Goal: Task Accomplishment & Management: Manage account settings

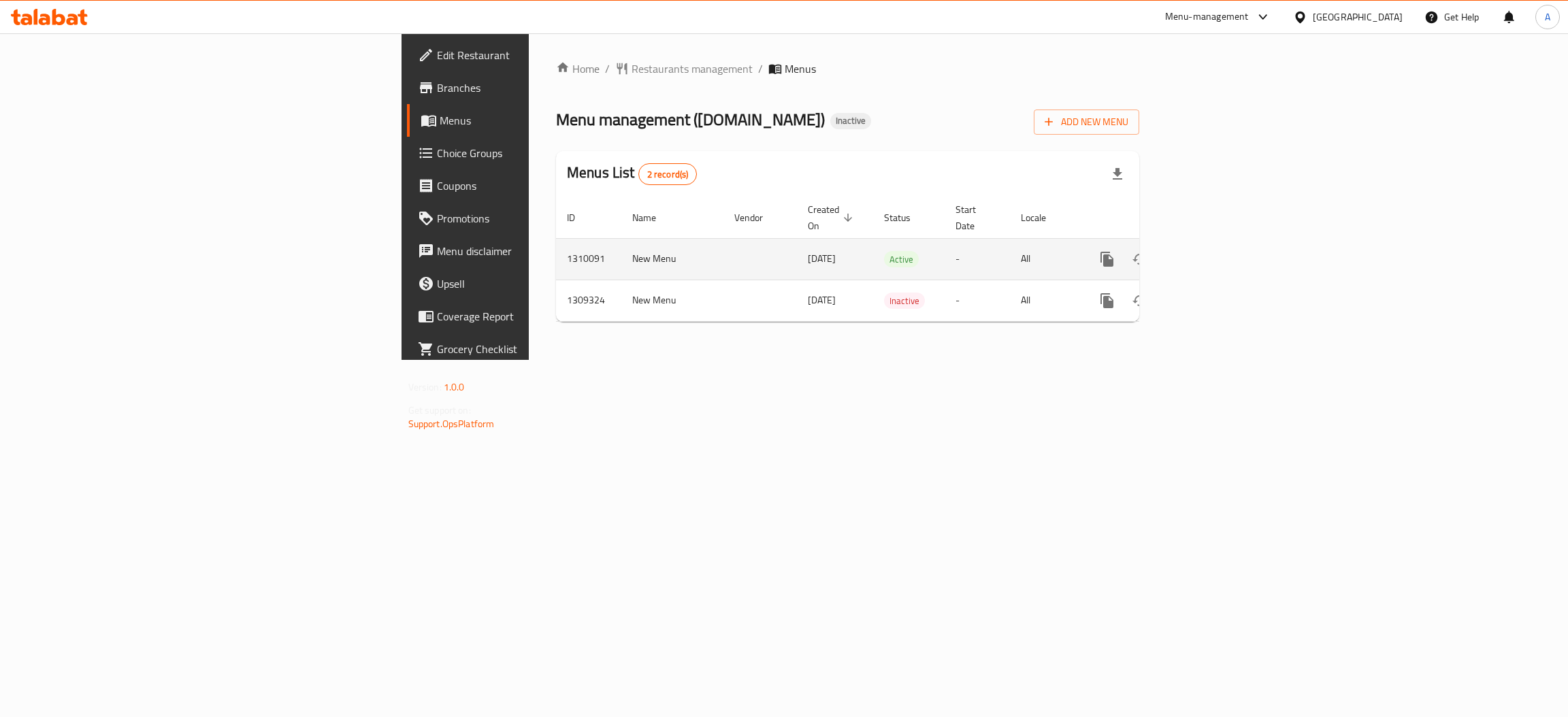
click at [1213, 251] on icon "enhanced table" at bounding box center [1205, 259] width 16 height 16
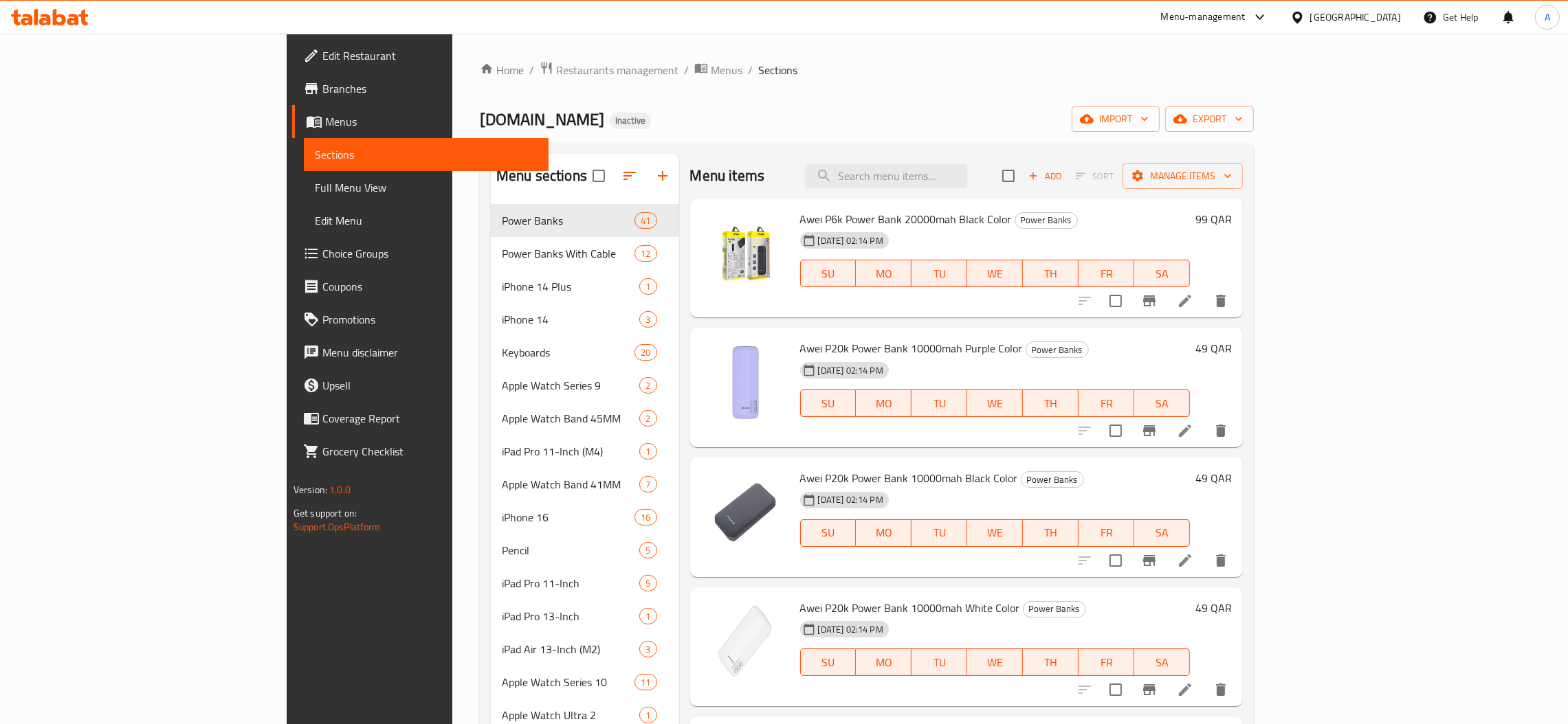
click at [314, 187] on span "Full Menu View" at bounding box center [425, 187] width 223 height 16
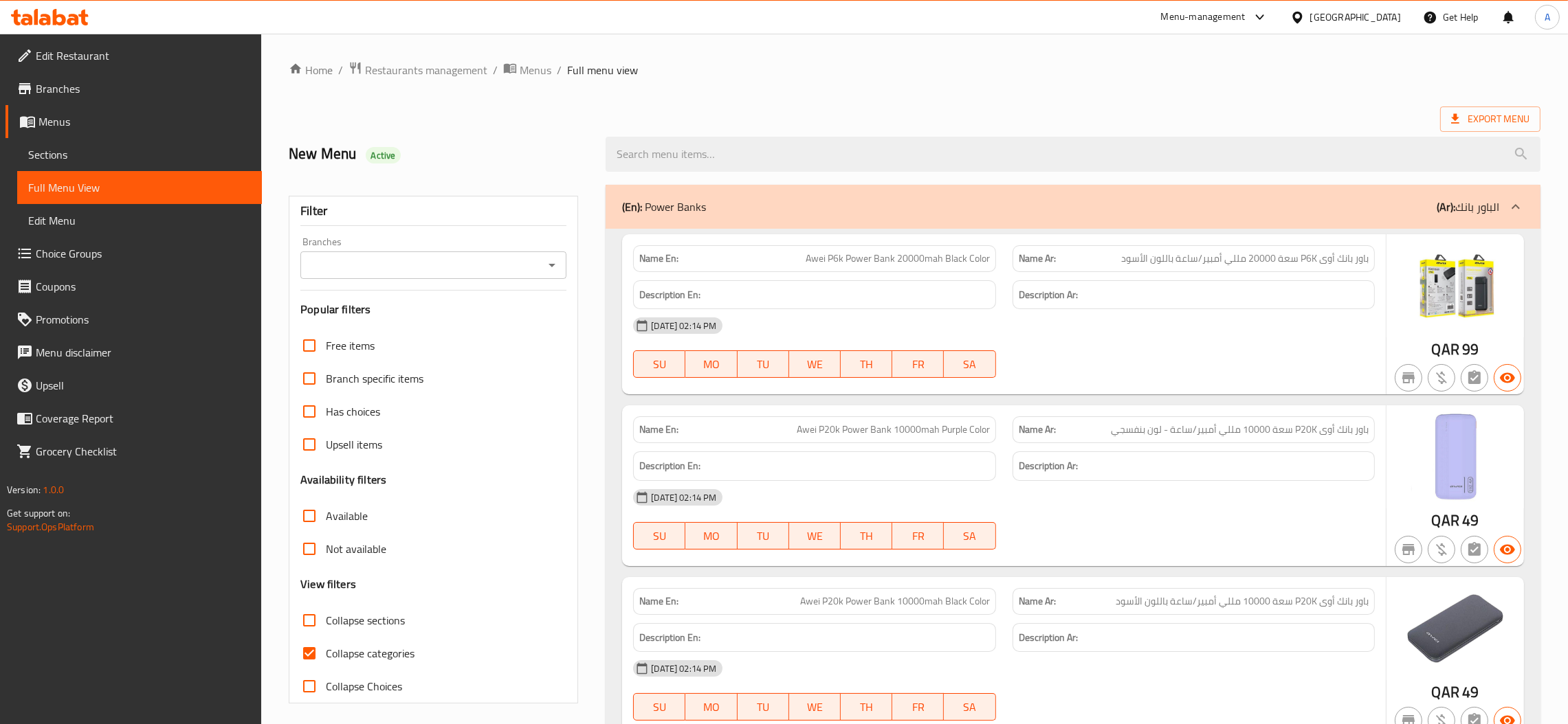
drag, startPoint x: 605, startPoint y: 4, endPoint x: 977, endPoint y: 77, distance: 379.1
click at [977, 77] on ol "Home / Restaurants management / Menus / Full menu view" at bounding box center [915, 70] width 1252 height 18
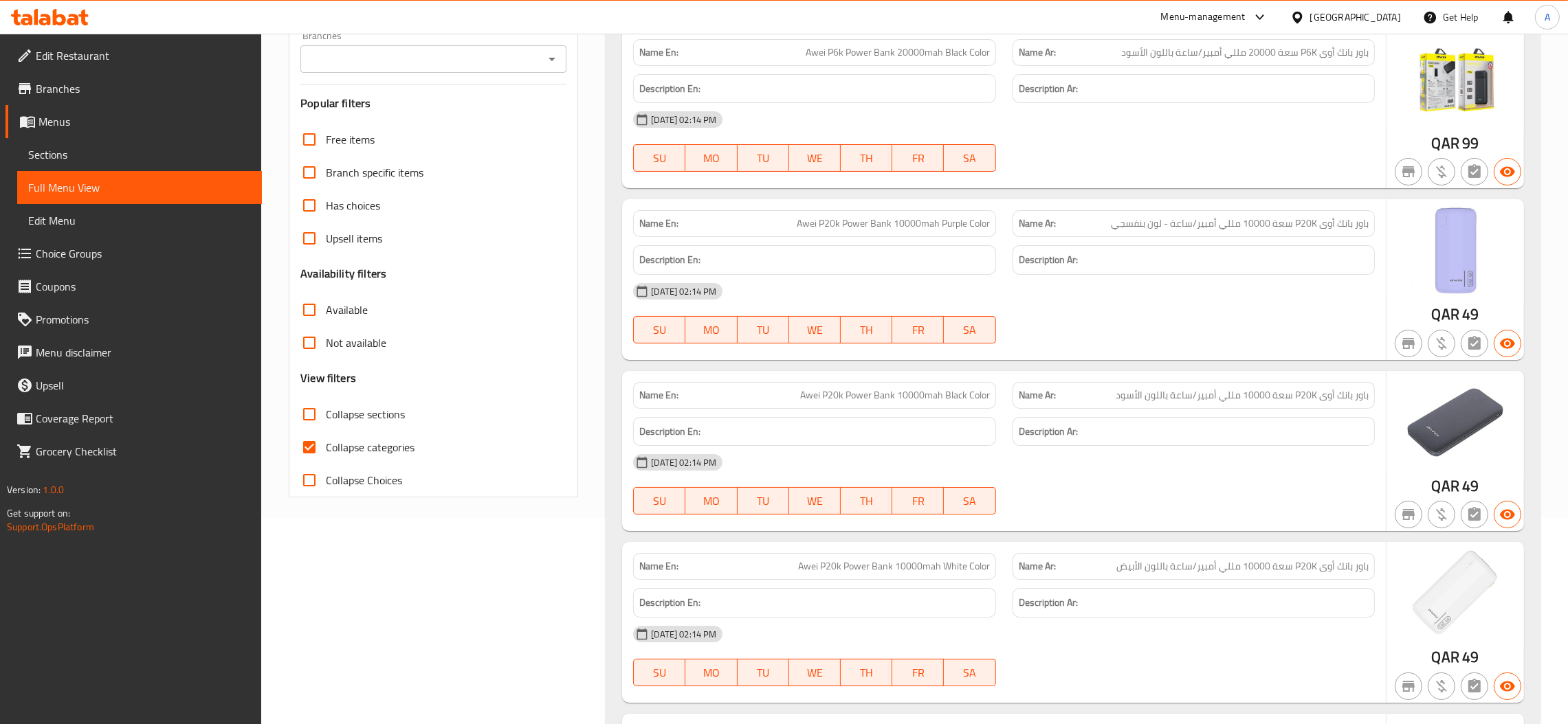
click at [342, 445] on span "Collapse categories" at bounding box center [370, 447] width 89 height 16
click at [326, 445] on input "Collapse categories" at bounding box center [309, 447] width 33 height 33
checkbox input "false"
click at [352, 406] on span "Collapse sections" at bounding box center [365, 414] width 79 height 16
click at [326, 405] on input "Collapse sections" at bounding box center [309, 414] width 33 height 33
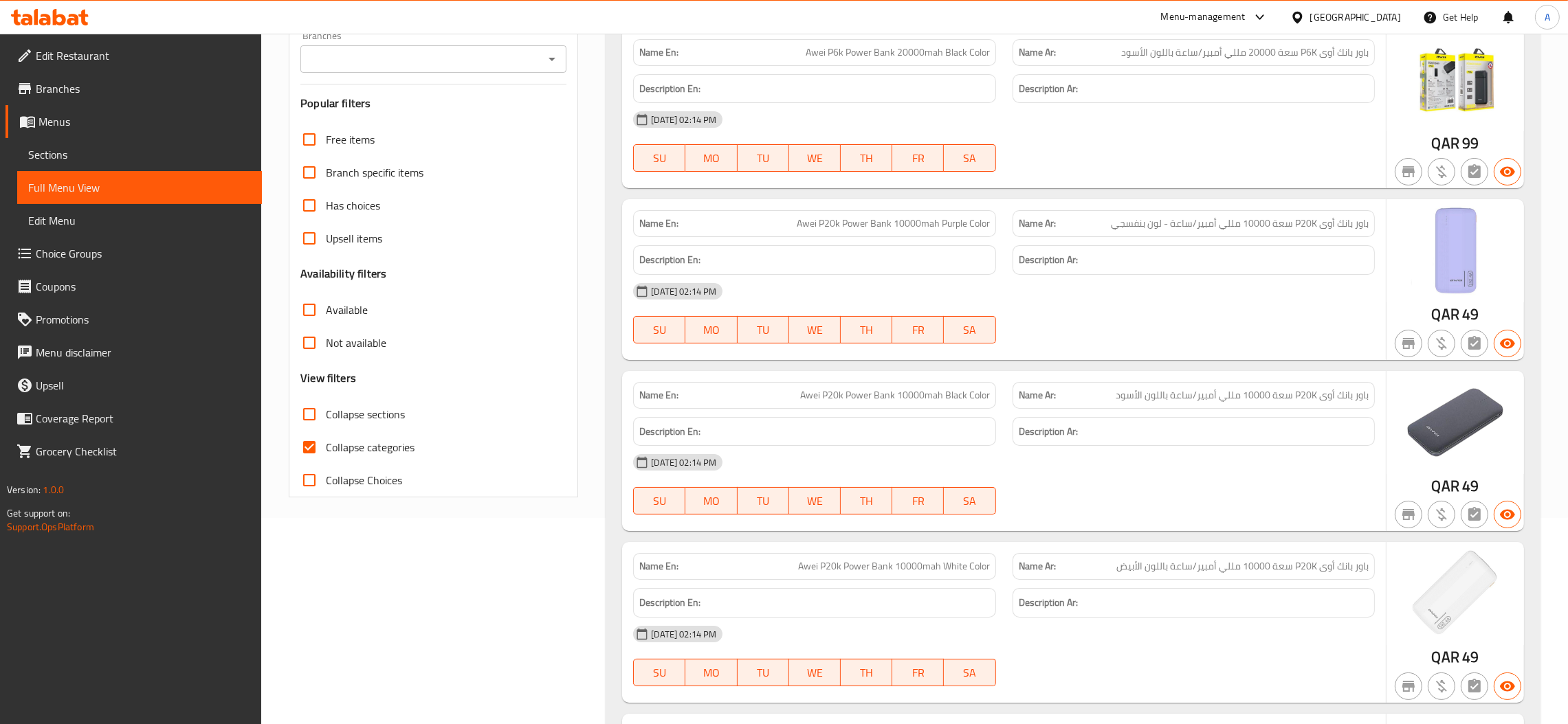
checkbox input "true"
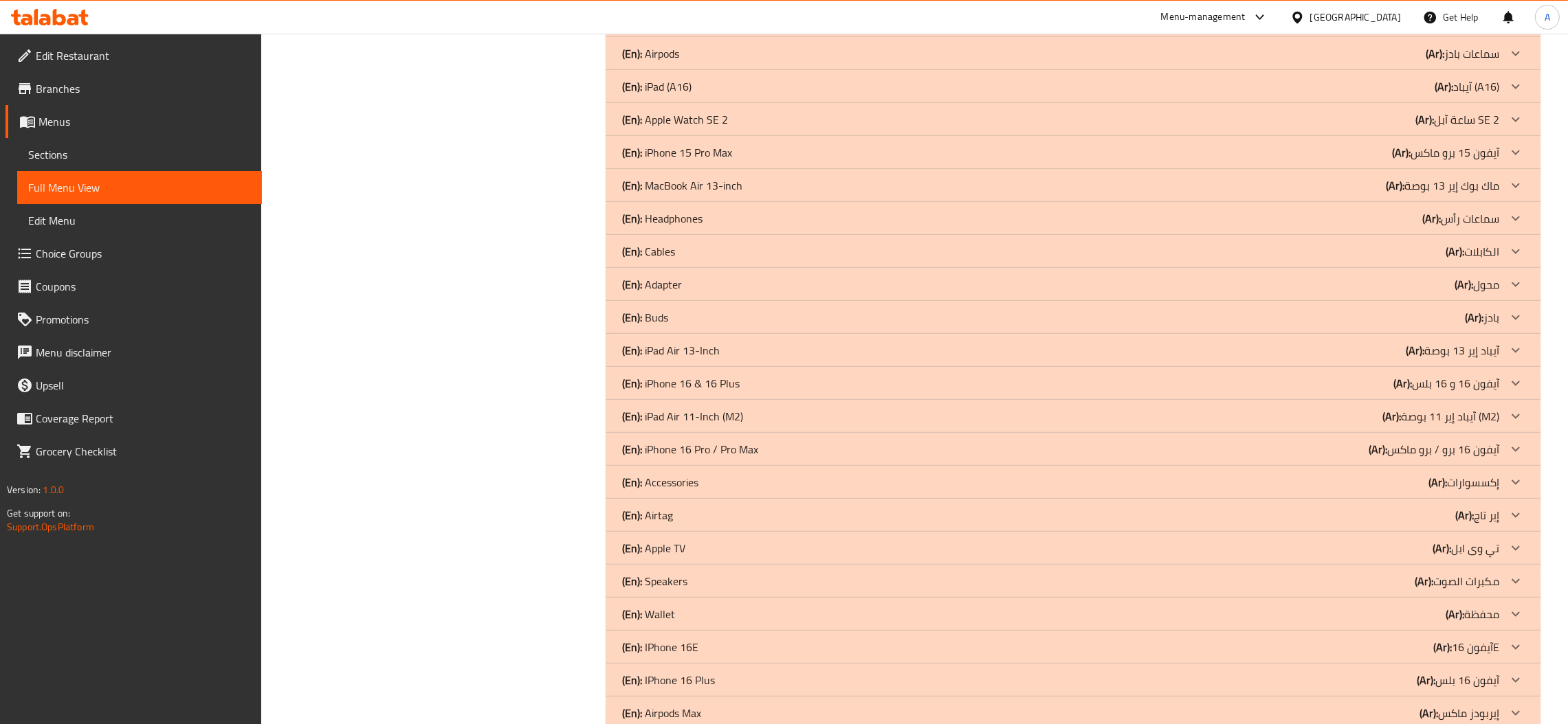
scroll to position [1370, 0]
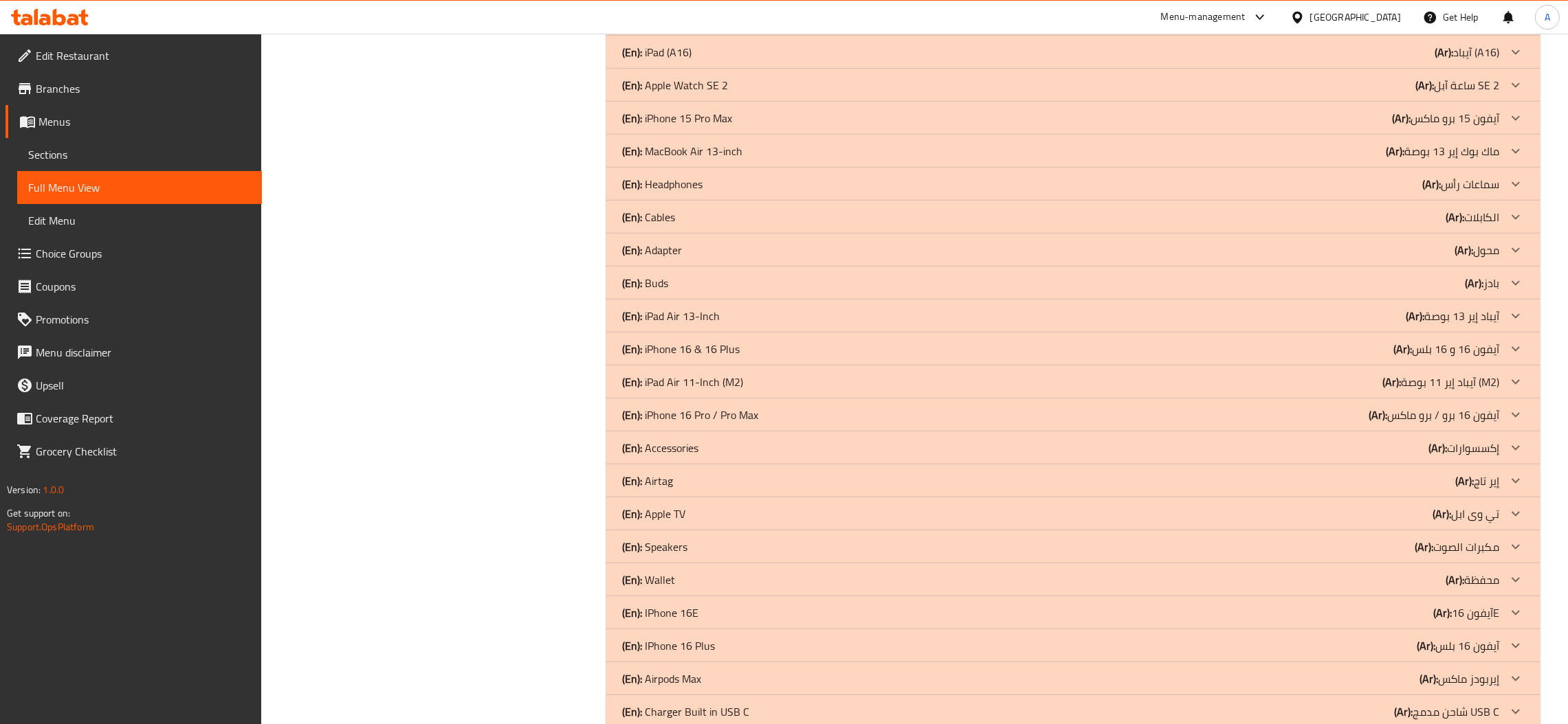
click at [779, 419] on div "(En): iPhone 16 Pro / Pro Max (Ar): آيفون 16 برو / برو ماكس" at bounding box center [1060, 415] width 877 height 16
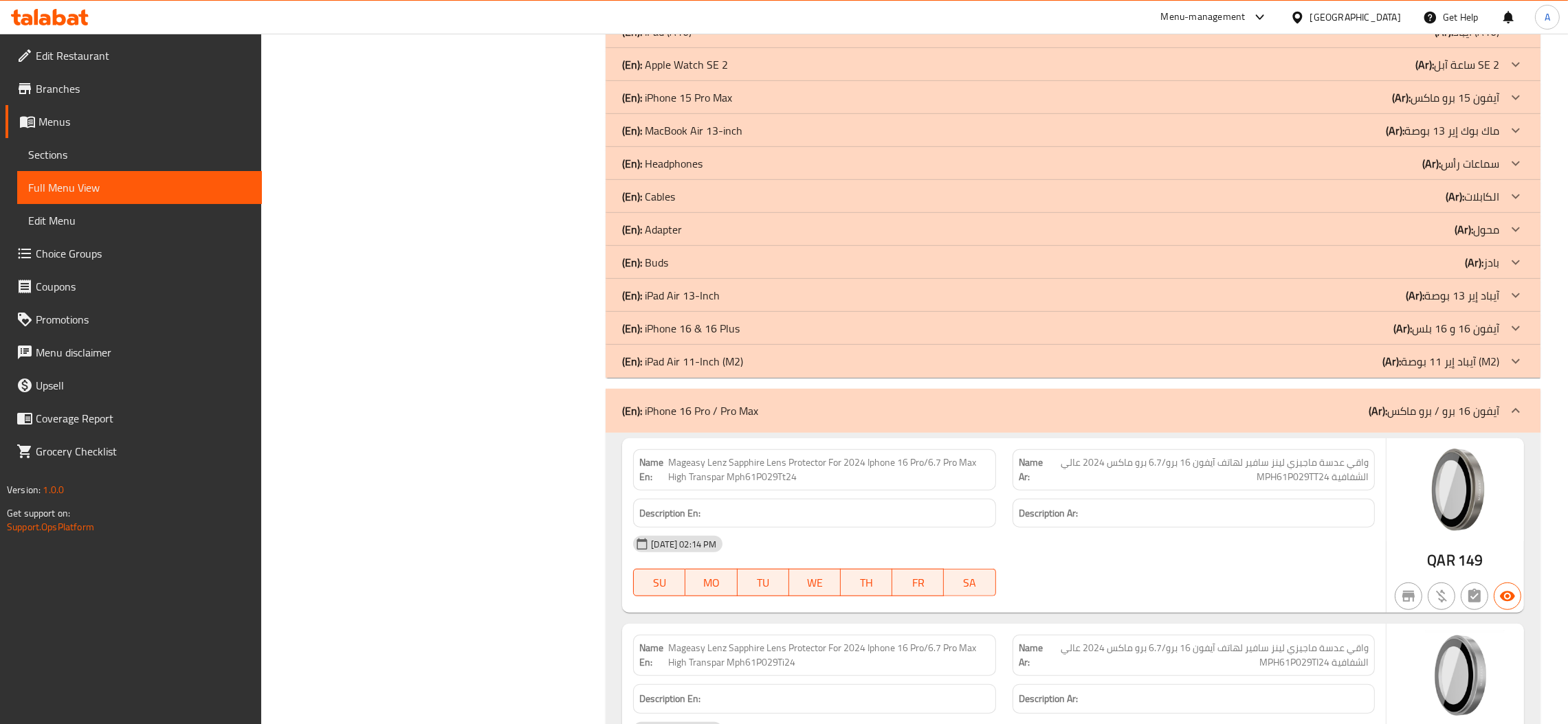
scroll to position [1262, 0]
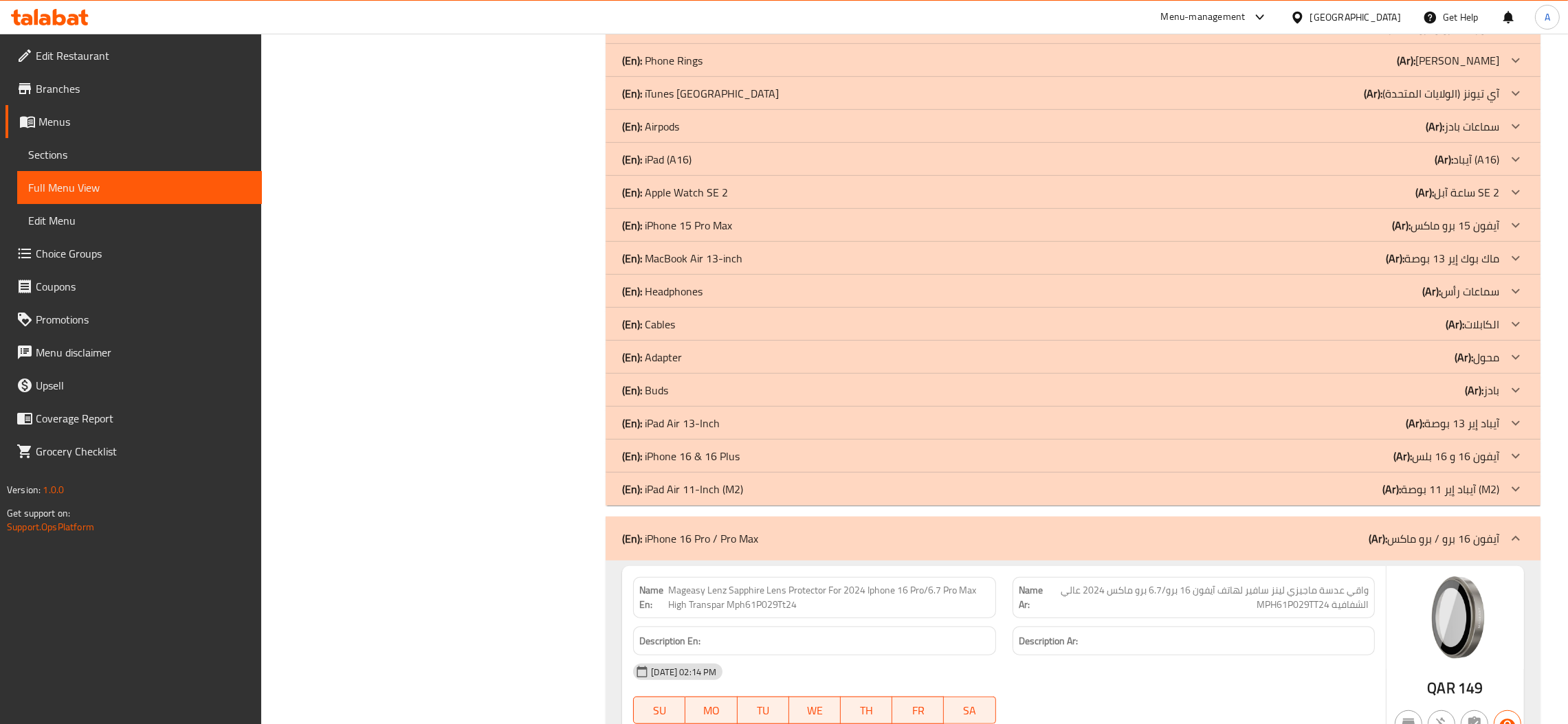
click at [761, 538] on div "(En): iPhone 16 Pro / Pro Max (Ar): آيفون 16 برو / برو ماكس" at bounding box center [1060, 538] width 877 height 16
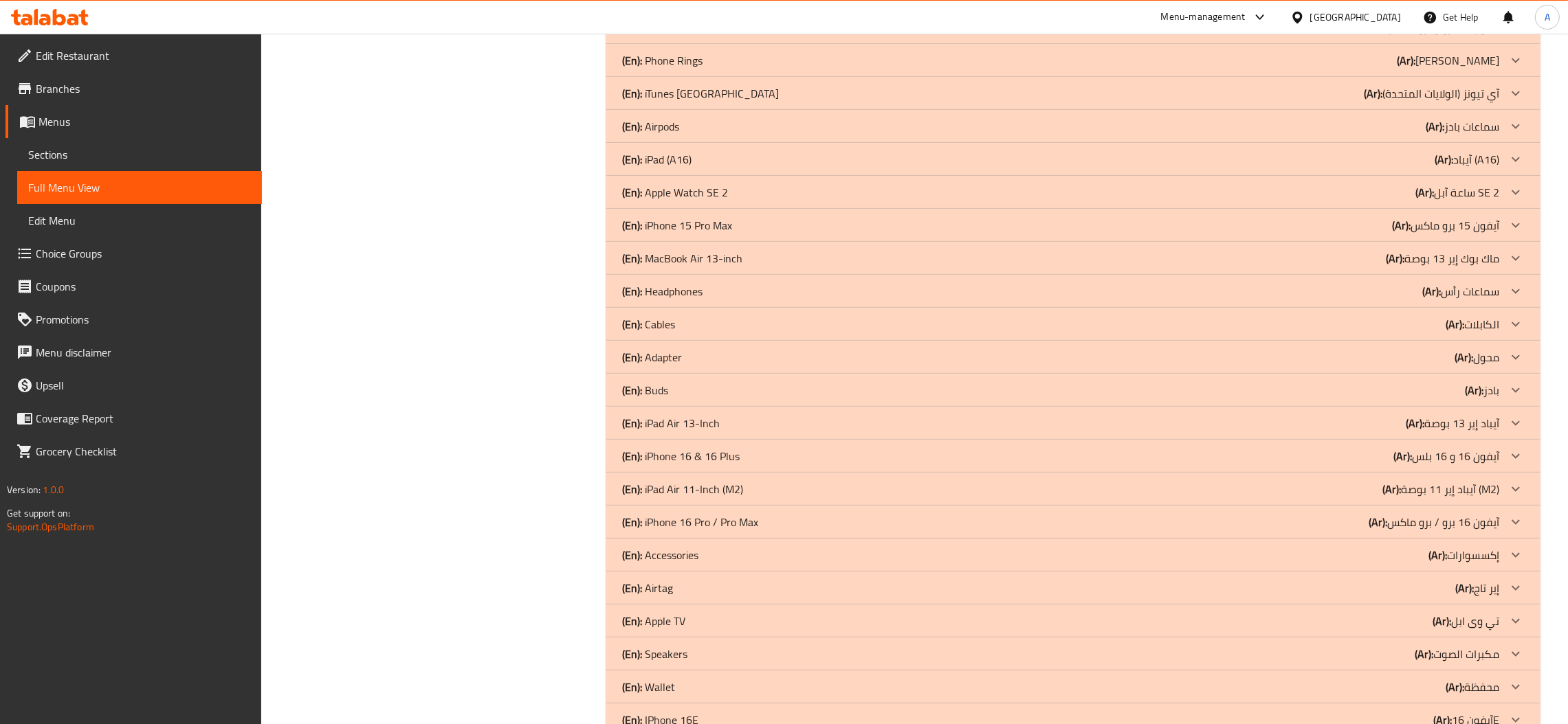
click at [739, 552] on div "(En): Accessories (Ar): إكسسوارات" at bounding box center [1060, 555] width 877 height 16
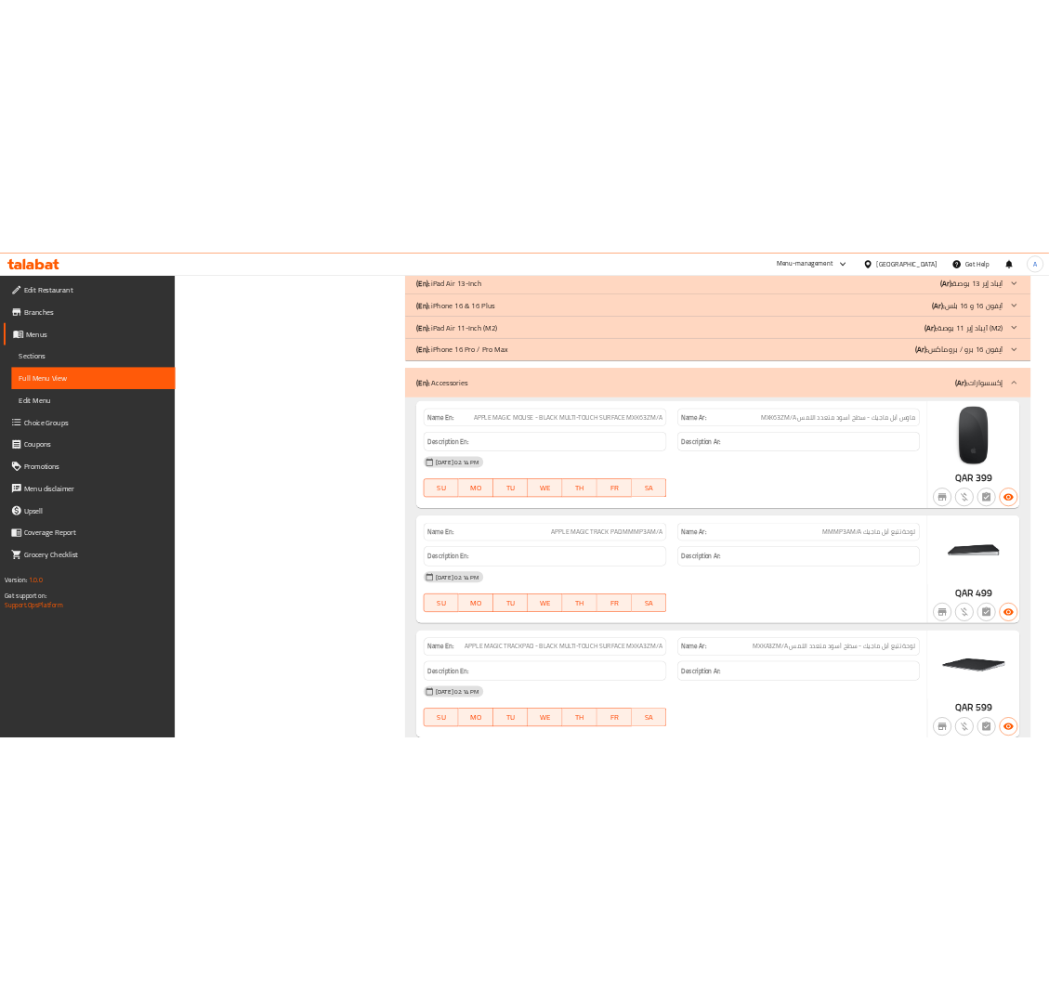
scroll to position [2356, 0]
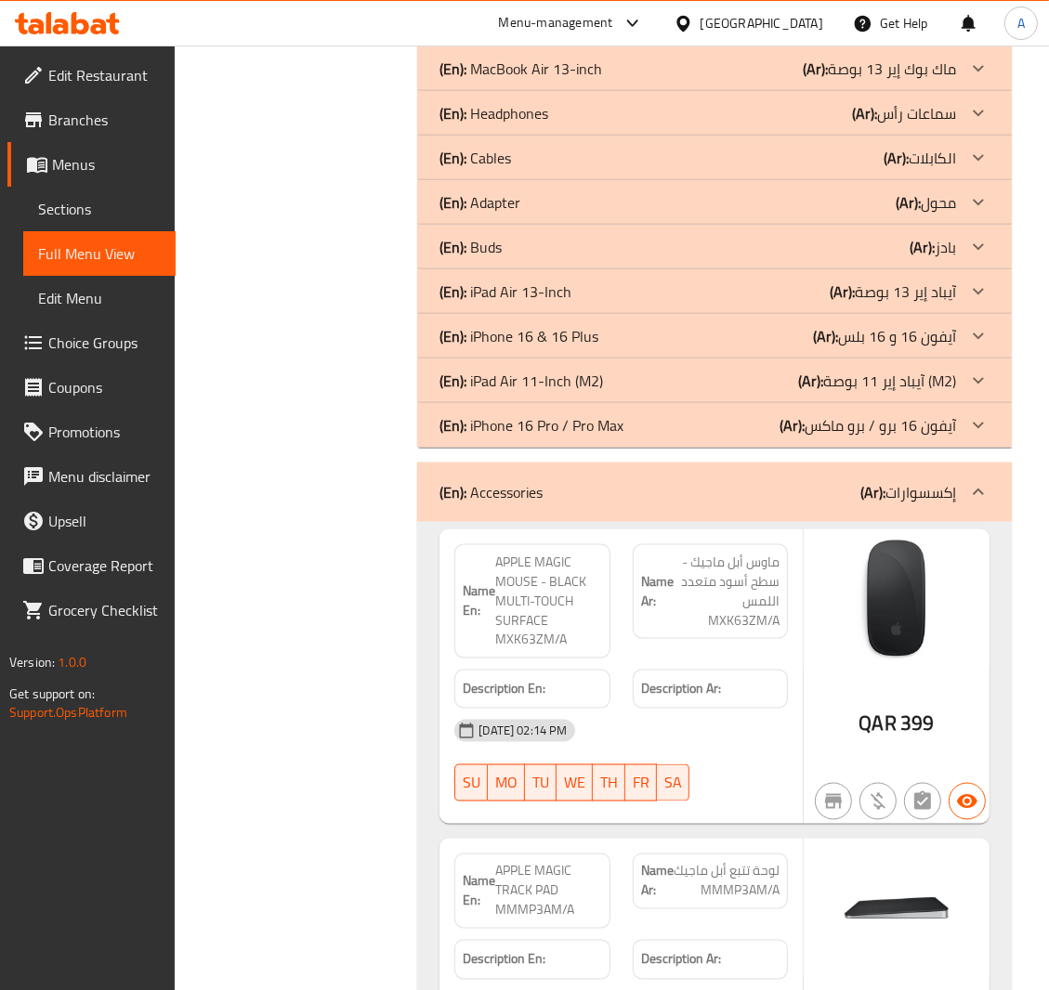
scroll to position [1938, 0]
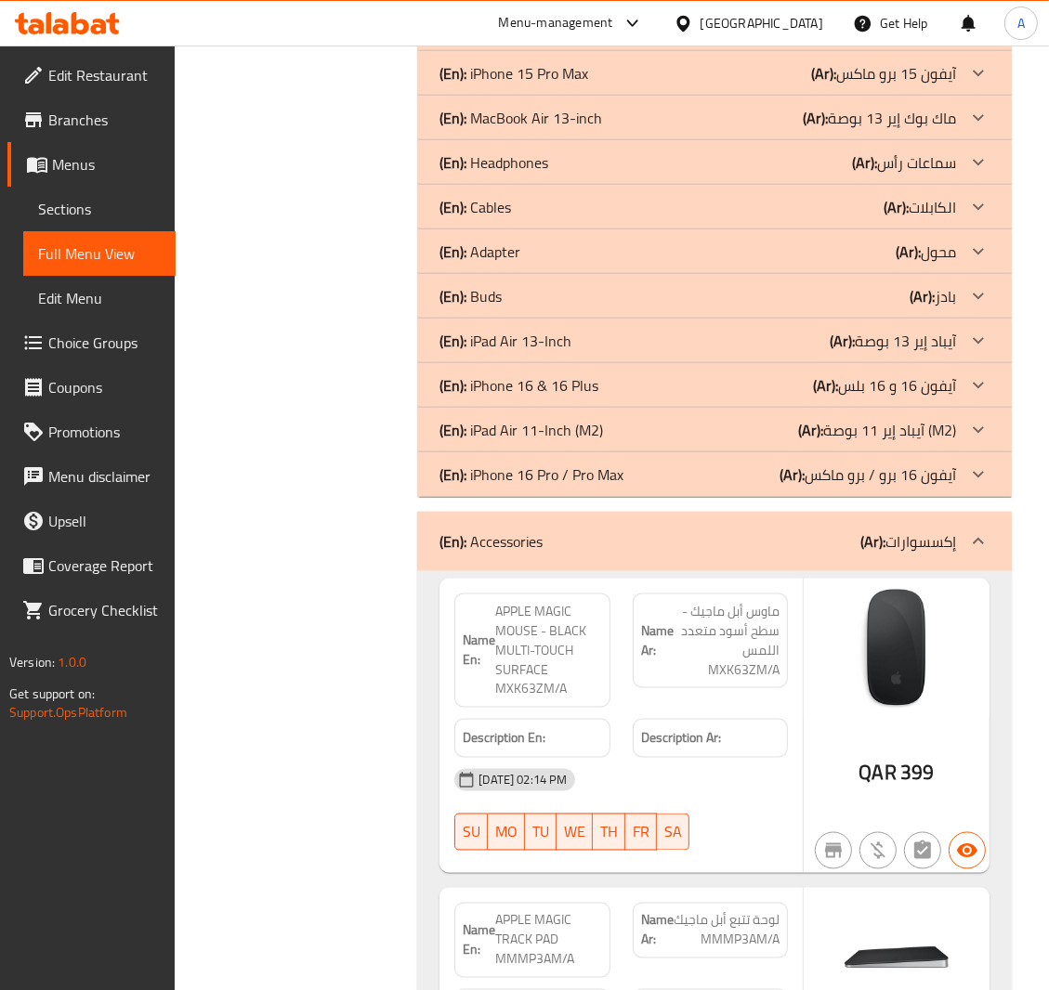
click at [277, 381] on div "Filter Branches Branches Popular filters Free items Branch specific items Has c…" at bounding box center [303, 88] width 205 height 3574
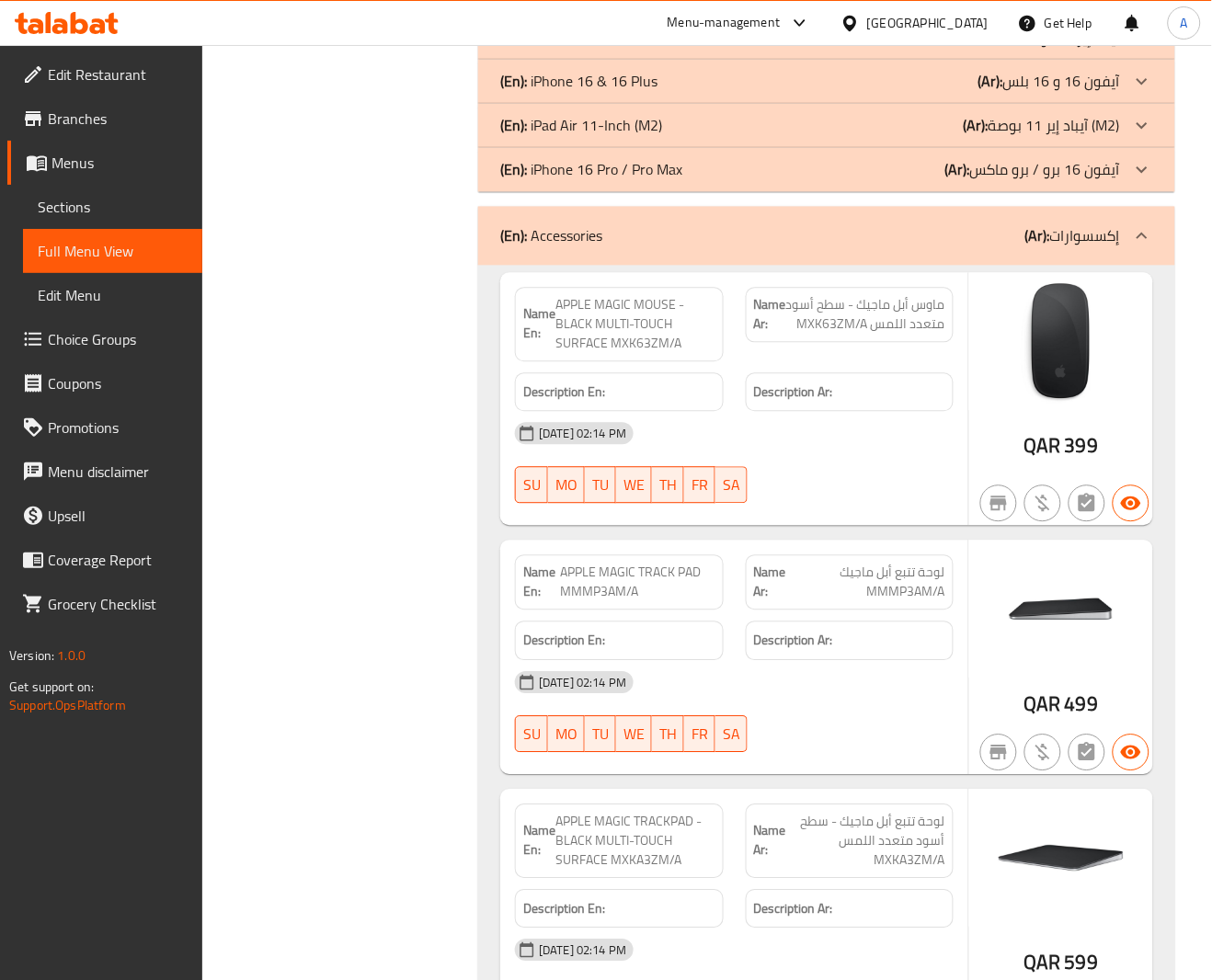
scroll to position [2271, 0]
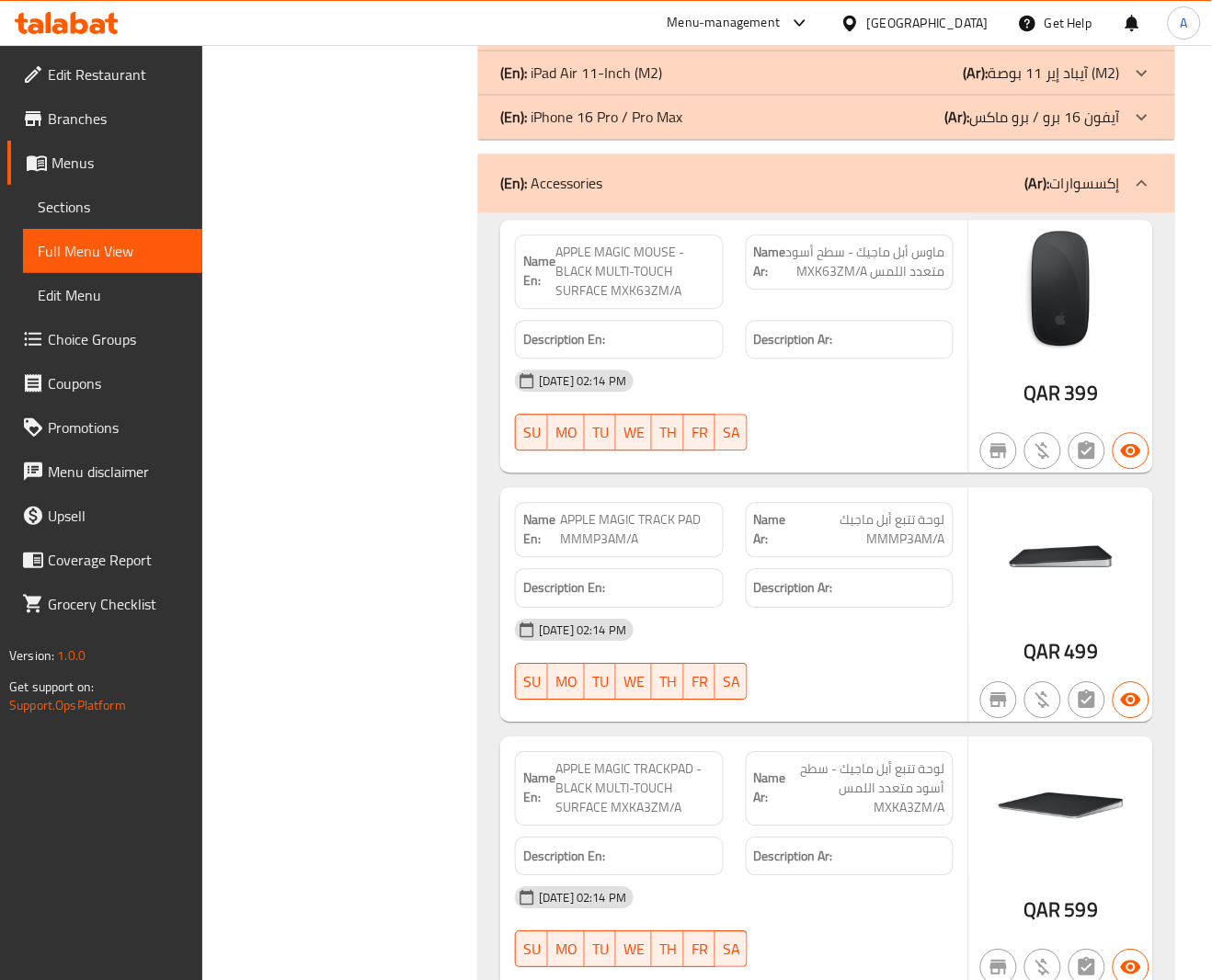
click at [942, 455] on div at bounding box center [850, 451] width 230 height 22
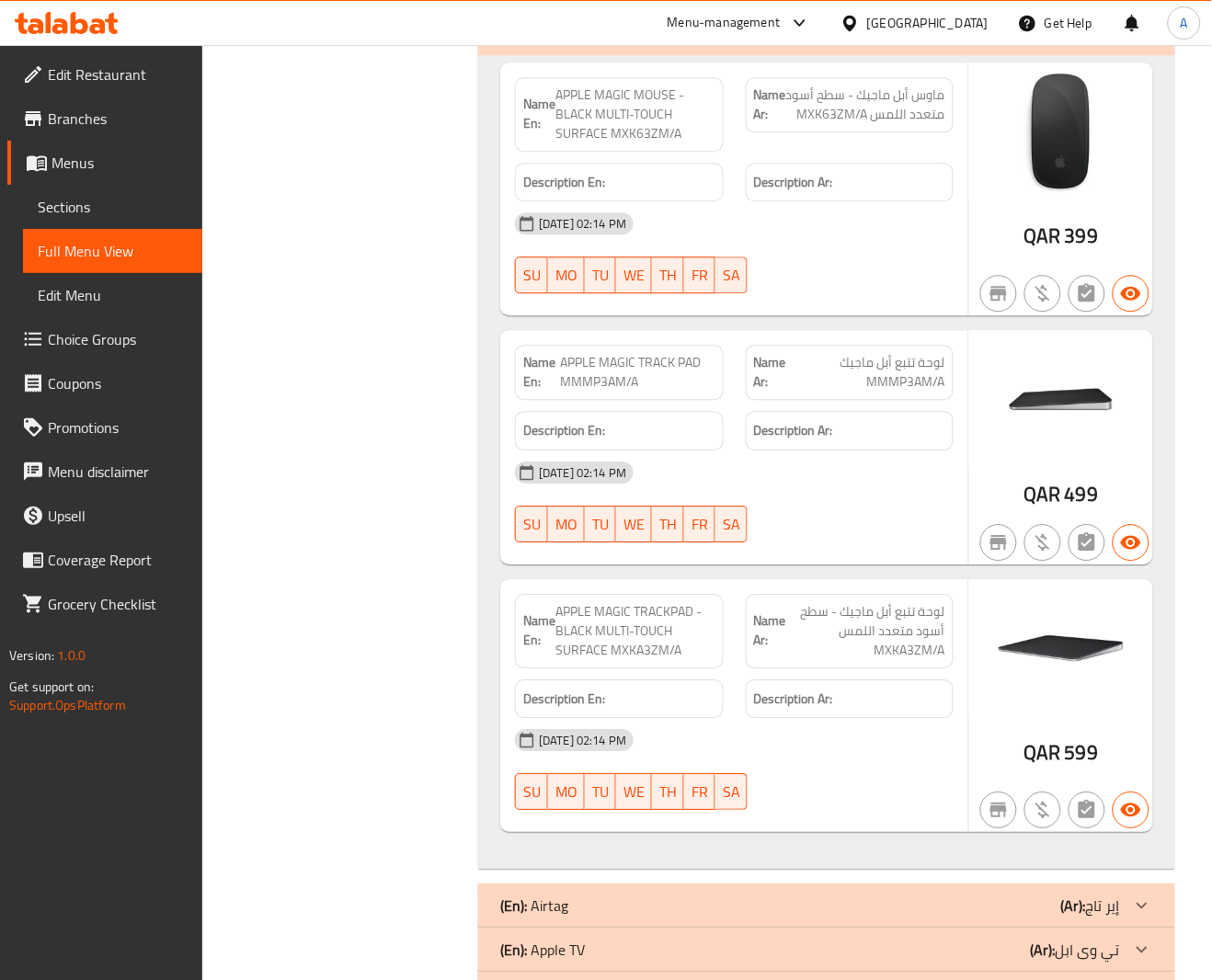
scroll to position [2255, 0]
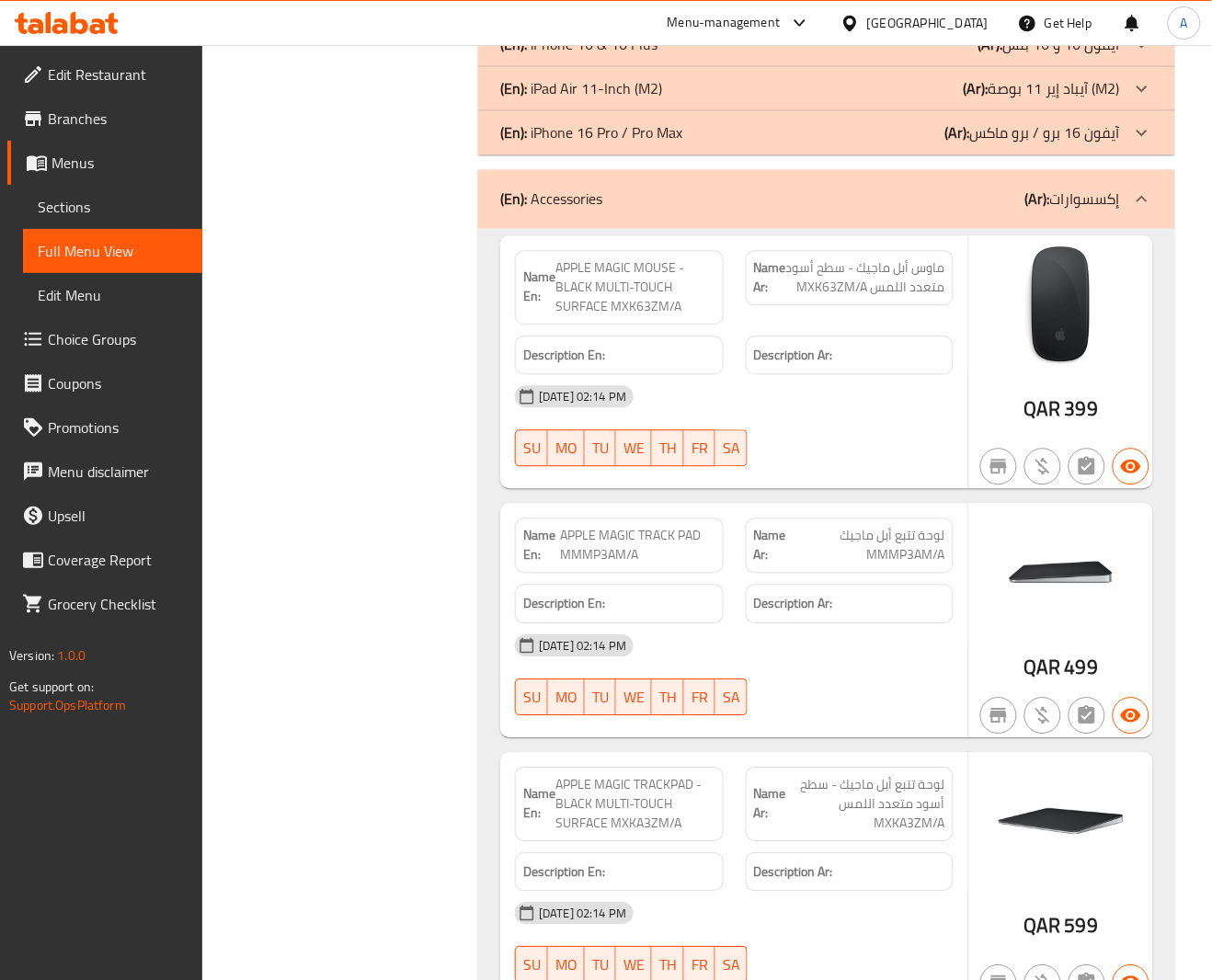
click at [940, 425] on div "05-09-2025 02:14 PM SU MO TU WE TH FR SA" at bounding box center [734, 427] width 460 height 103
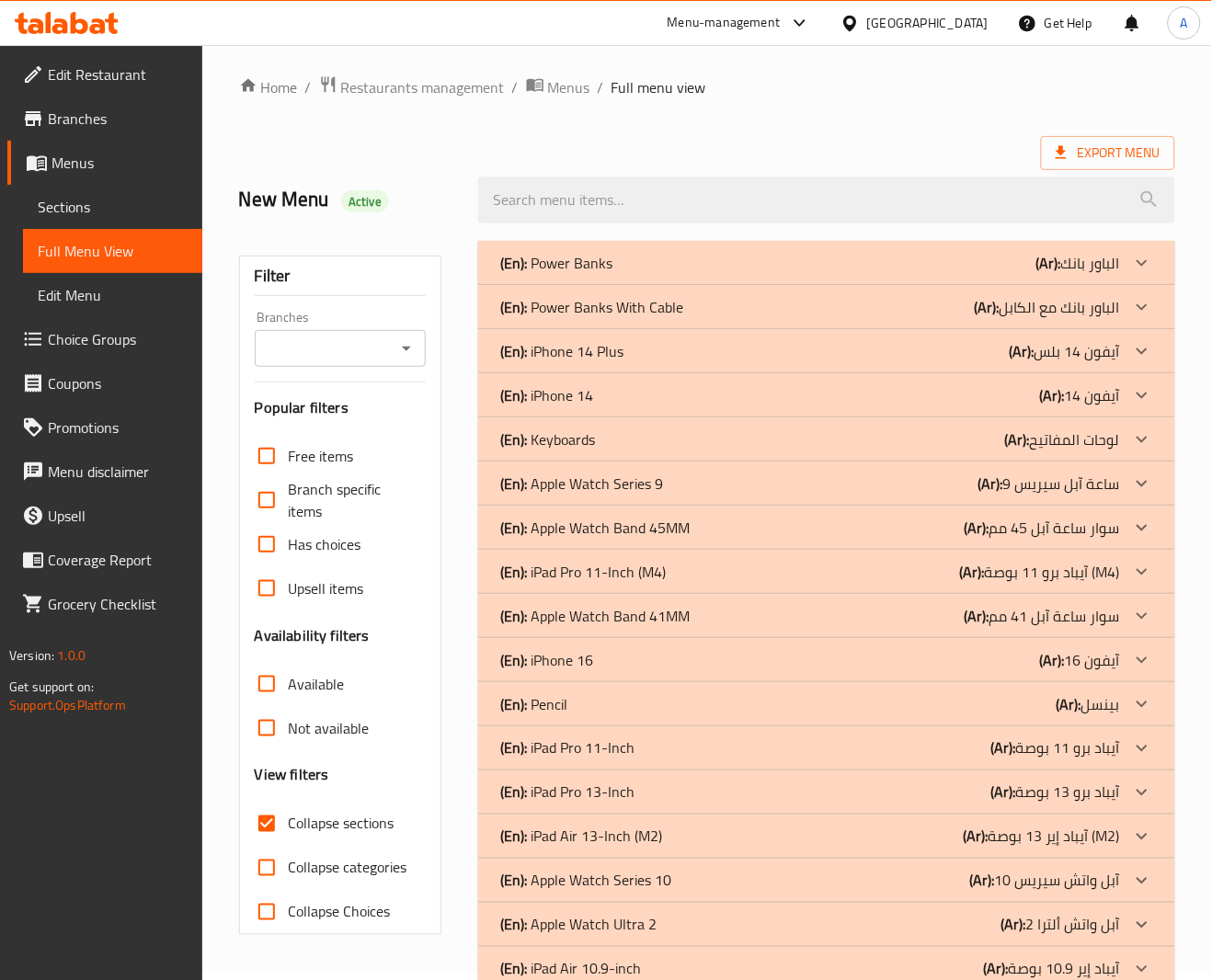
scroll to position [0, 0]
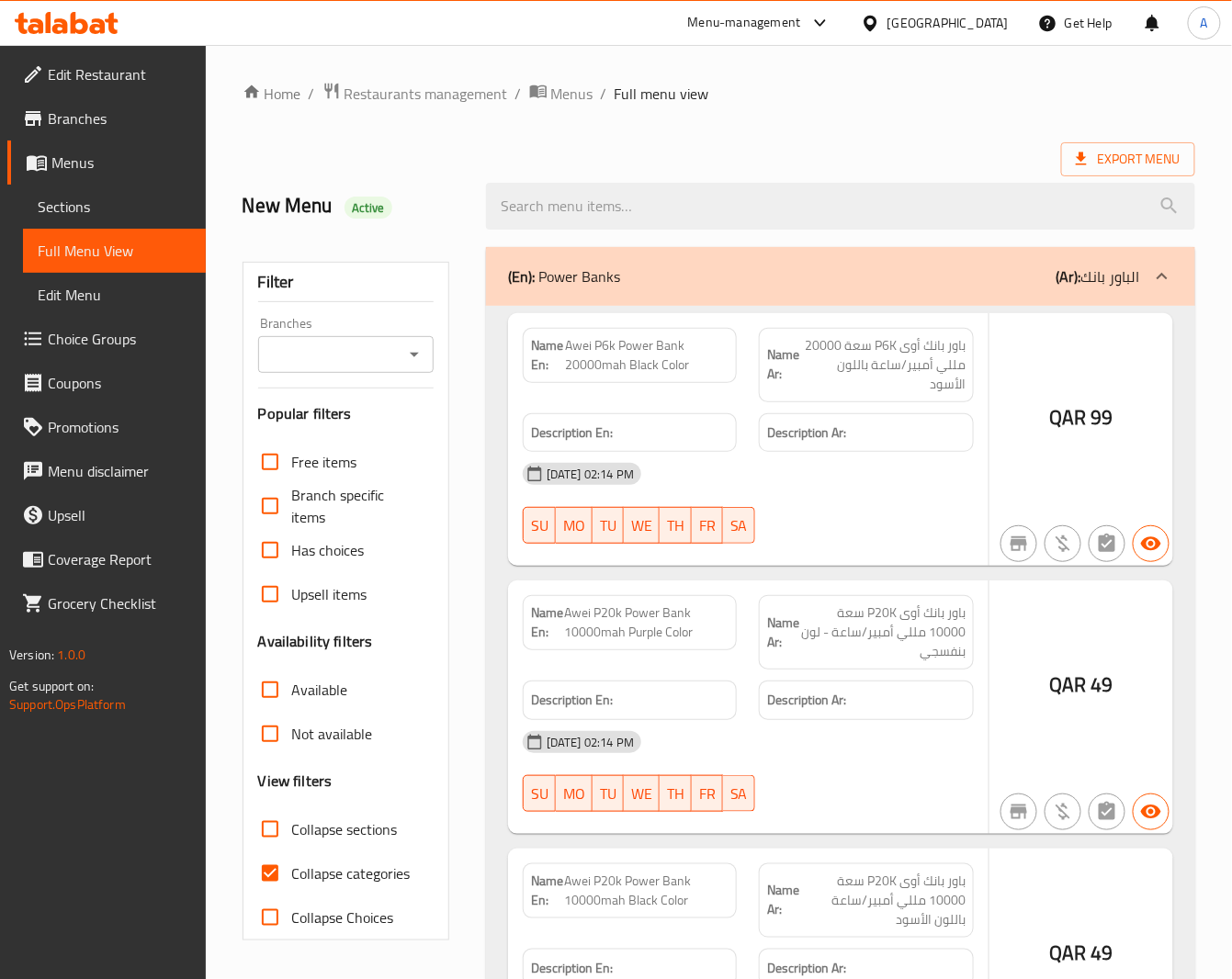
click at [575, 91] on div at bounding box center [616, 490] width 1232 height 979
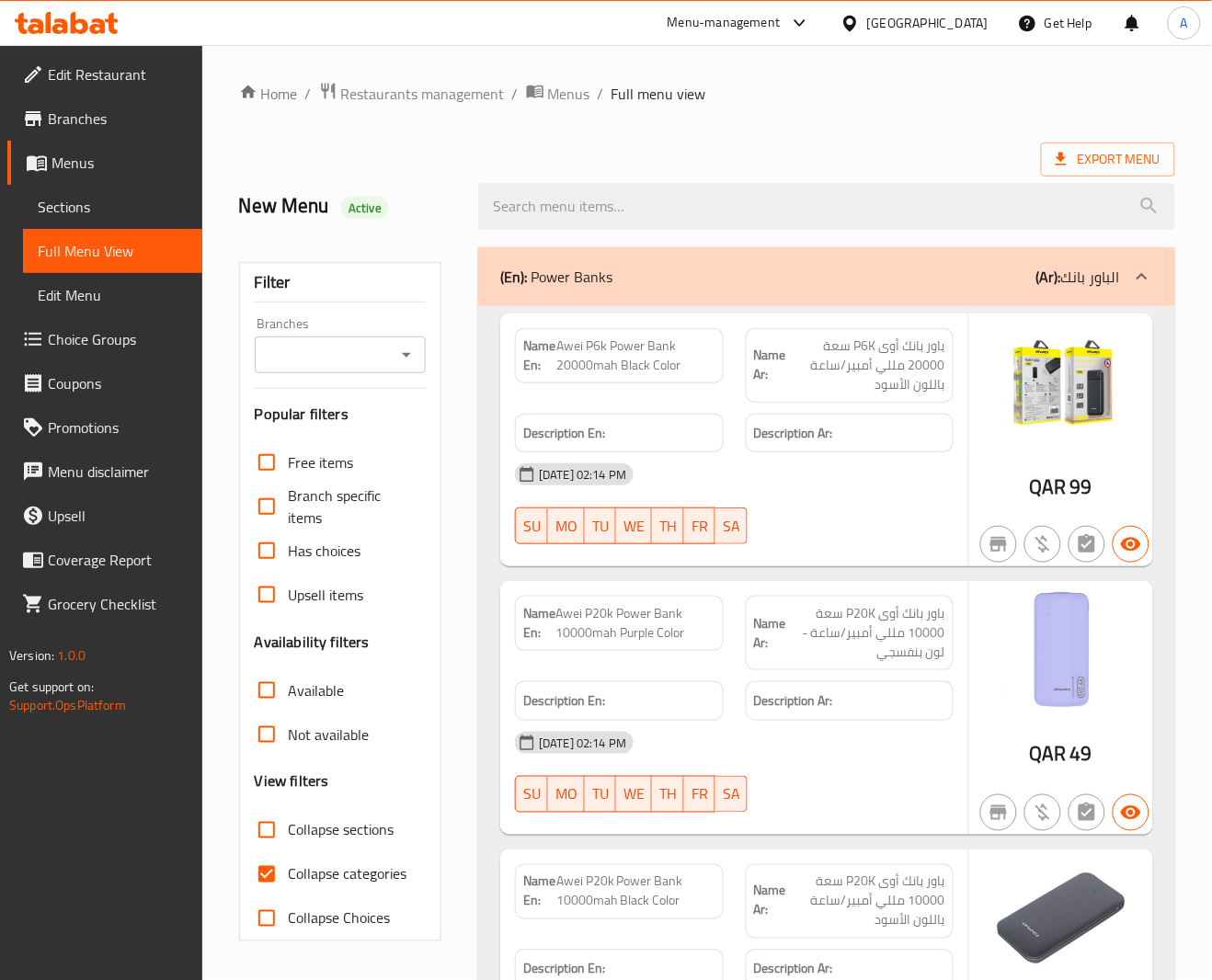
click at [134, 203] on span "Sections" at bounding box center [112, 207] width 150 height 22
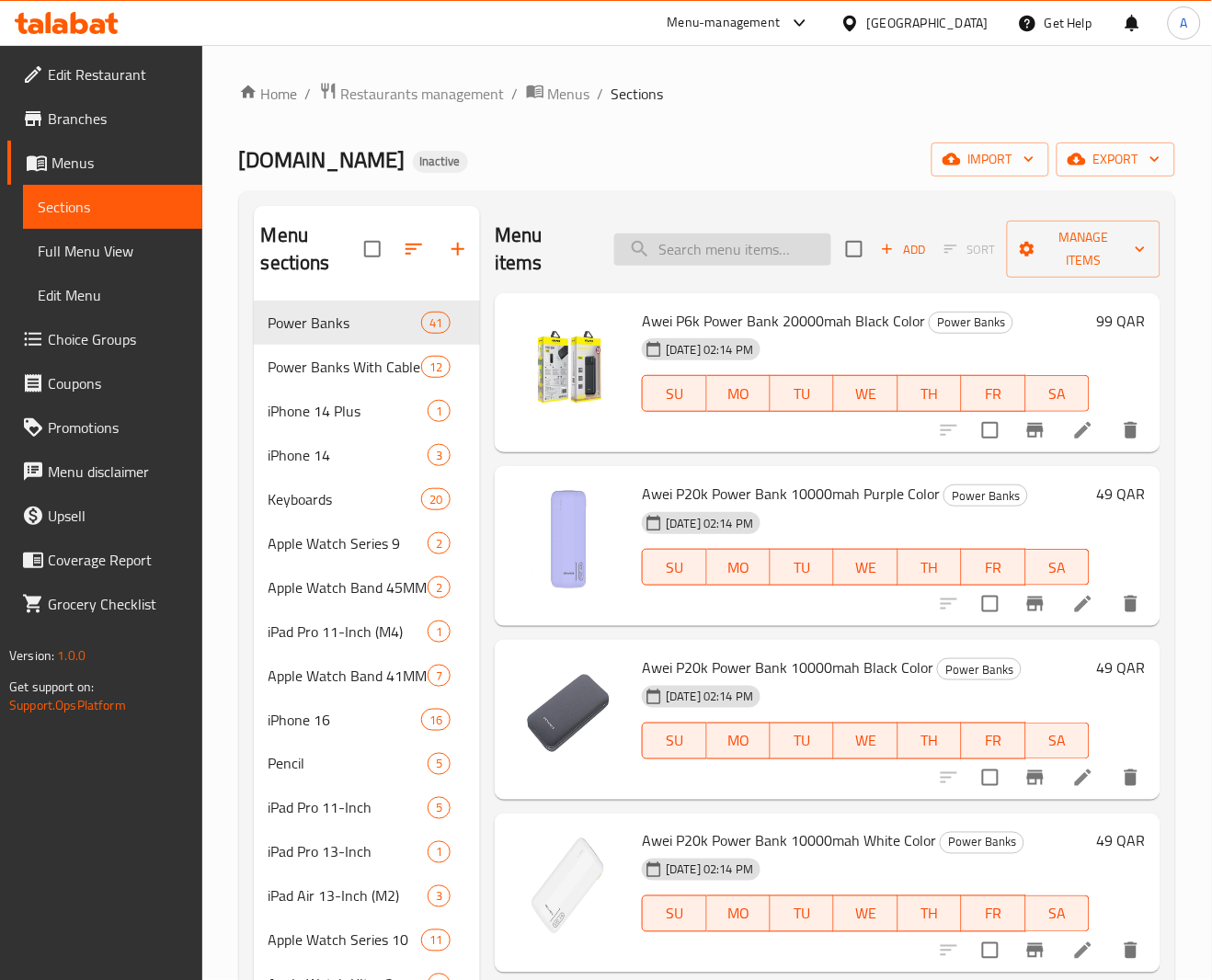
click at [752, 256] on input "search" at bounding box center [723, 249] width 217 height 33
click at [752, 253] on input "search" at bounding box center [723, 249] width 217 height 33
paste input "MXK93ZM/A"
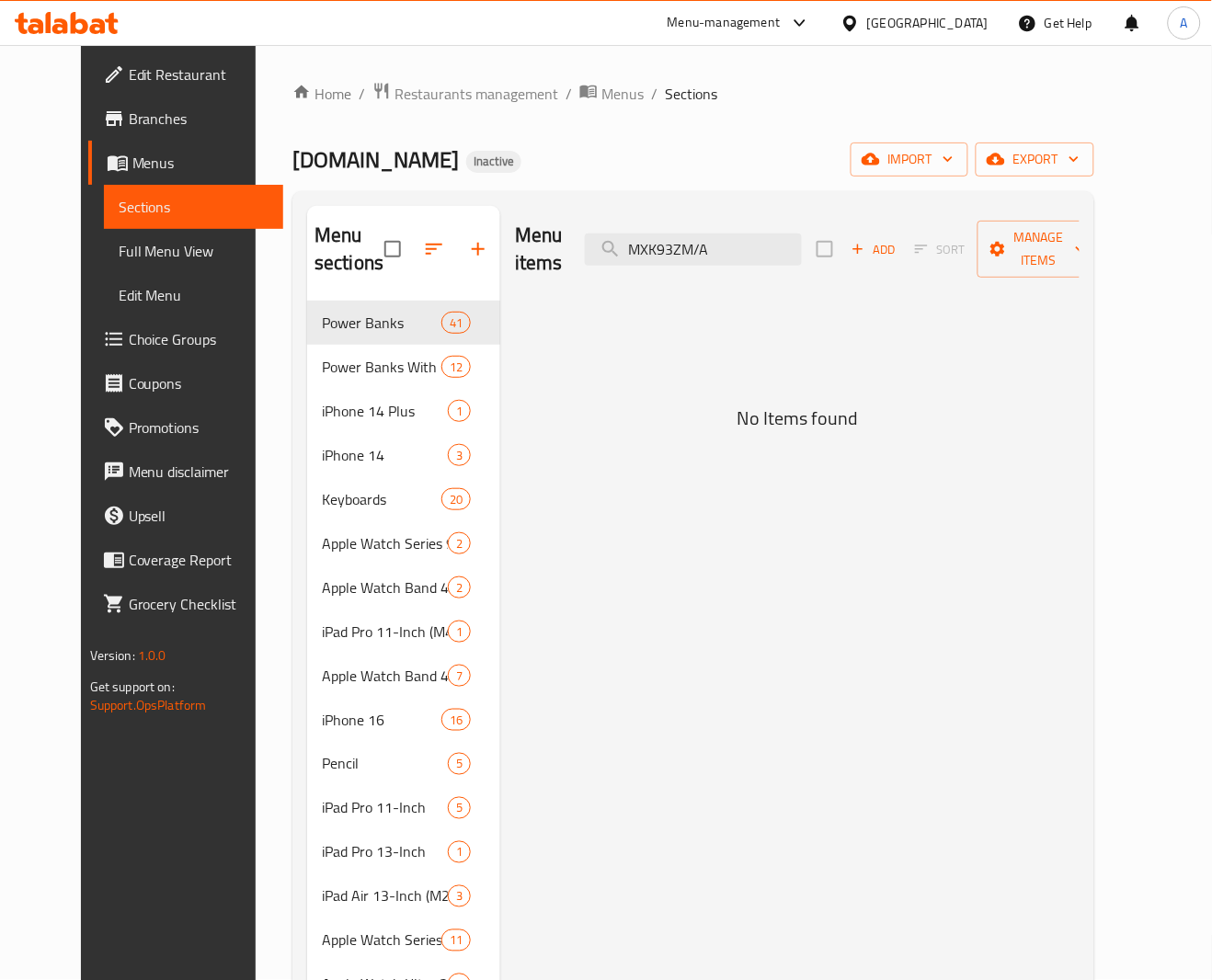
type input "MXK93ZM/A"
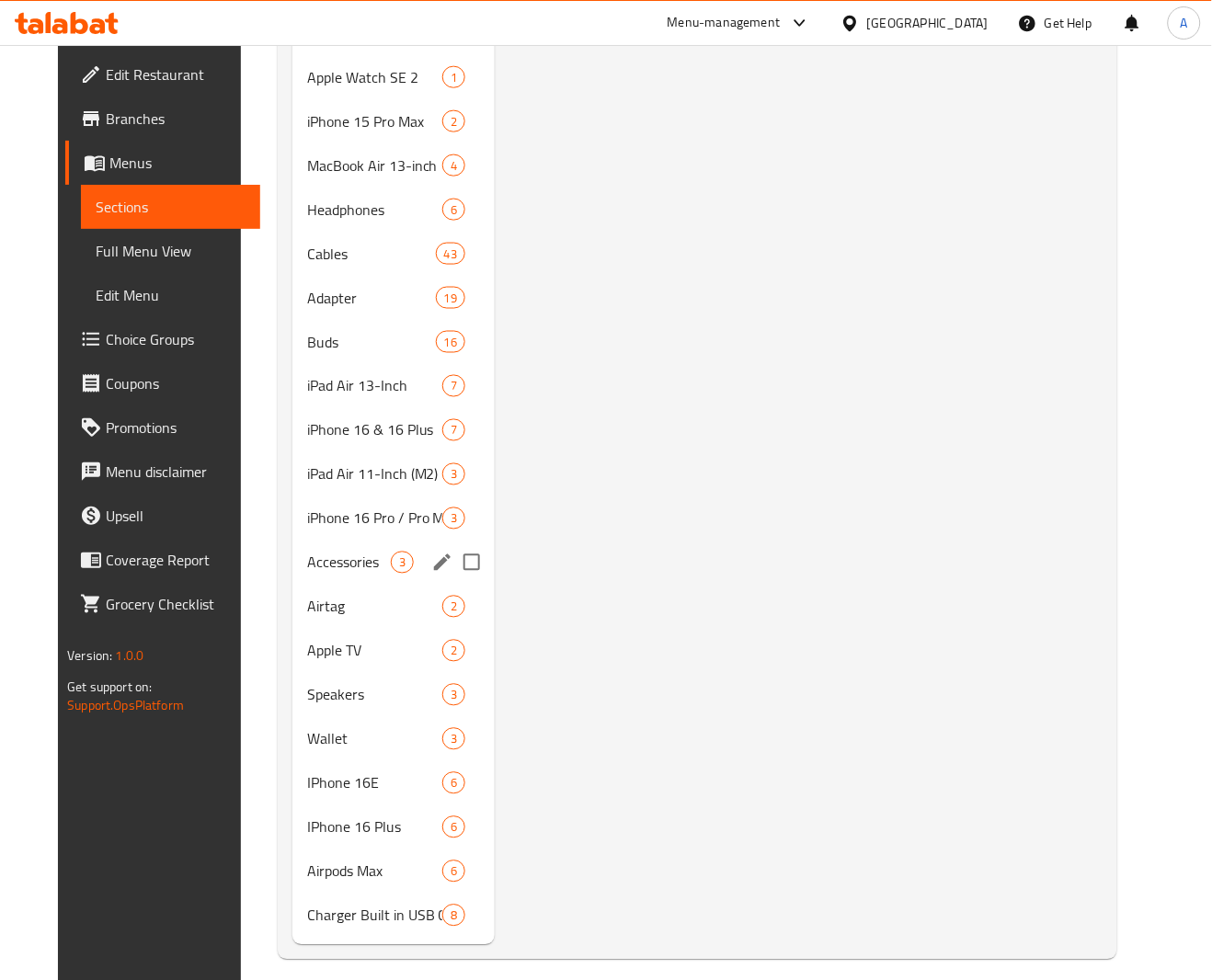
scroll to position [1931, 0]
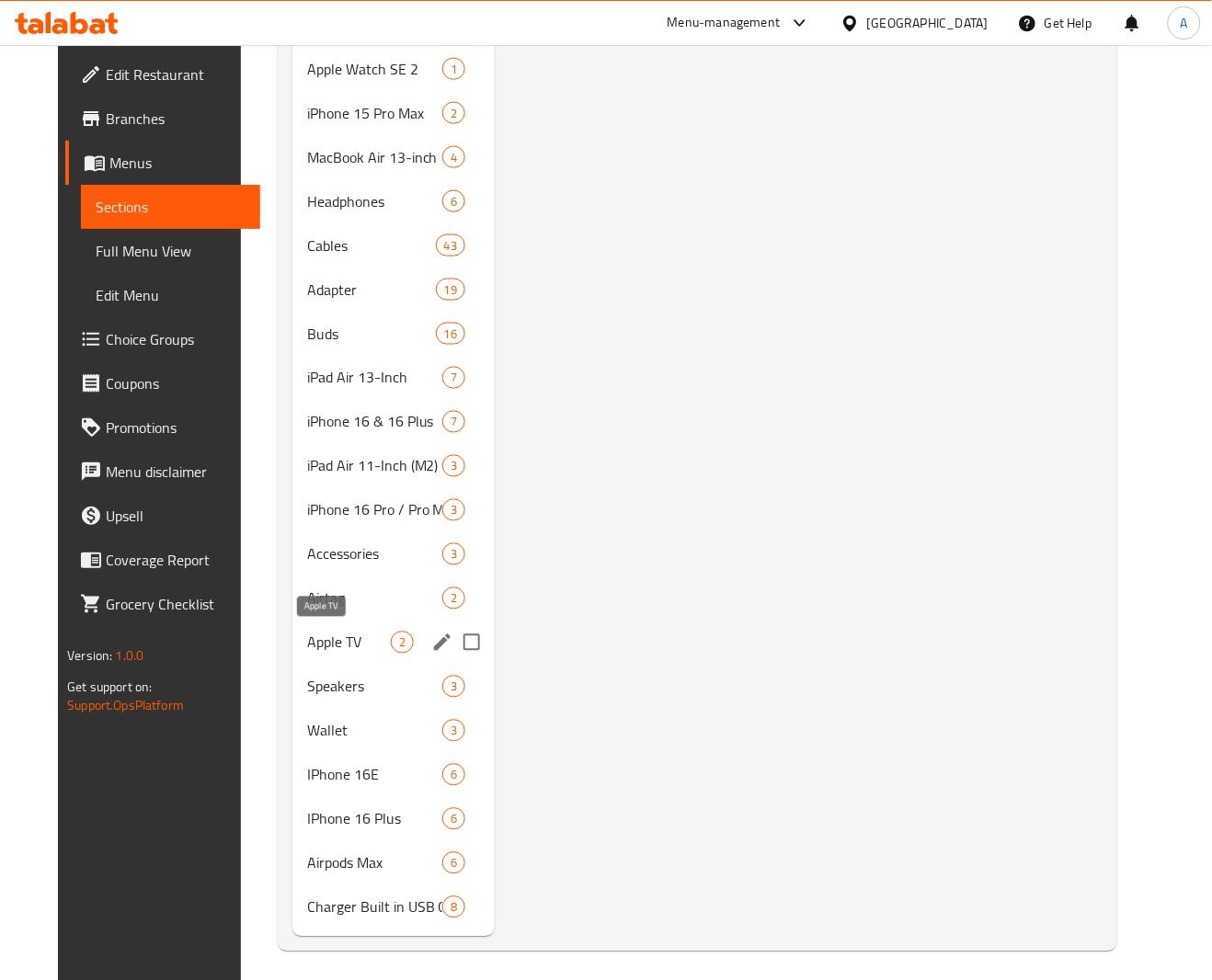
click at [329, 637] on span "Apple TV" at bounding box center [349, 642] width 84 height 22
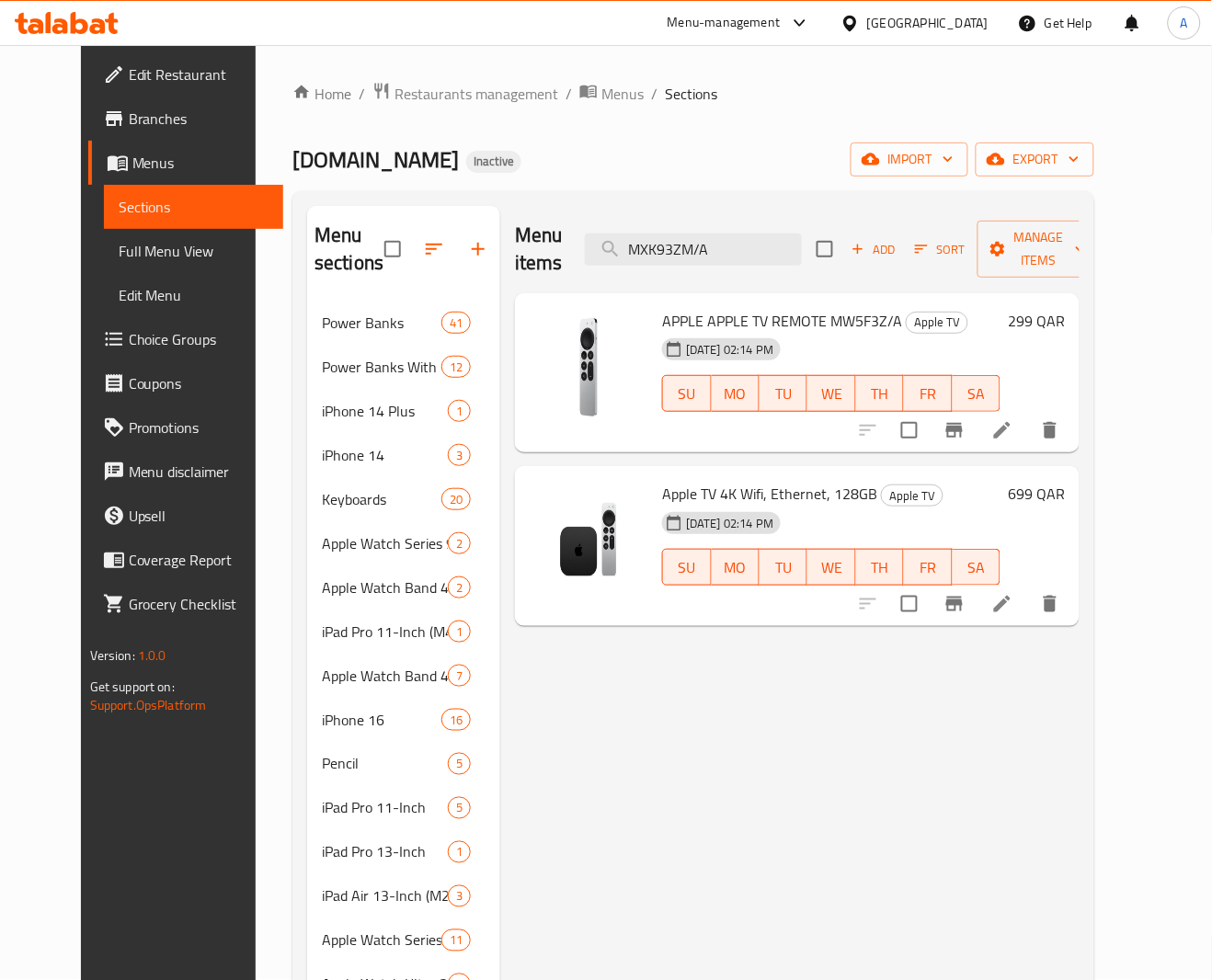
click at [1014, 434] on icon at bounding box center [1003, 431] width 22 height 22
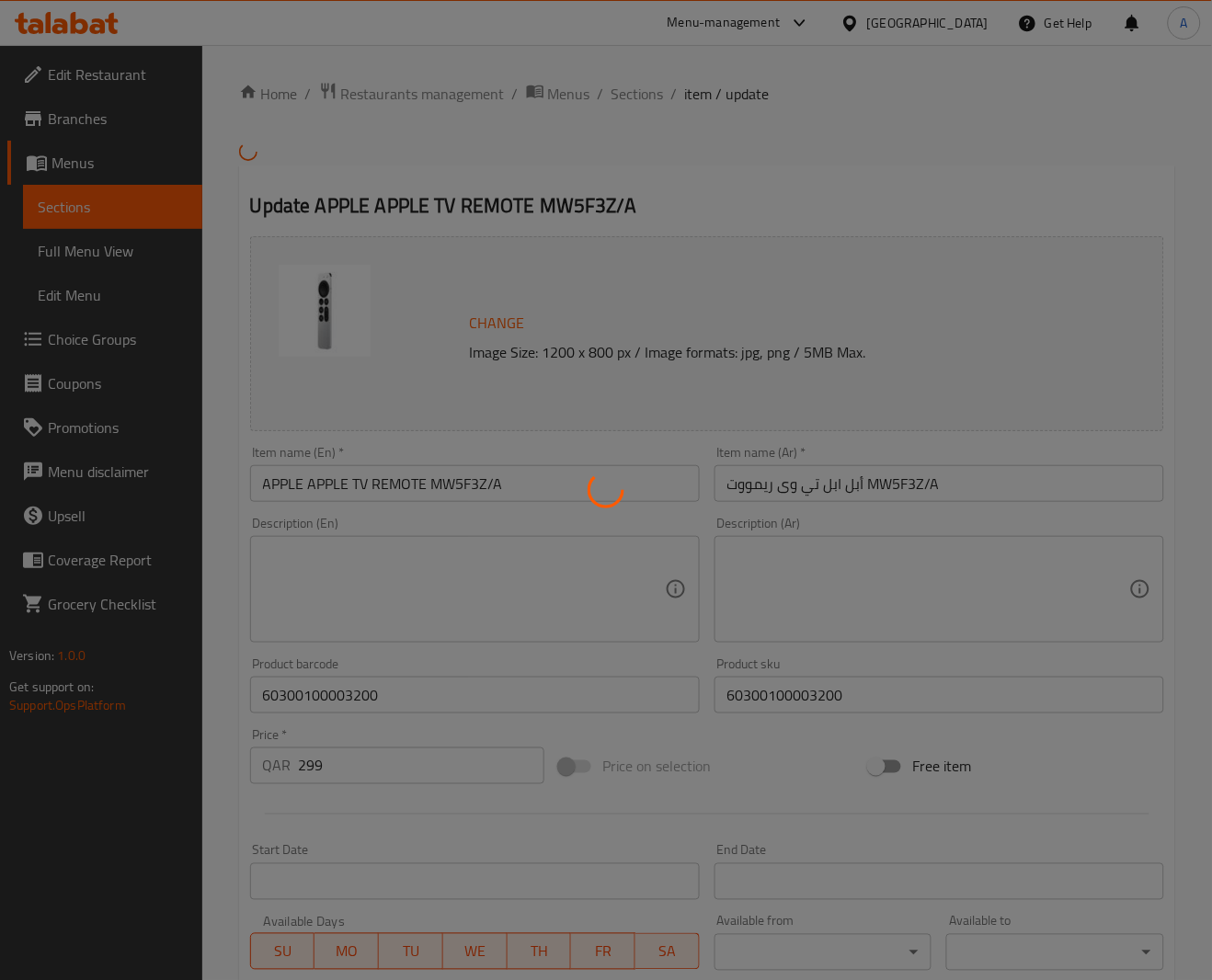
click at [832, 489] on div at bounding box center [606, 490] width 1212 height 980
click at [803, 486] on div at bounding box center [606, 490] width 1212 height 980
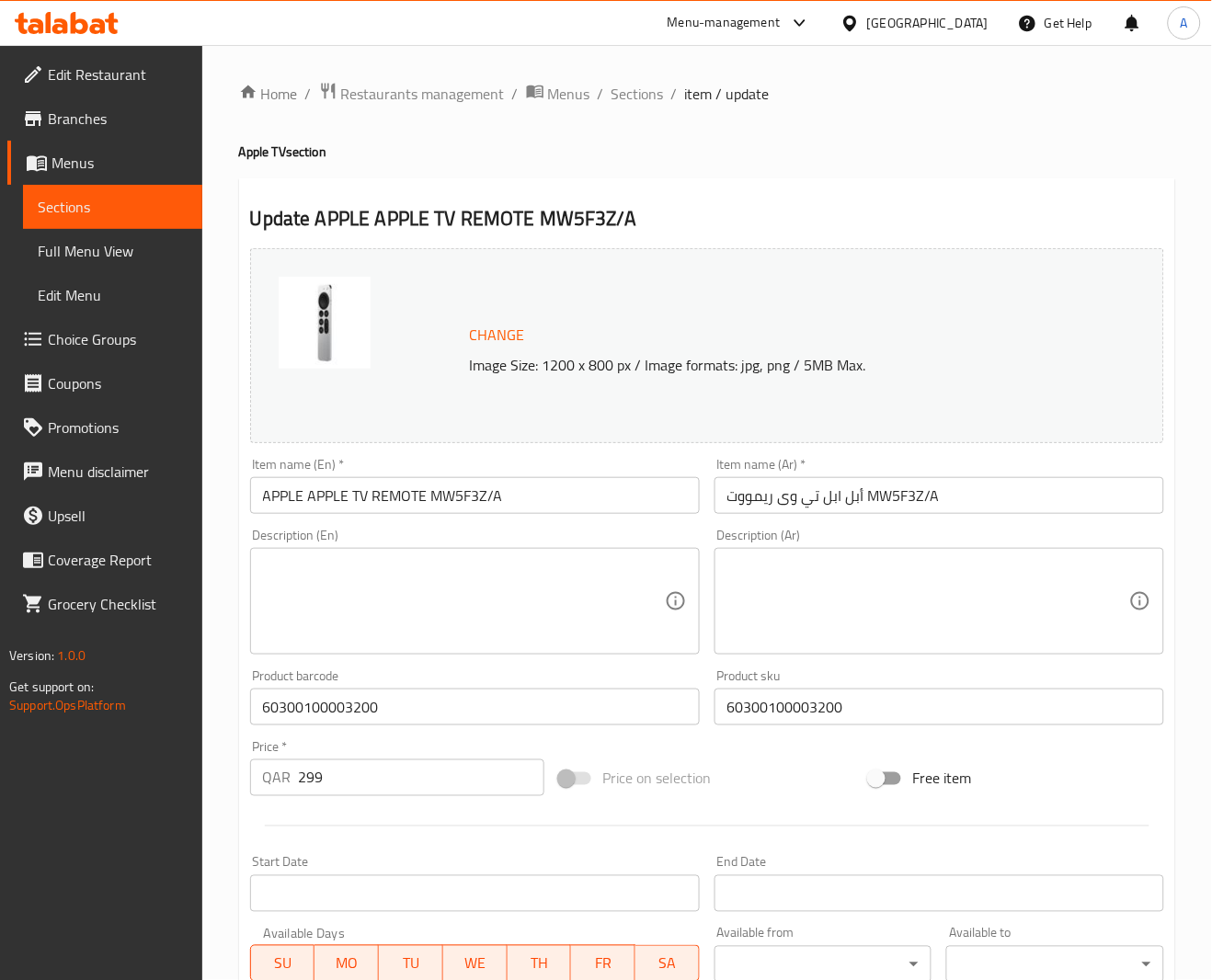
click at [799, 495] on input "أبل ابل تي وى ريمووت MW5F3Z/A" at bounding box center [940, 495] width 450 height 37
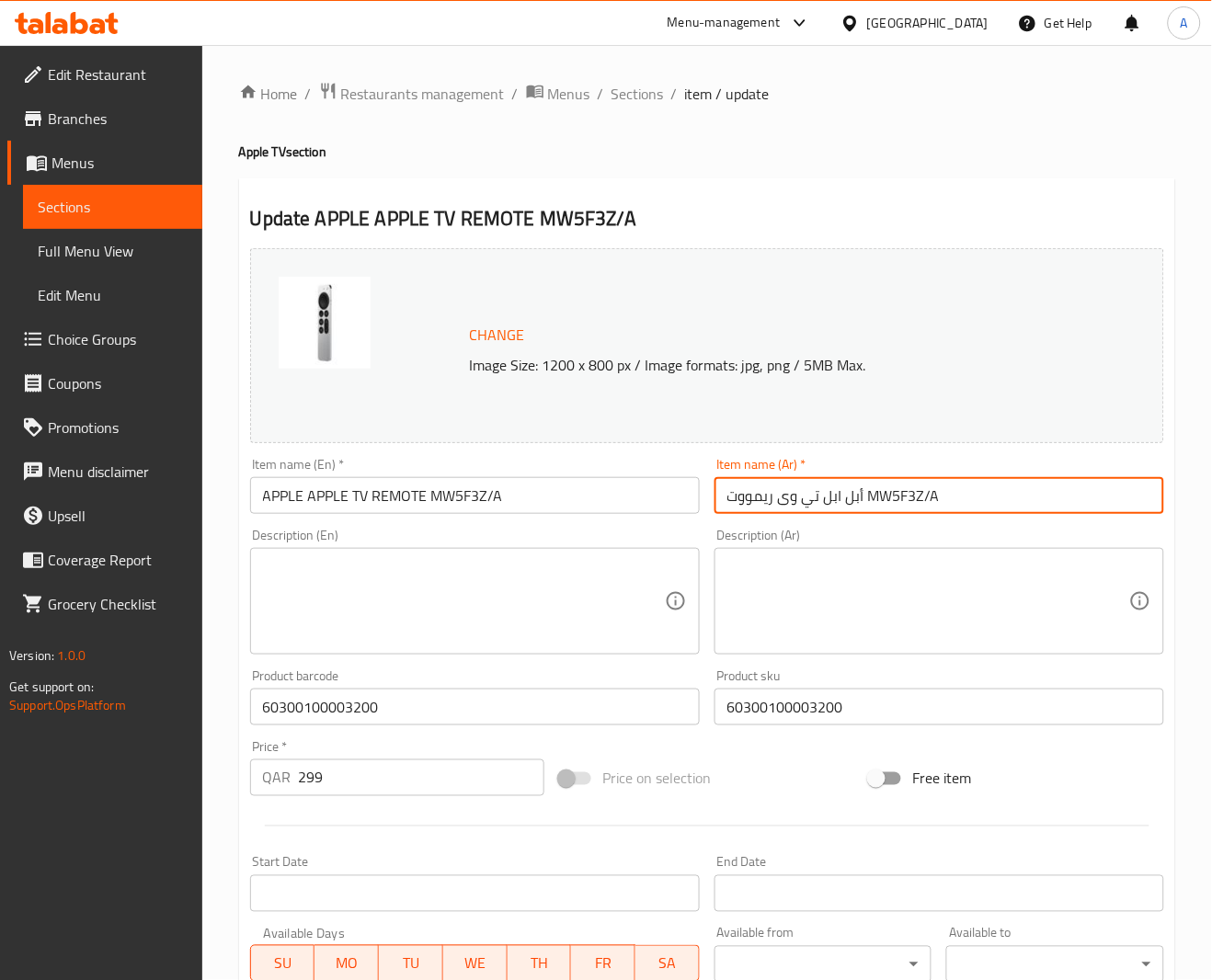
click at [790, 500] on input "أبل ابل تي وى ريمووت MW5F3Z/A" at bounding box center [940, 495] width 450 height 37
type input "أبل ابل تي فى ريمووت MW5F3Z/A"
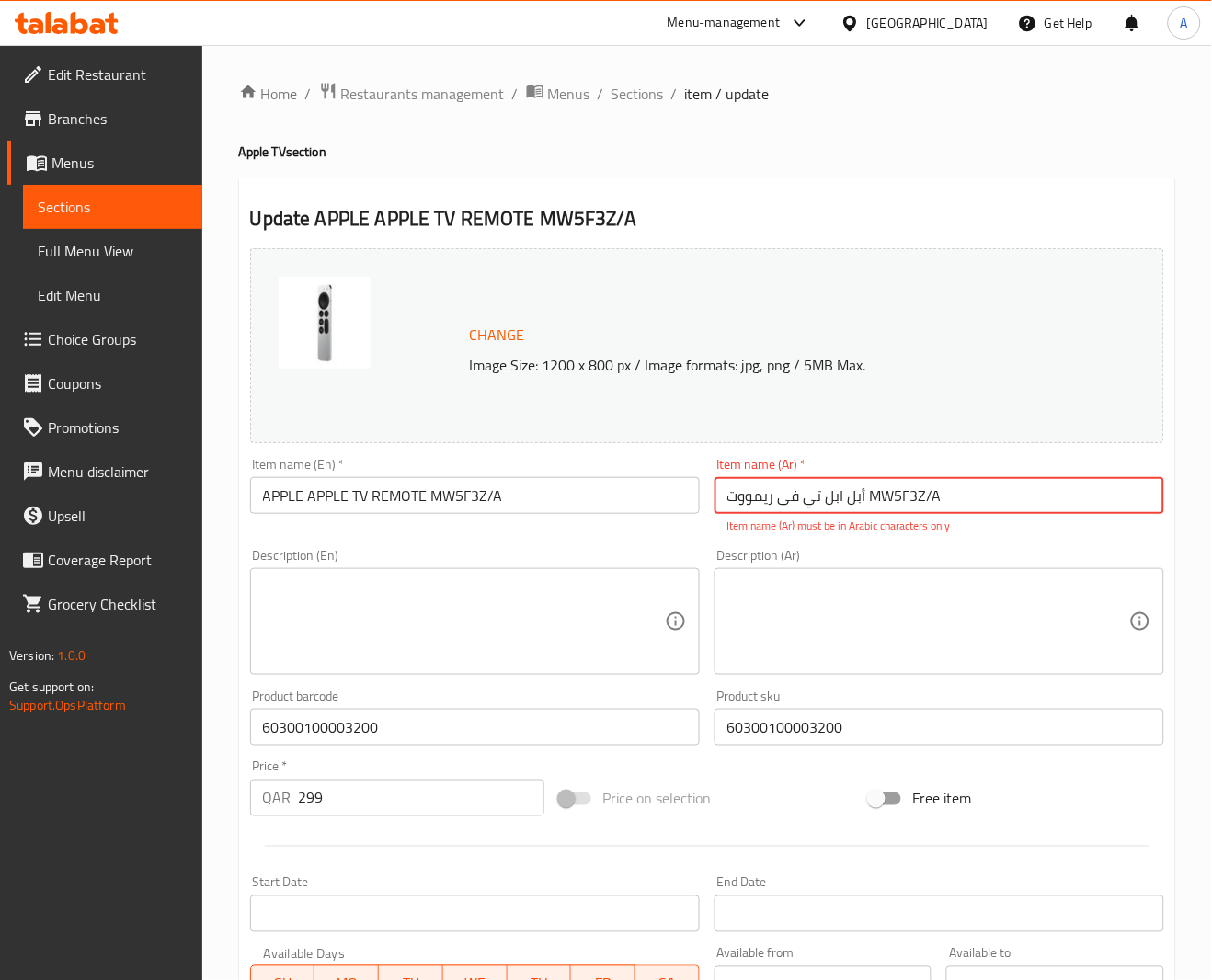
click at [932, 491] on input "أبل ابل تي فى ريمووت MW5F3Z/A" at bounding box center [940, 495] width 450 height 37
click at [812, 495] on input "أبل ابل تي فى ريمووت MW5F3Z/A" at bounding box center [940, 495] width 450 height 37
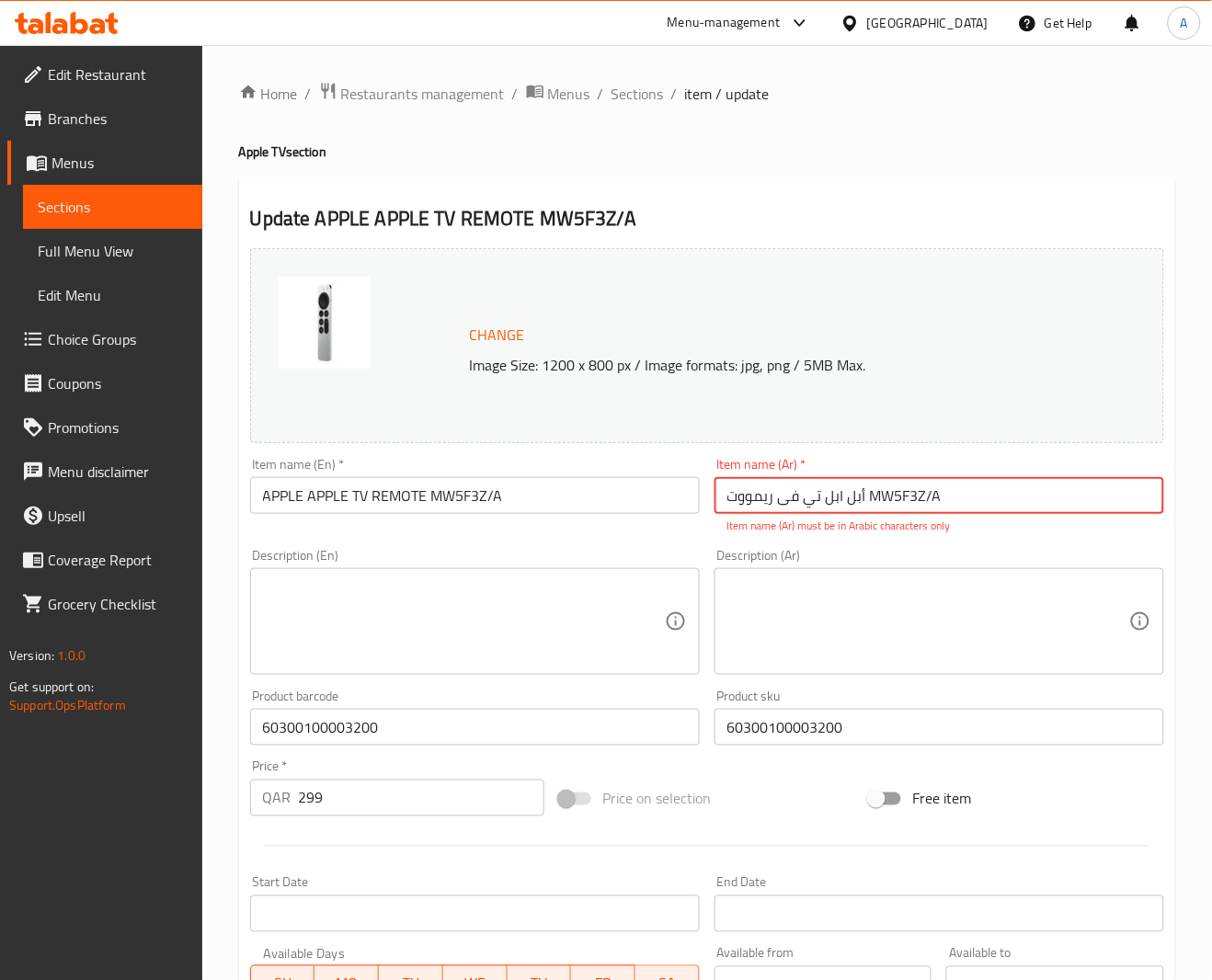
click at [464, 505] on input "APPLE APPLE TV REMOTE MW5F3Z/A" at bounding box center [475, 495] width 450 height 37
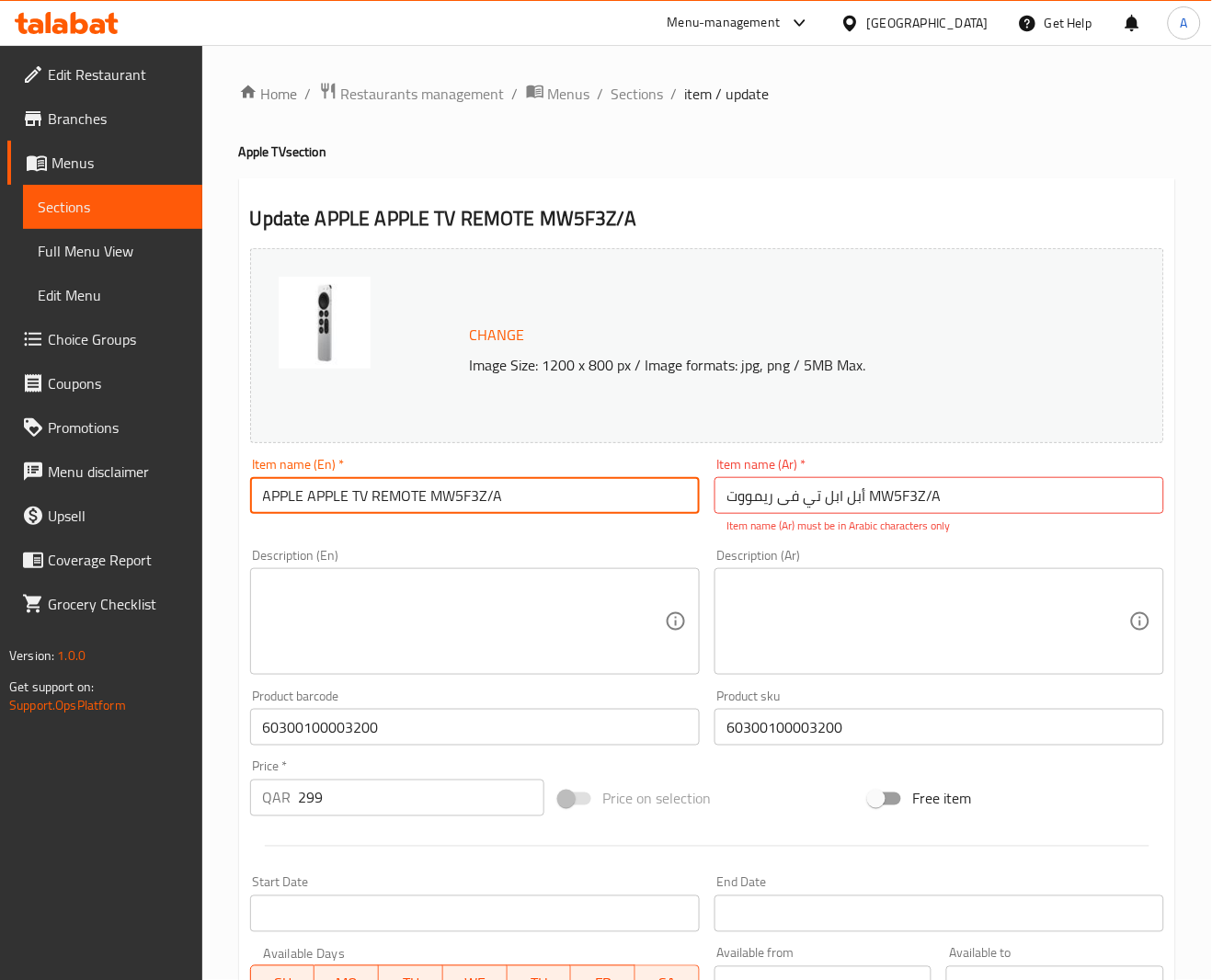
click at [464, 505] on input "APPLE APPLE TV REMOTE MW5F3Z/A" at bounding box center [475, 495] width 450 height 37
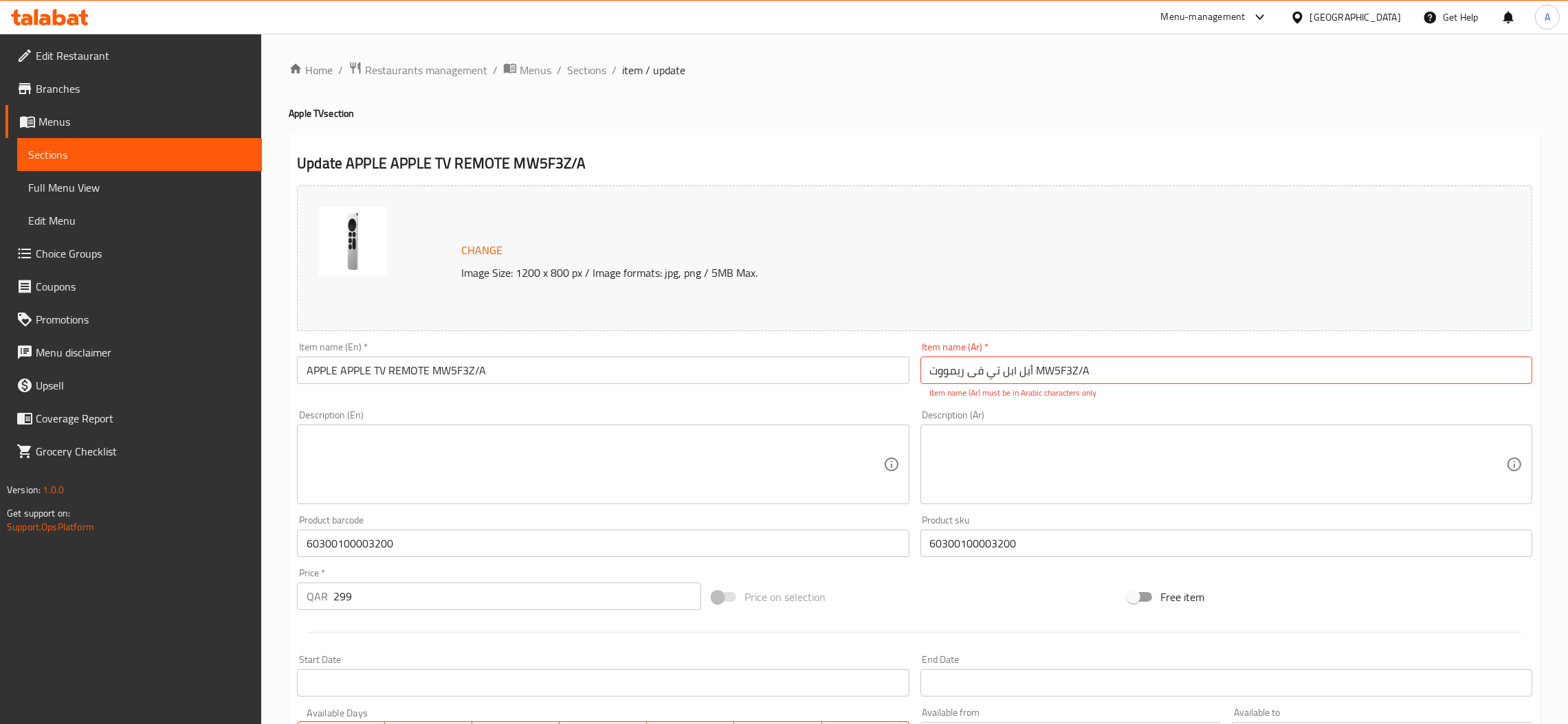
click at [605, 76] on ol "Home / Restaurants management / Menus / Sections / item / update" at bounding box center [915, 70] width 1252 height 18
click at [599, 64] on span "Sections" at bounding box center [586, 70] width 39 height 16
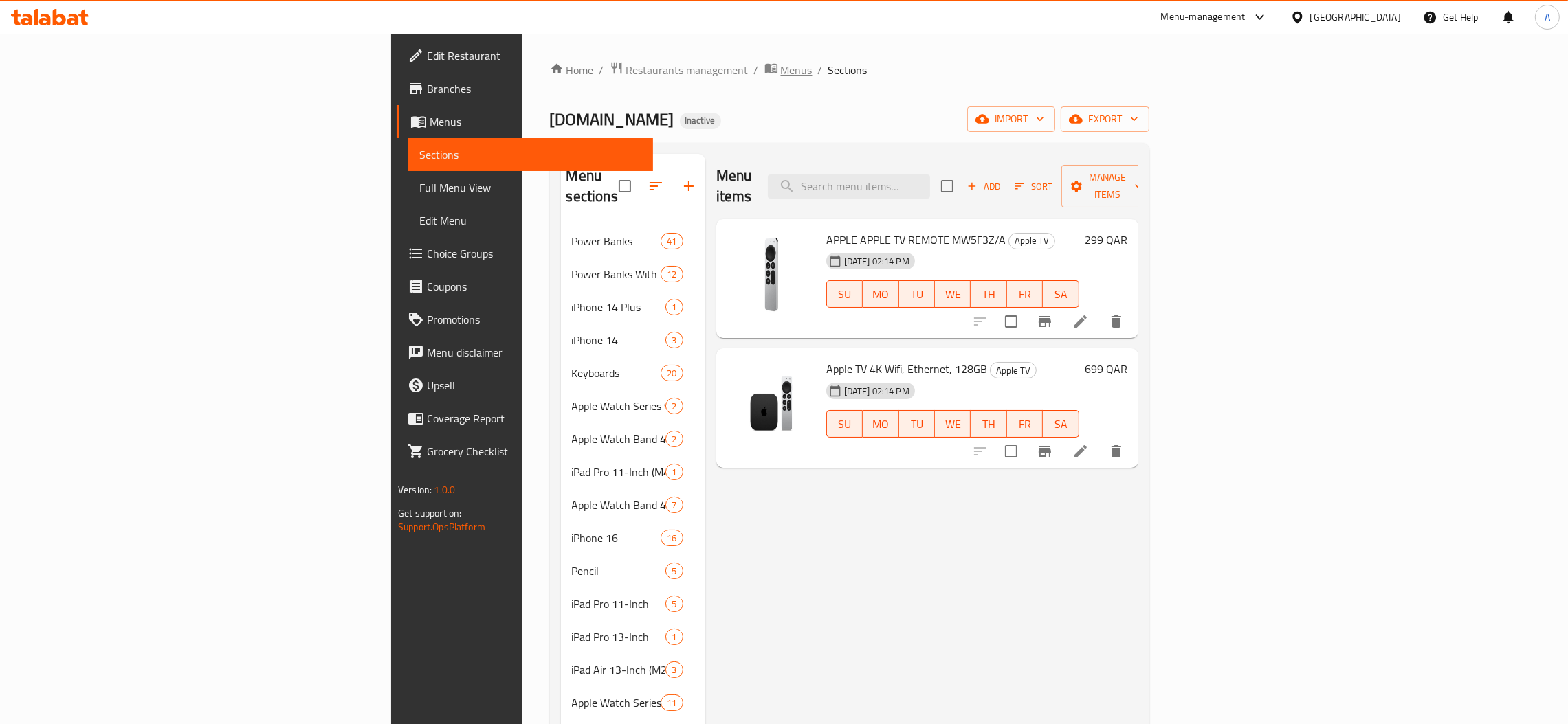
click at [781, 70] on span "Menus" at bounding box center [796, 70] width 32 height 16
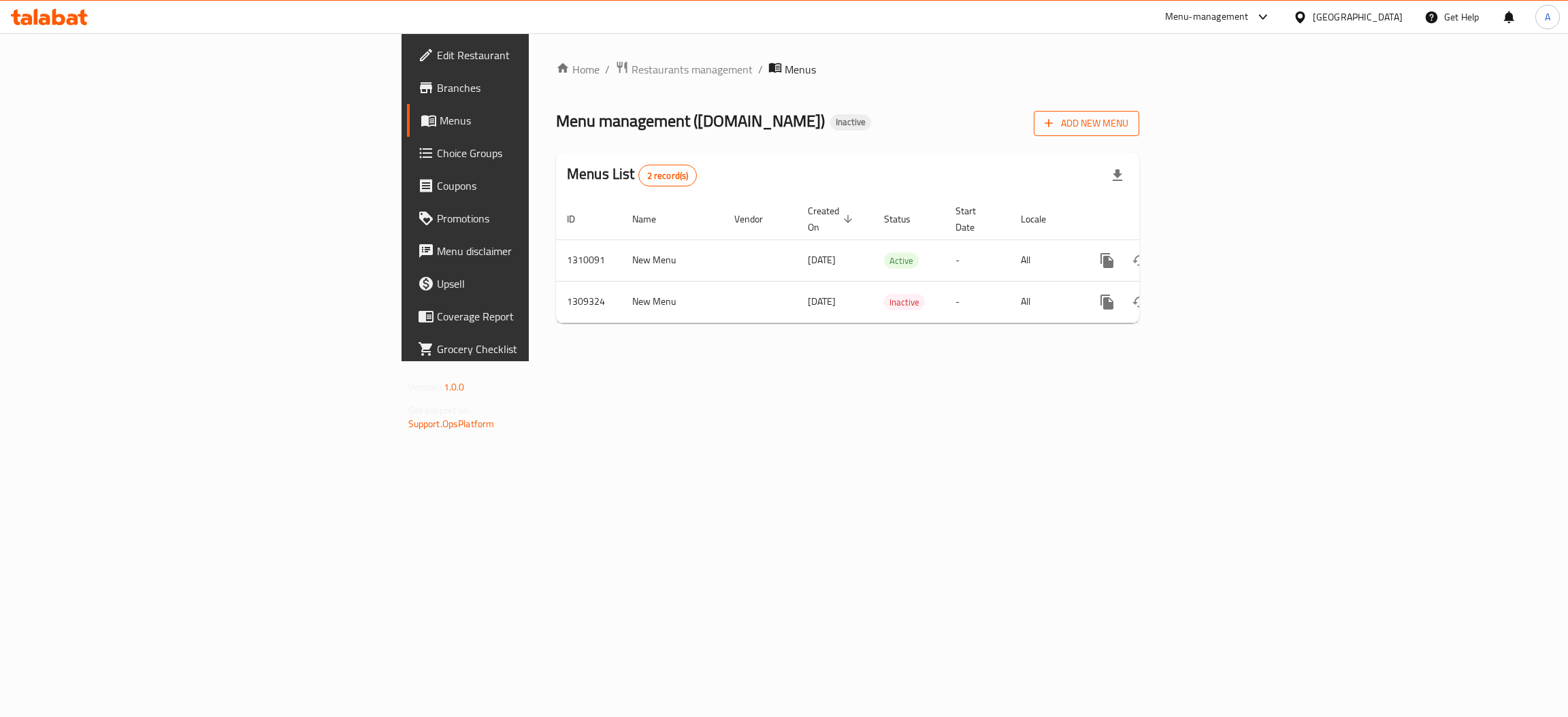
click at [912, 120] on span "Add New Menu" at bounding box center [1087, 123] width 84 height 17
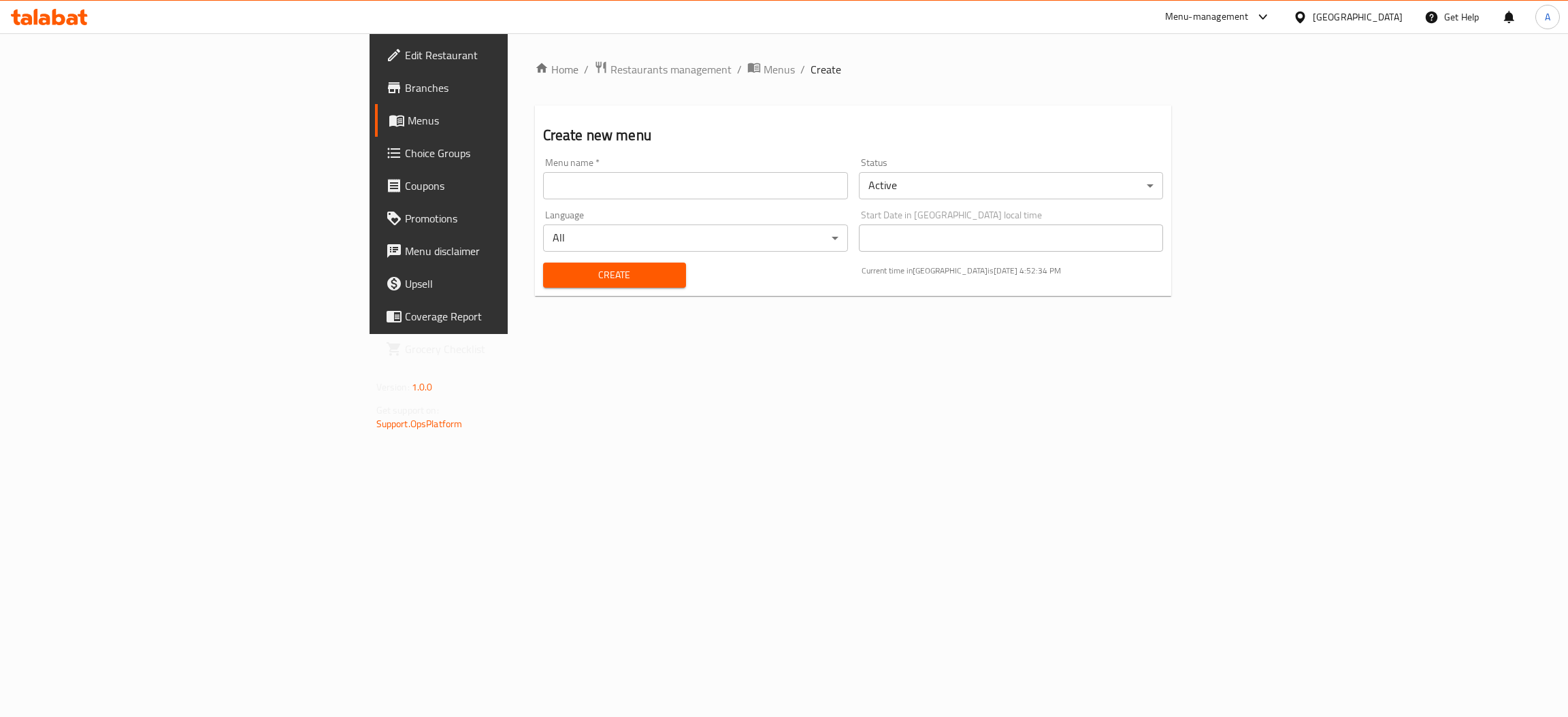
click at [564, 179] on input "text" at bounding box center [695, 185] width 305 height 27
type input "MENU"
click at [535, 290] on div "Create" at bounding box center [614, 275] width 159 height 42
click at [554, 281] on span "Create" at bounding box center [614, 275] width 121 height 17
click at [747, 62] on icon "breadcrumb" at bounding box center [754, 67] width 14 height 14
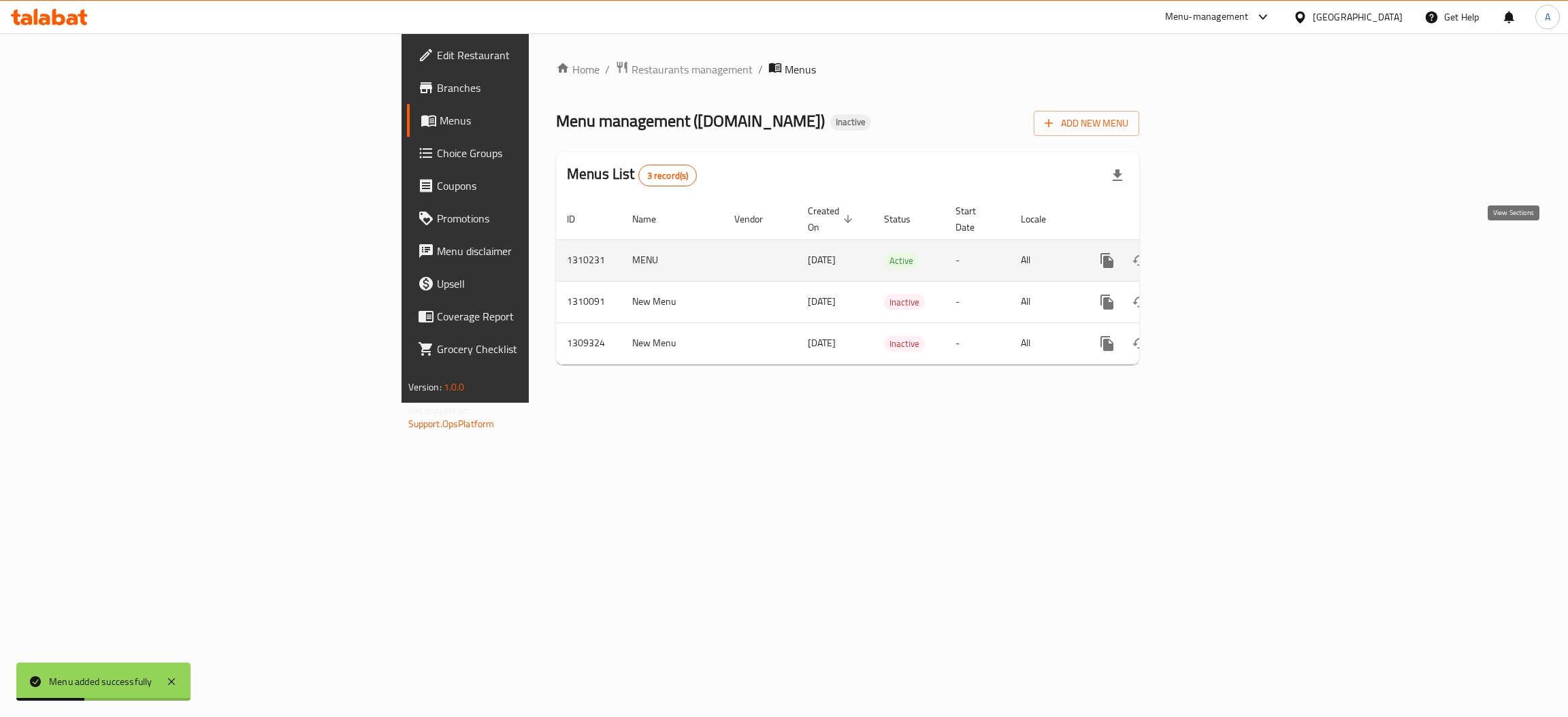
click at [912, 249] on link "enhanced table" at bounding box center [1205, 261] width 33 height 33
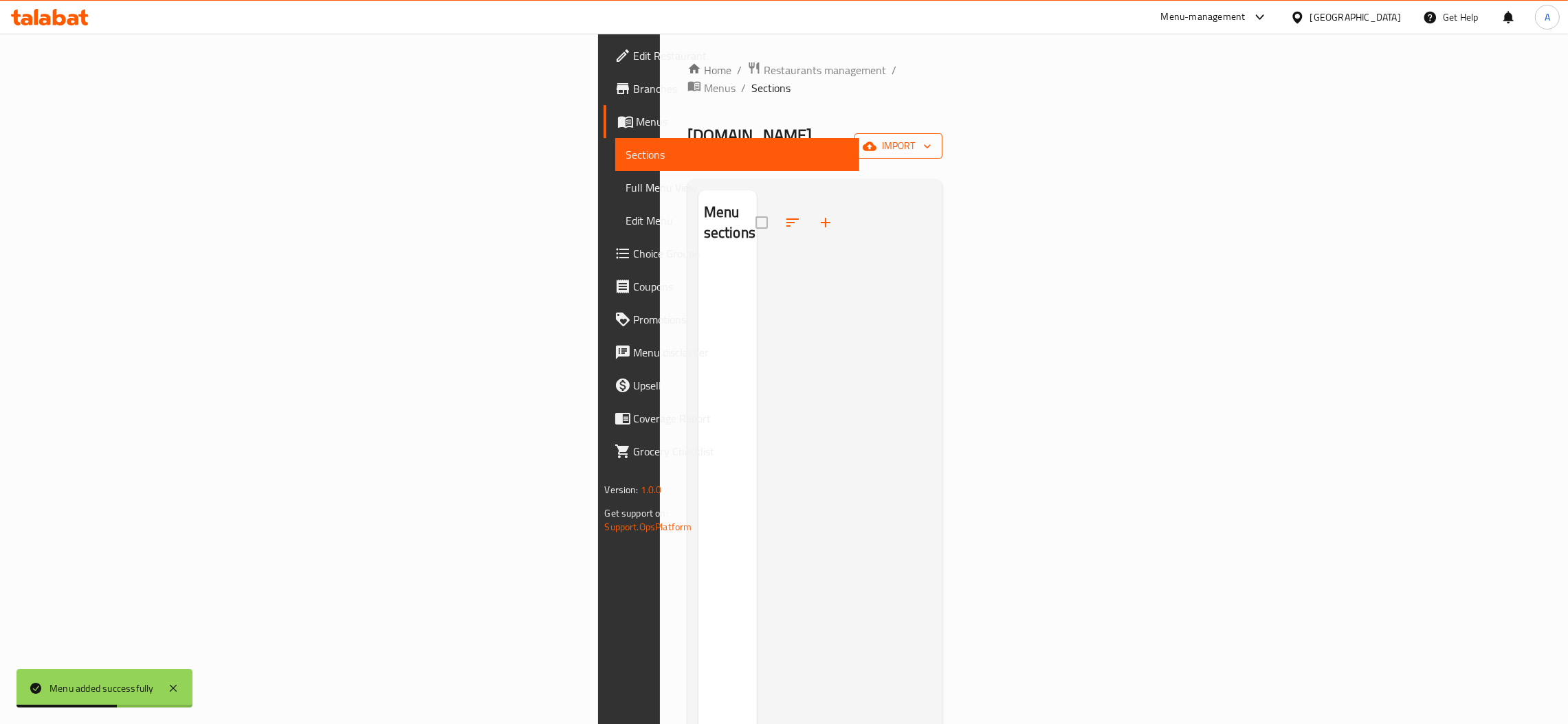
click at [921, 138] on span "import" at bounding box center [898, 146] width 66 height 17
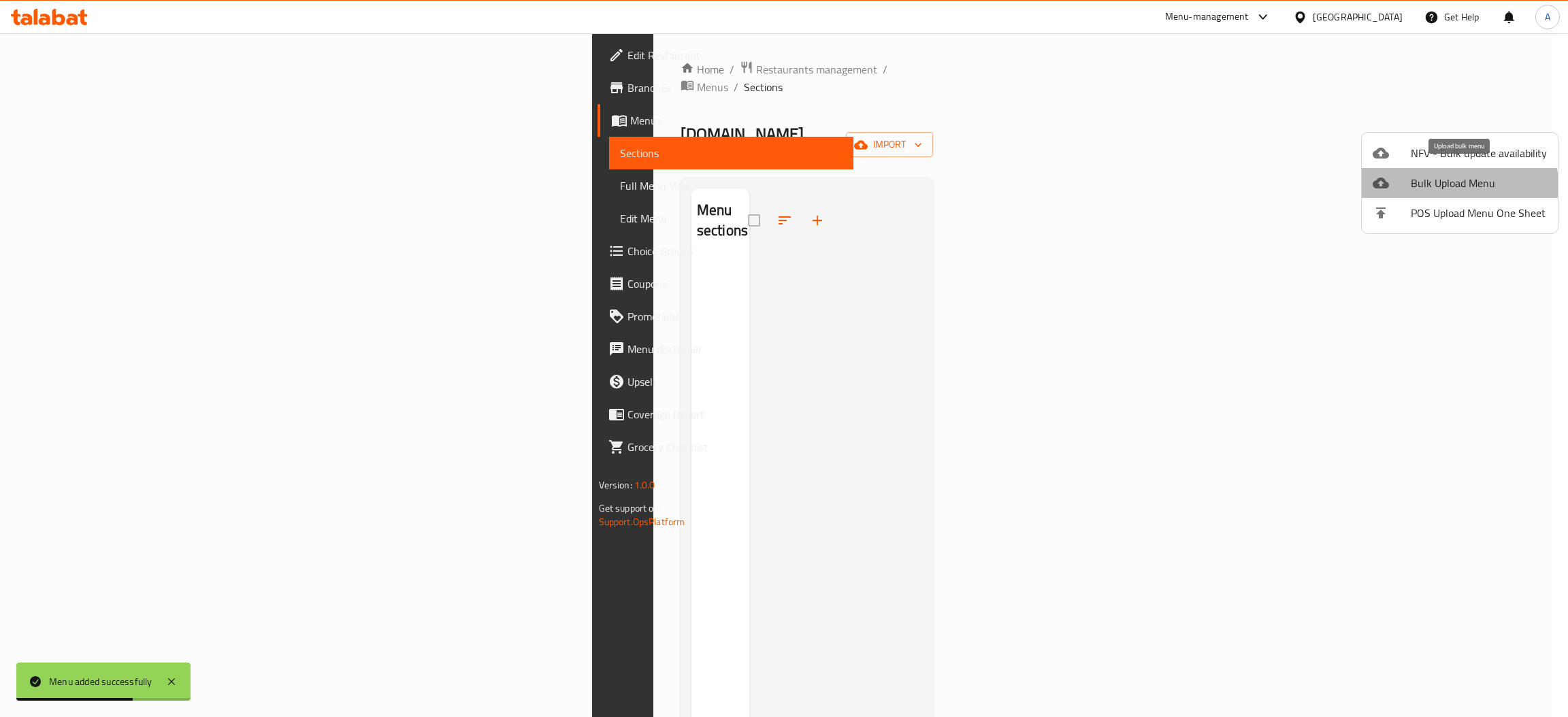
click at [912, 190] on span "Bulk Upload Menu" at bounding box center [1479, 183] width 136 height 16
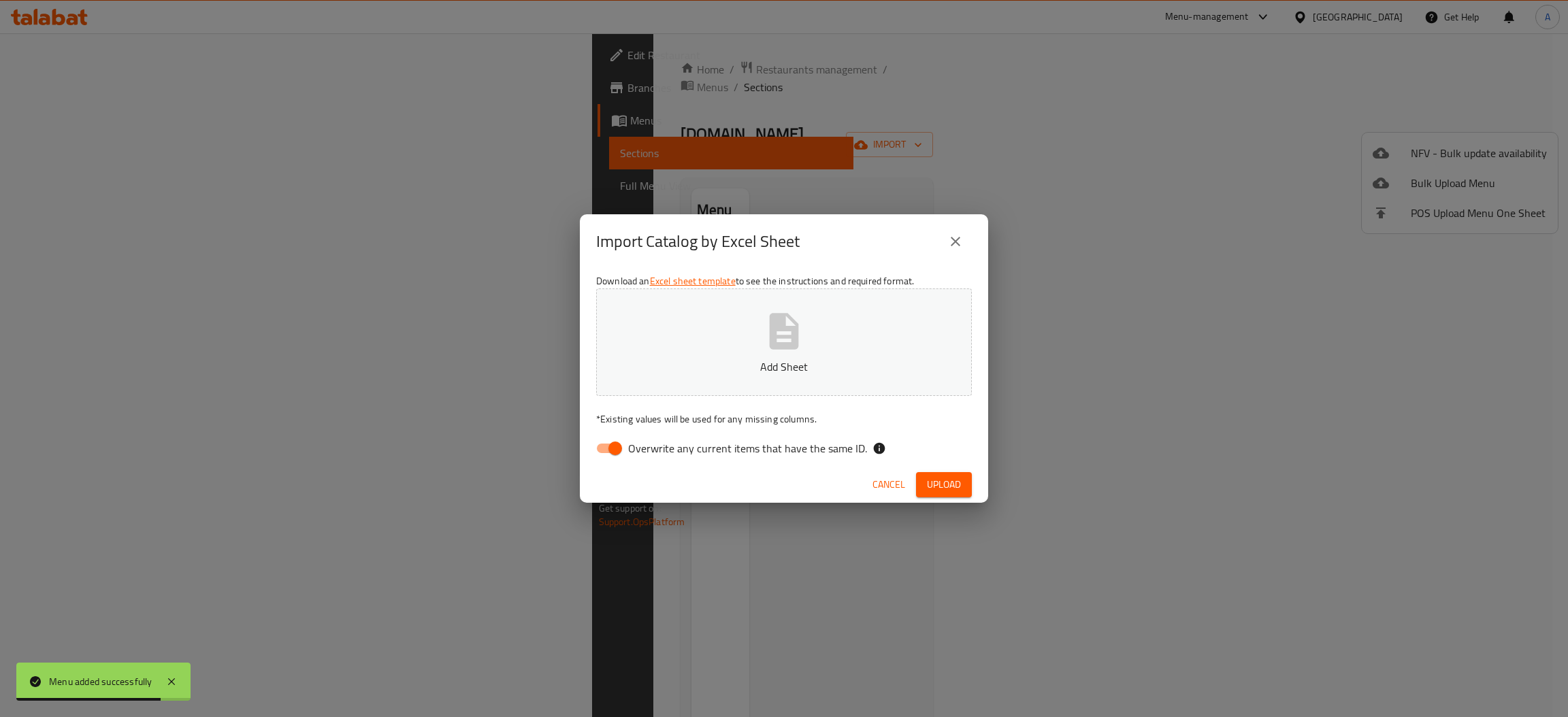
click at [616, 445] on input "Overwrite any current items that have the same ID." at bounding box center [615, 448] width 78 height 26
checkbox input "false"
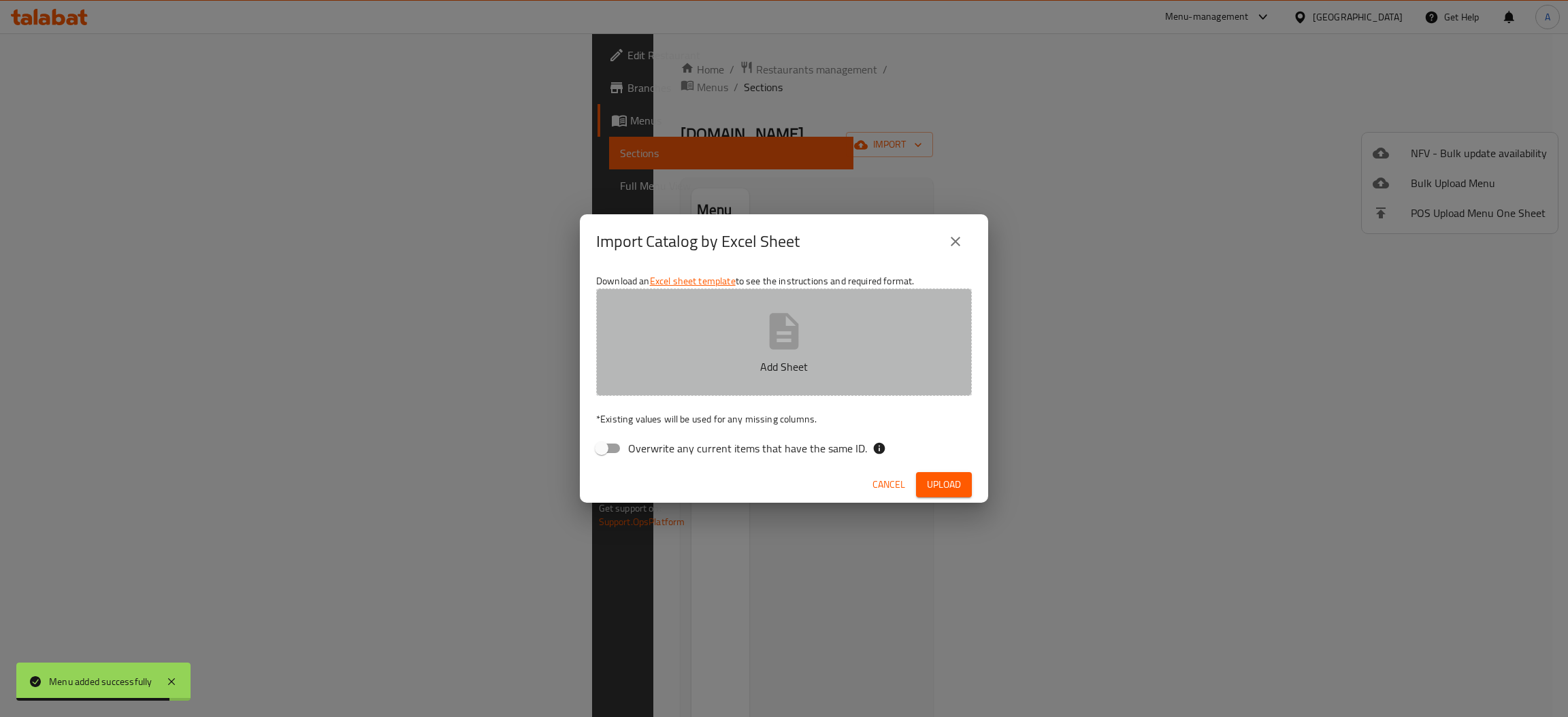
click at [716, 377] on button "Add Sheet" at bounding box center [784, 342] width 376 height 108
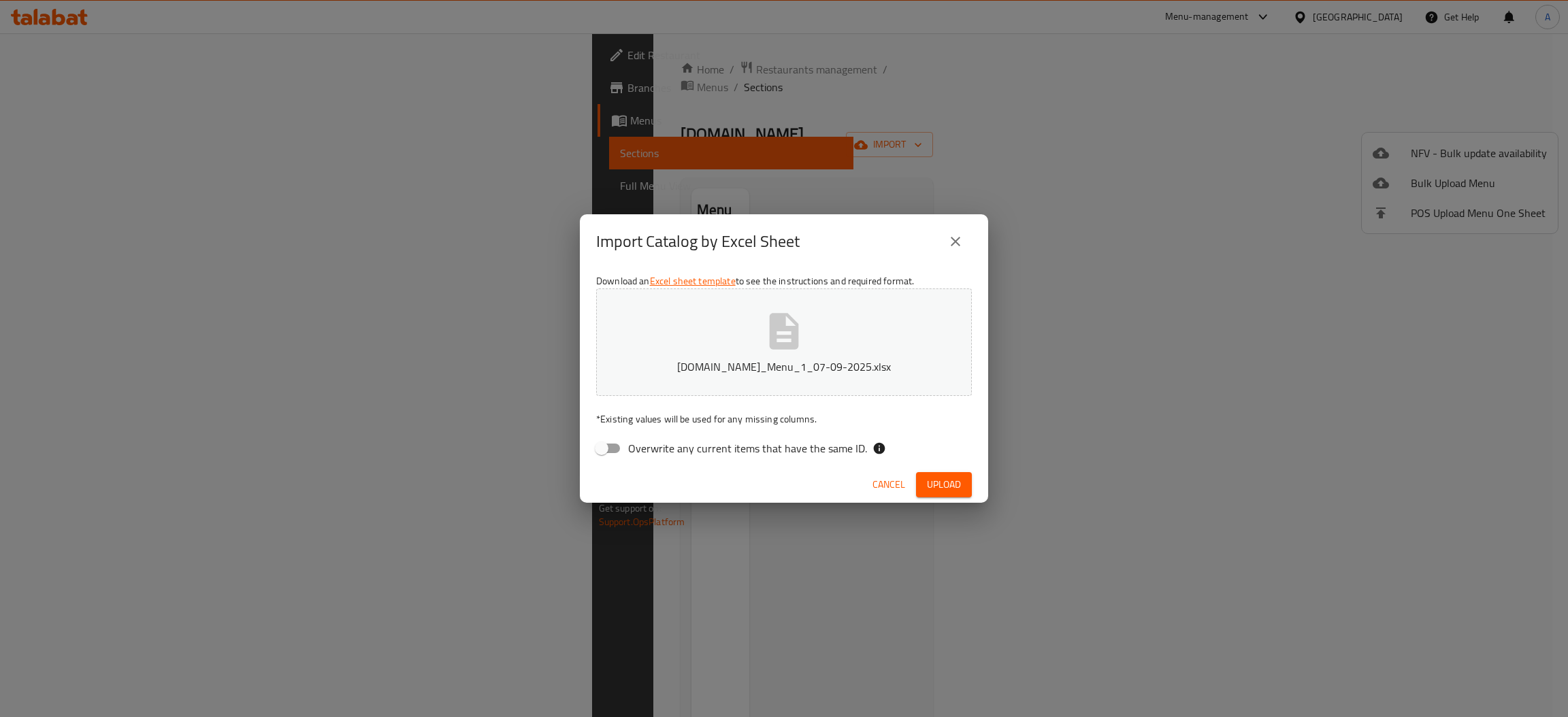
click at [912, 491] on span "Upload" at bounding box center [944, 484] width 34 height 17
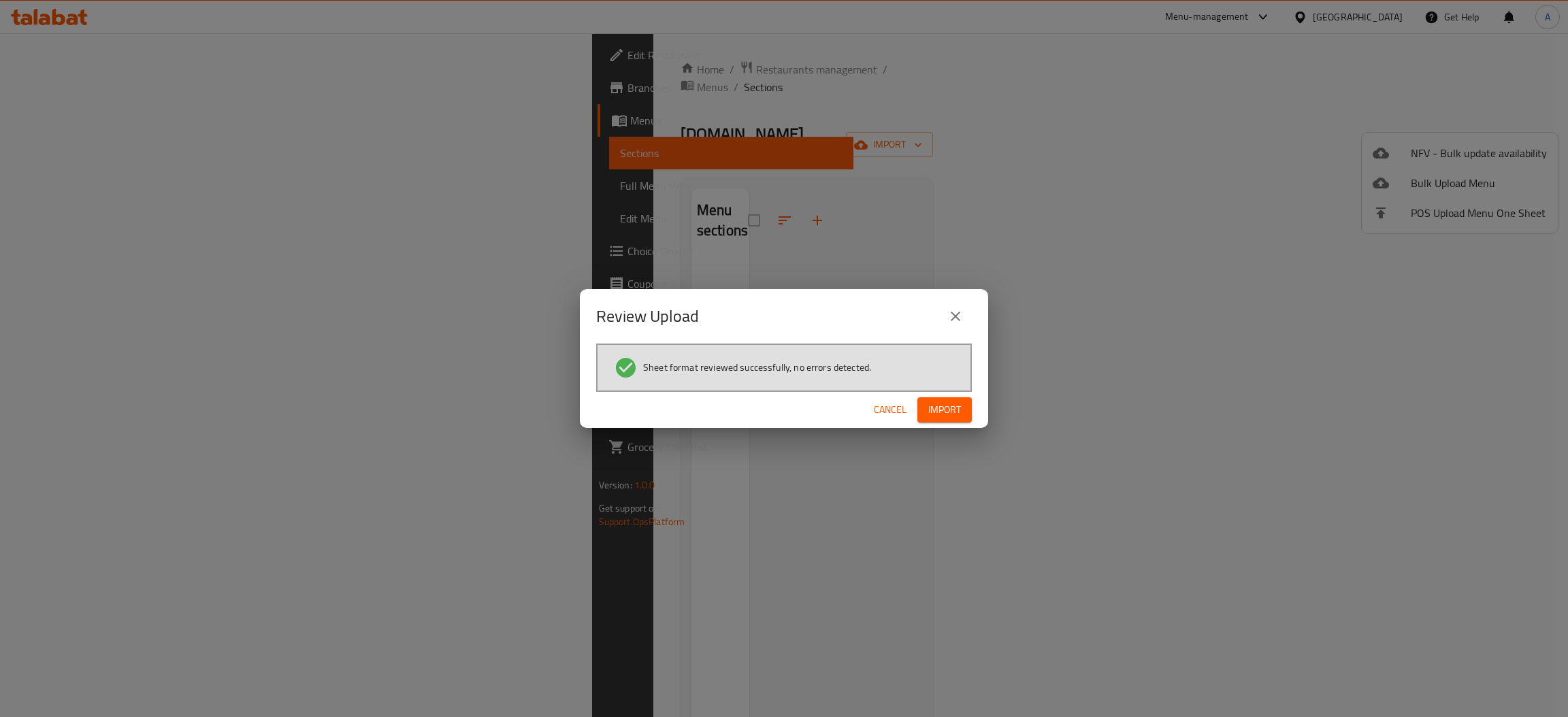
click at [912, 404] on span "Import" at bounding box center [944, 409] width 33 height 17
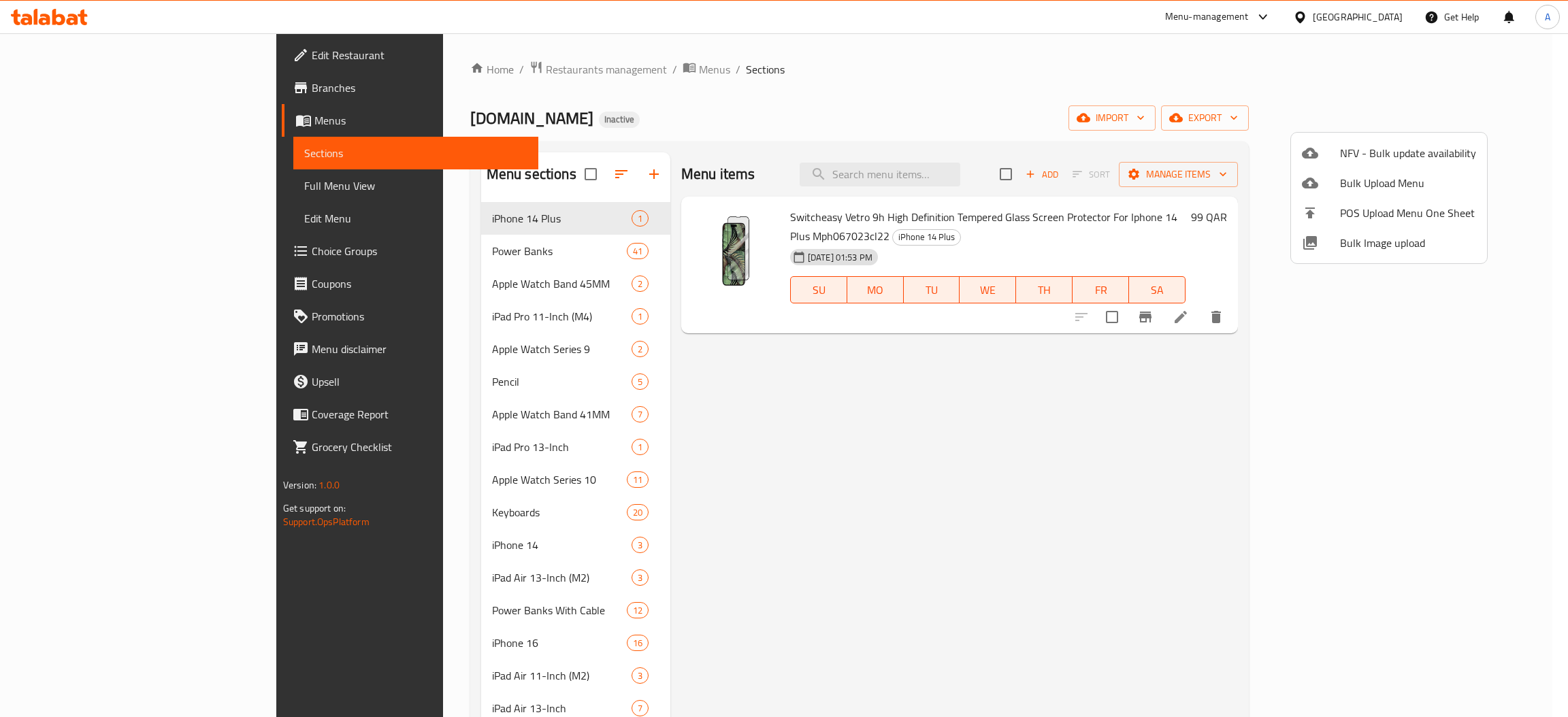
click at [800, 485] on div at bounding box center [784, 358] width 1568 height 717
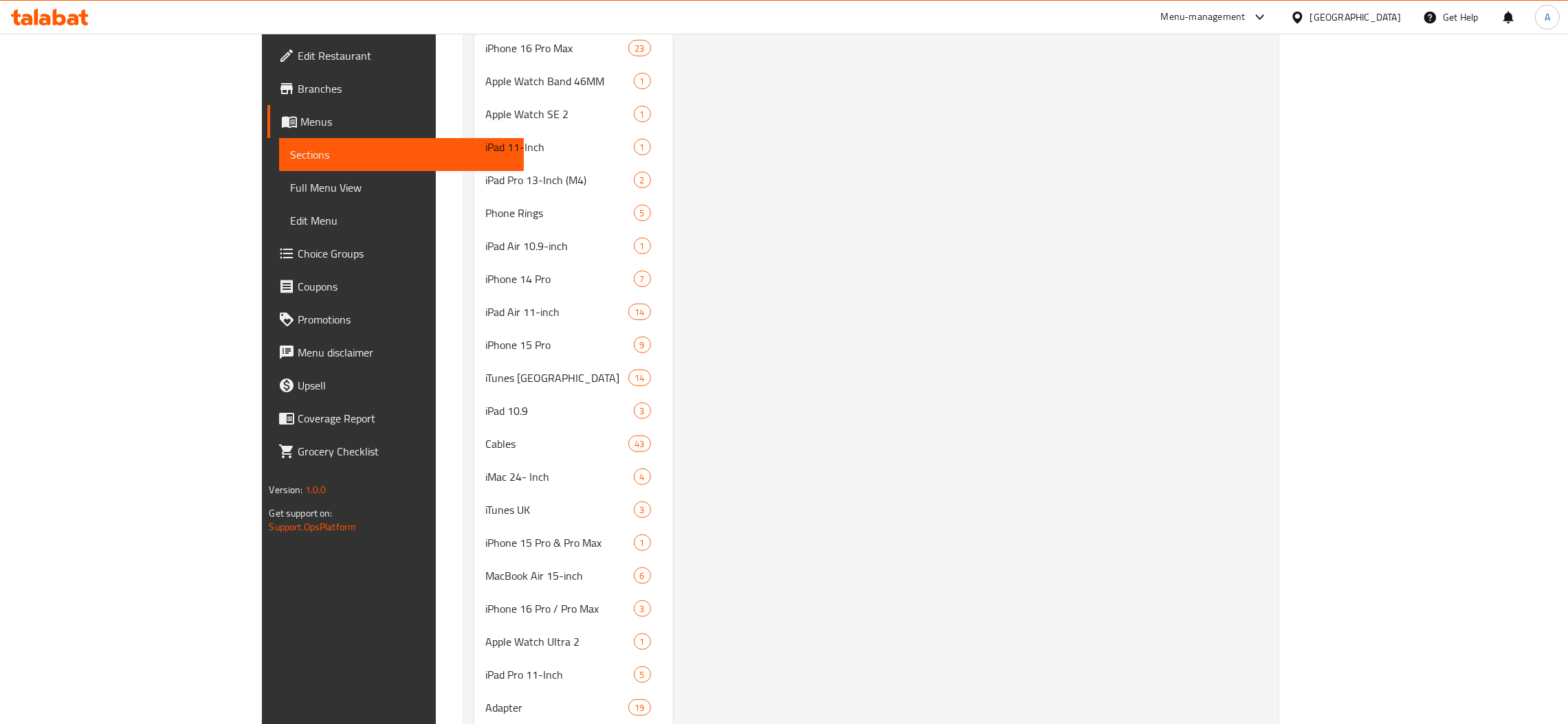
scroll to position [1339, 0]
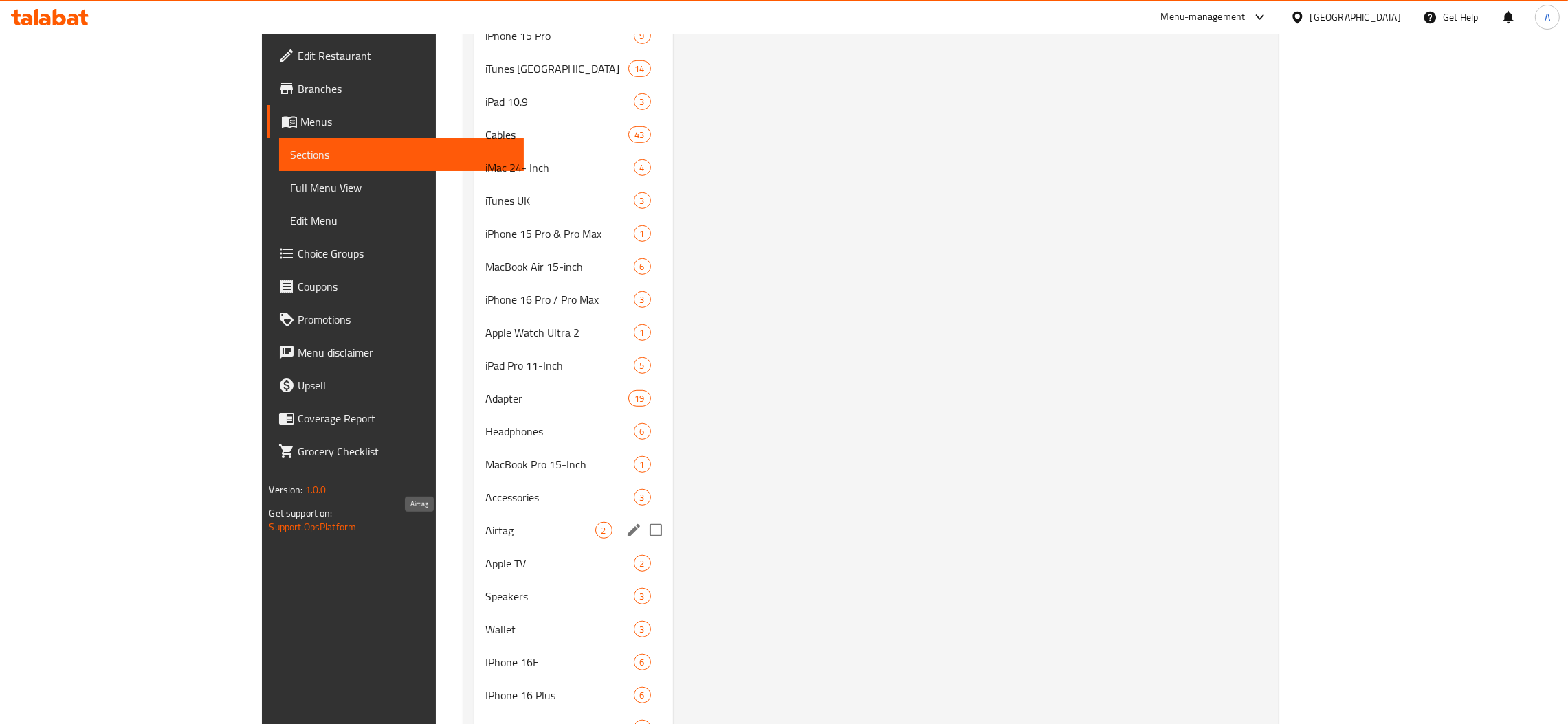
click at [485, 531] on span "Airtag" at bounding box center [540, 530] width 110 height 16
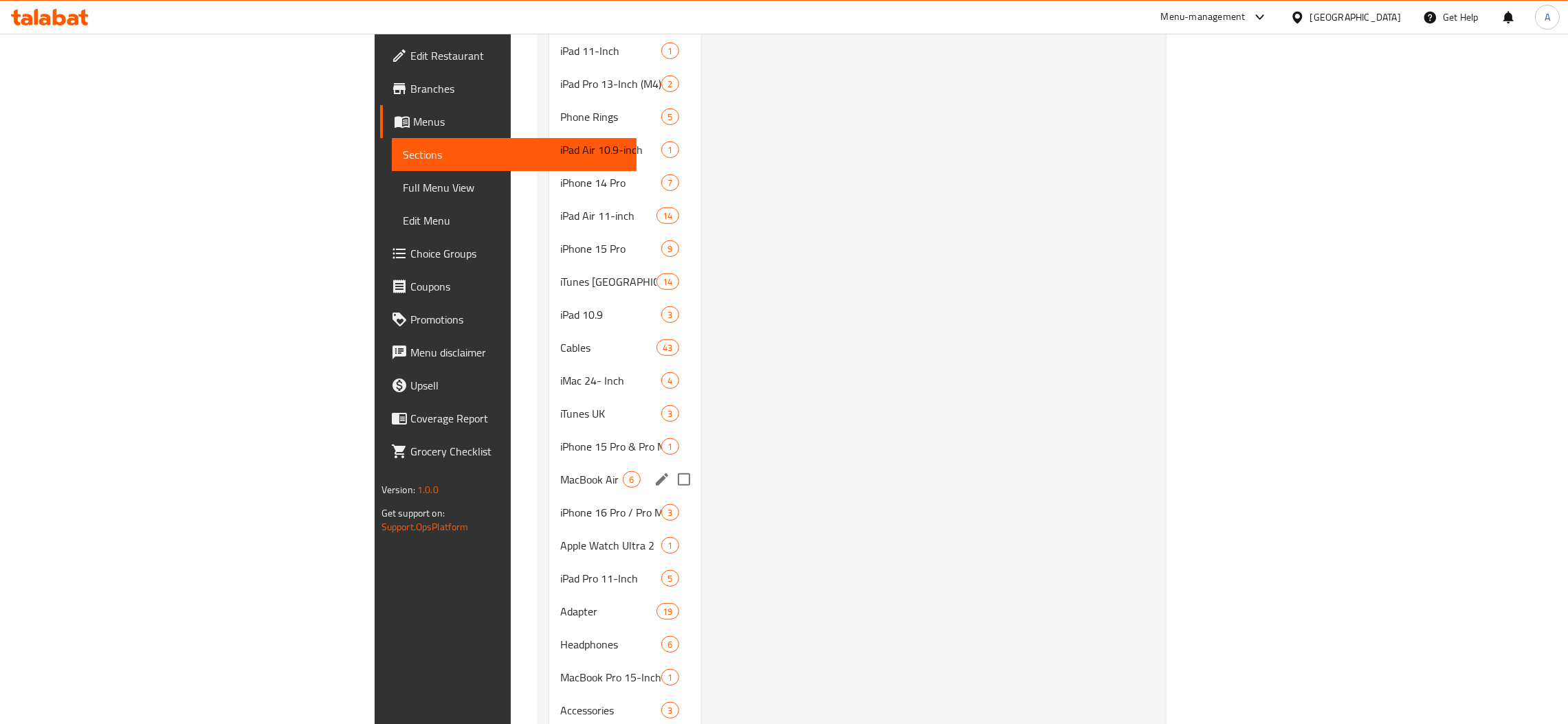
scroll to position [1435, 0]
click at [560, 480] on span "Apple TV" at bounding box center [591, 488] width 63 height 16
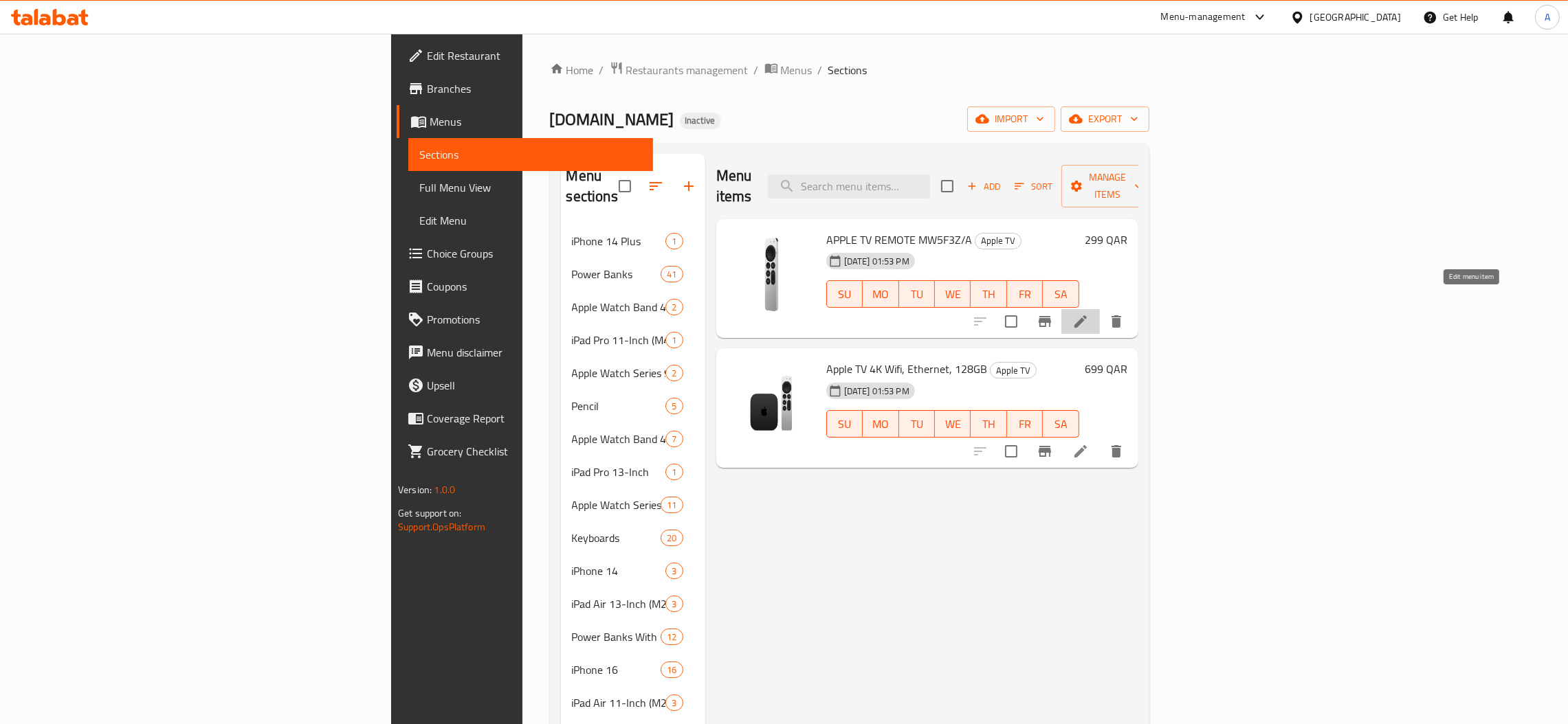
click at [921, 314] on icon at bounding box center [1080, 322] width 16 height 16
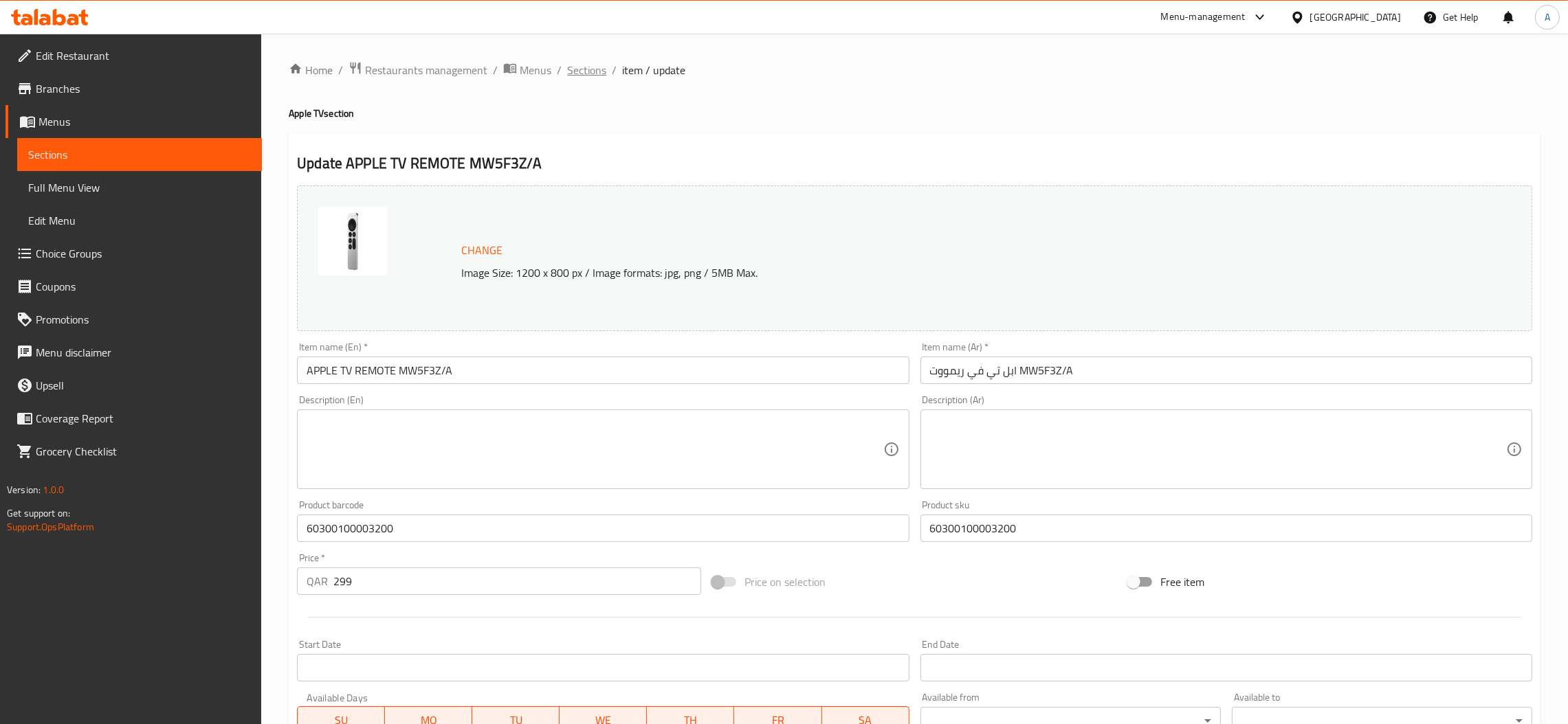
click at [579, 66] on span "Sections" at bounding box center [586, 70] width 39 height 16
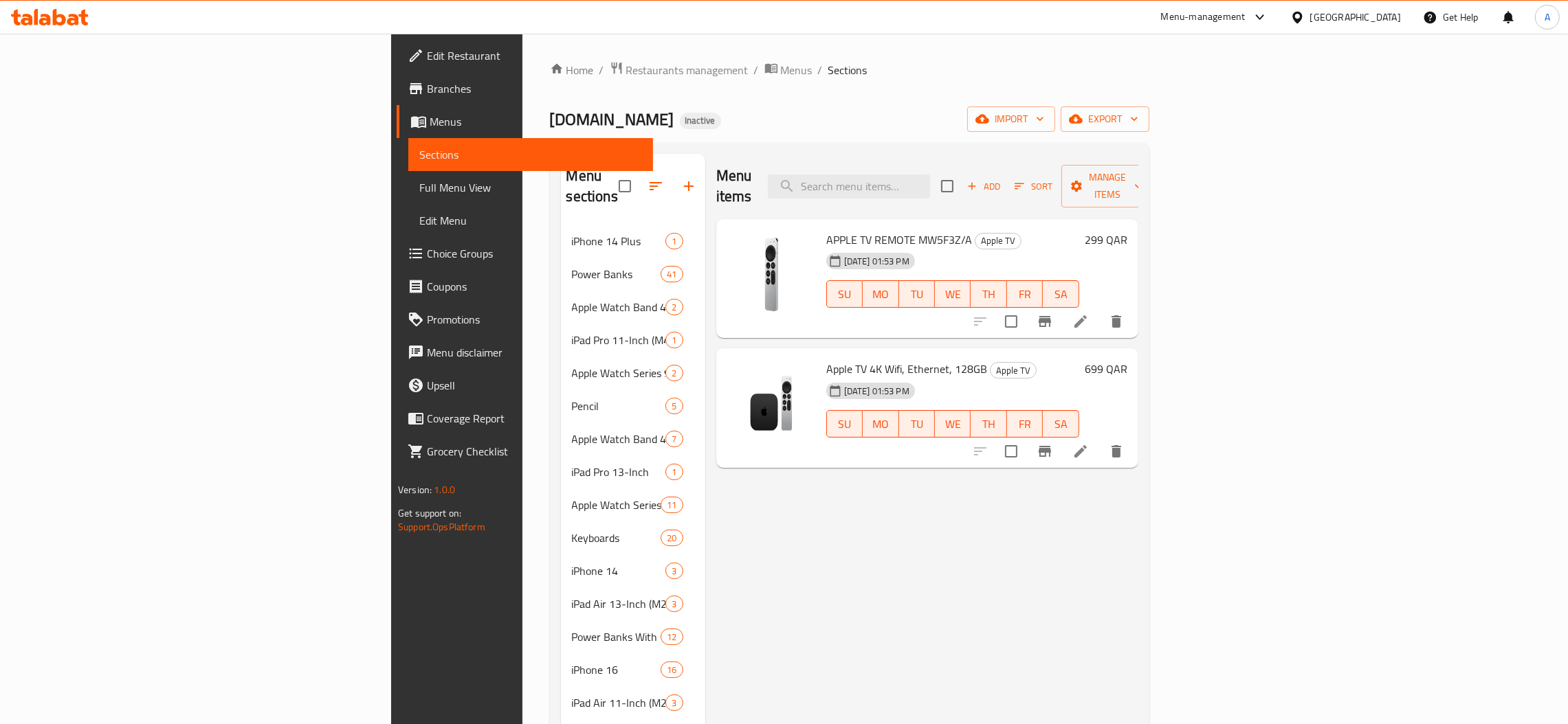
click at [408, 177] on link "Full Menu View" at bounding box center [531, 187] width 245 height 33
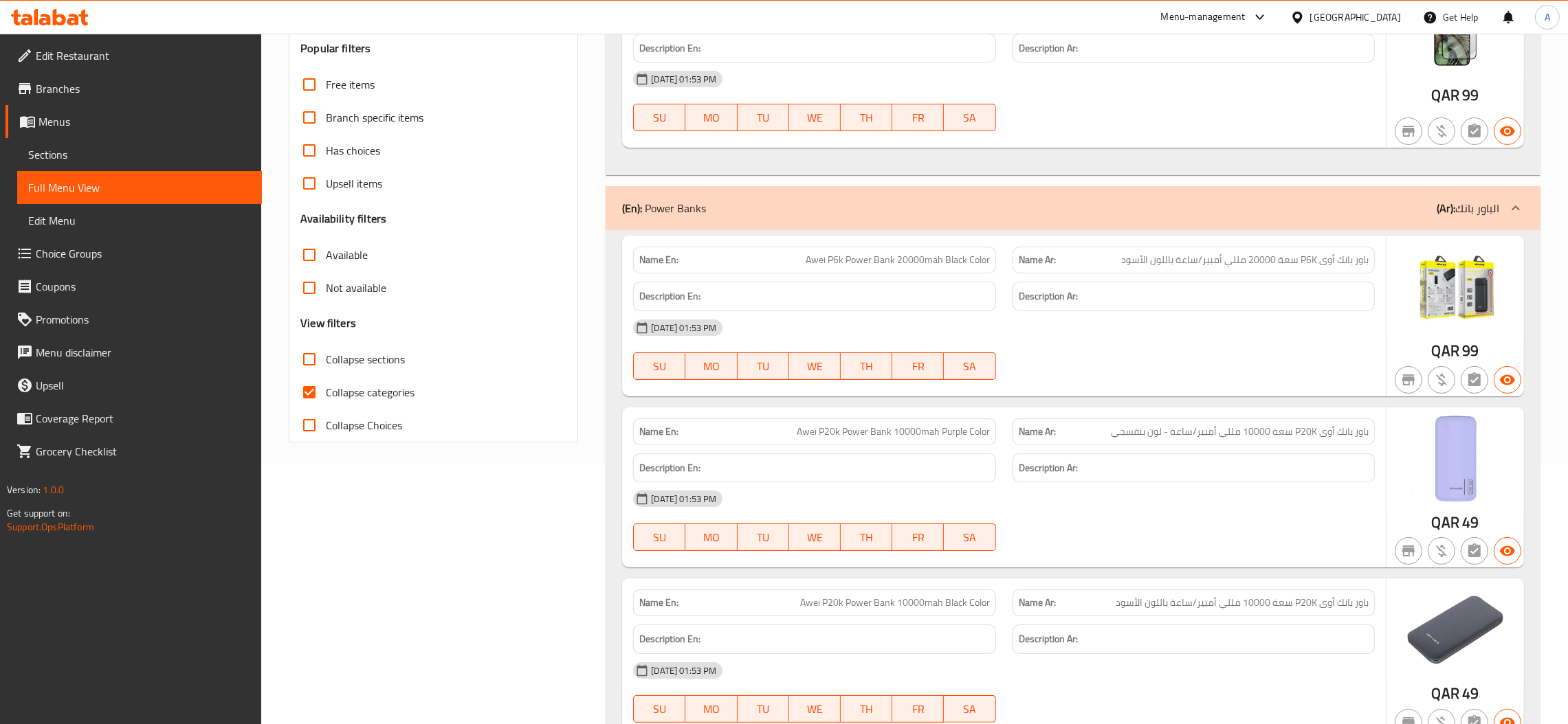
scroll to position [308, 0]
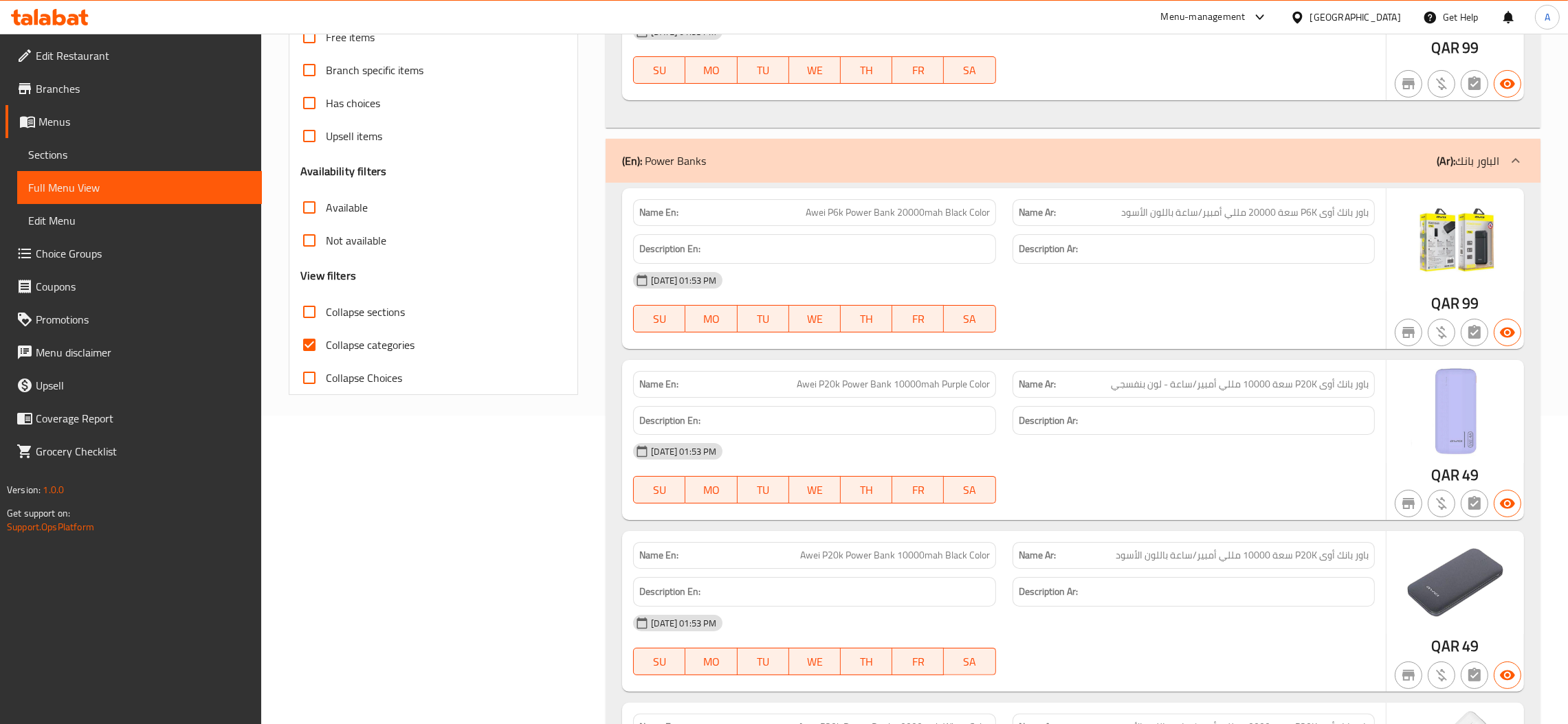
click at [381, 345] on span "Collapse categories" at bounding box center [370, 345] width 89 height 16
click at [326, 345] on input "Collapse categories" at bounding box center [309, 345] width 33 height 33
checkbox input "false"
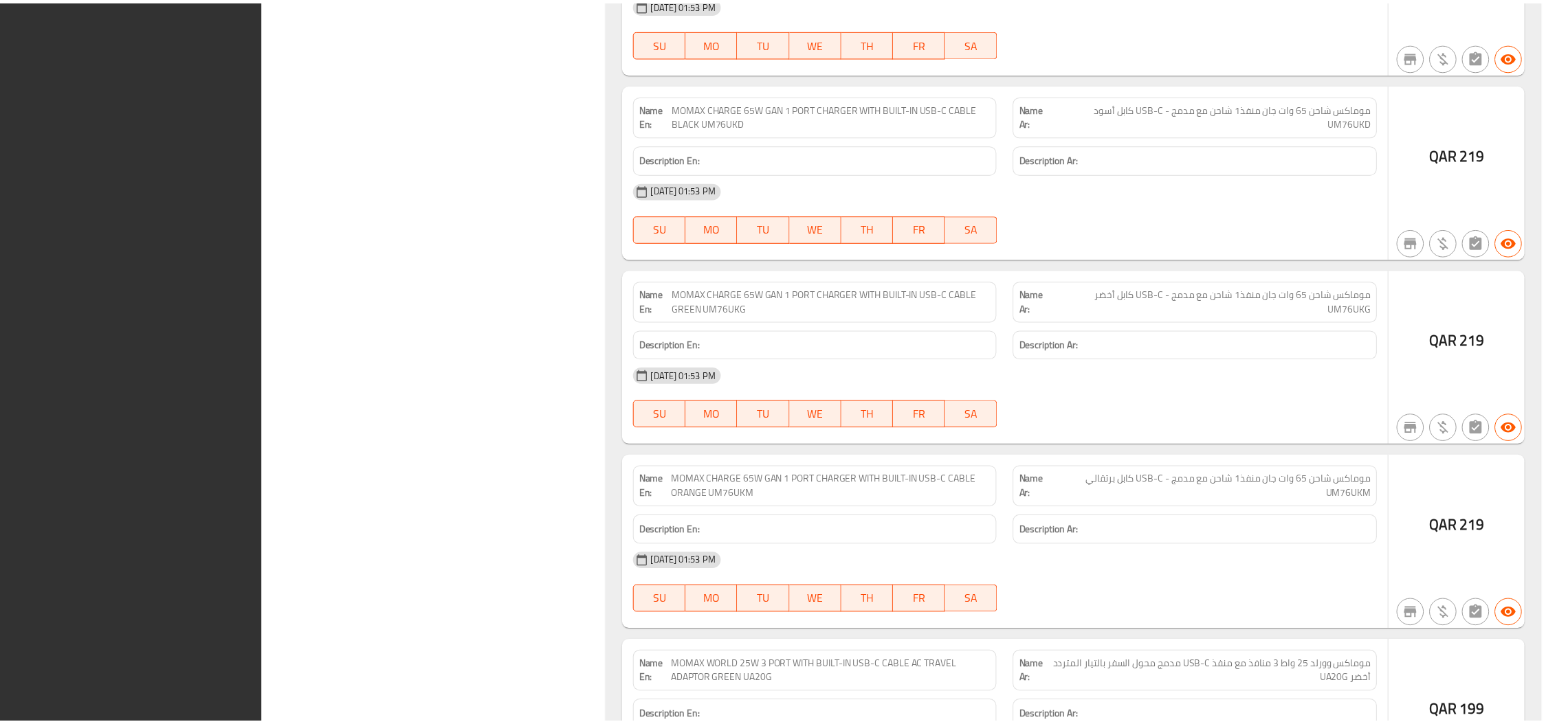
scroll to position [82445, 0]
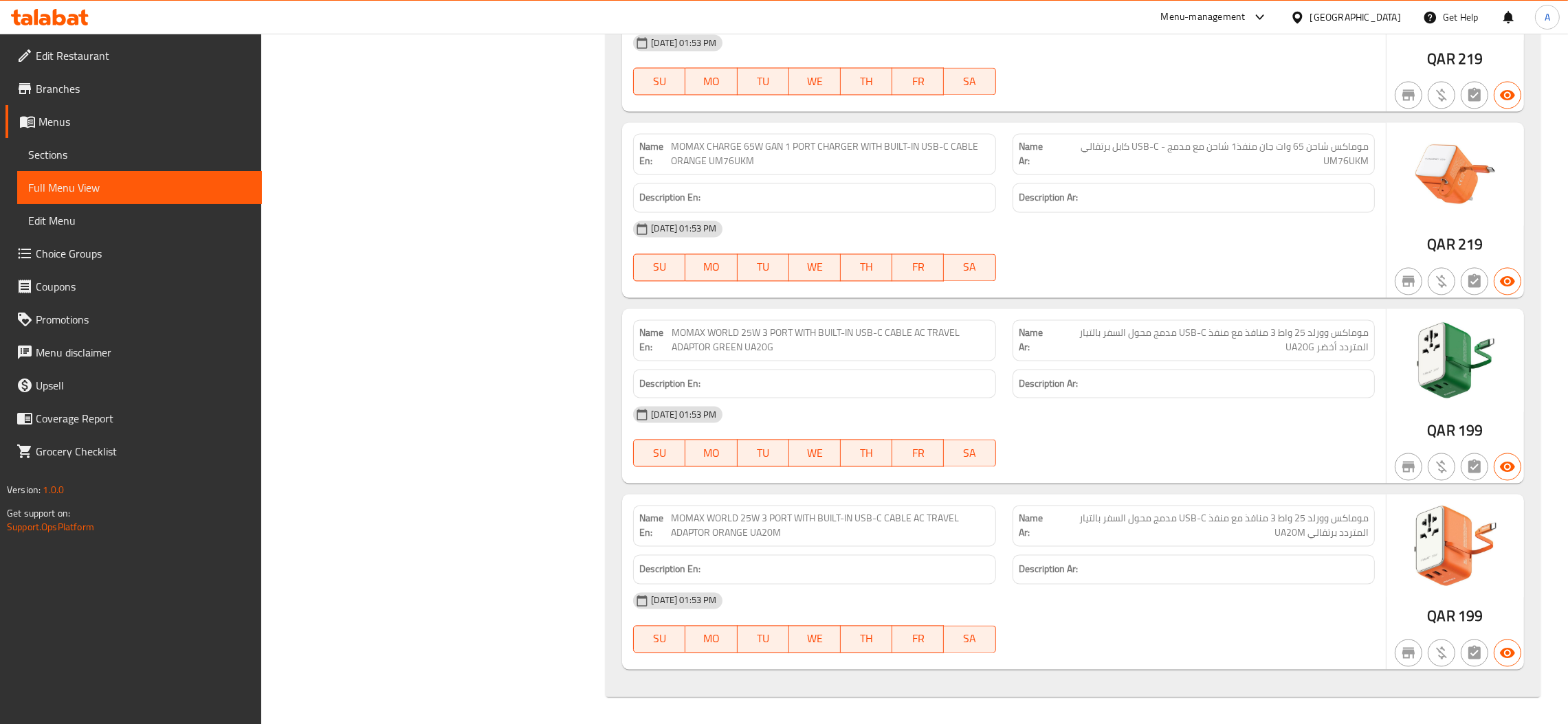
click at [921, 18] on div "[GEOGRAPHIC_DATA]" at bounding box center [1356, 17] width 91 height 15
click at [921, 15] on div "[GEOGRAPHIC_DATA]" at bounding box center [1356, 17] width 91 height 15
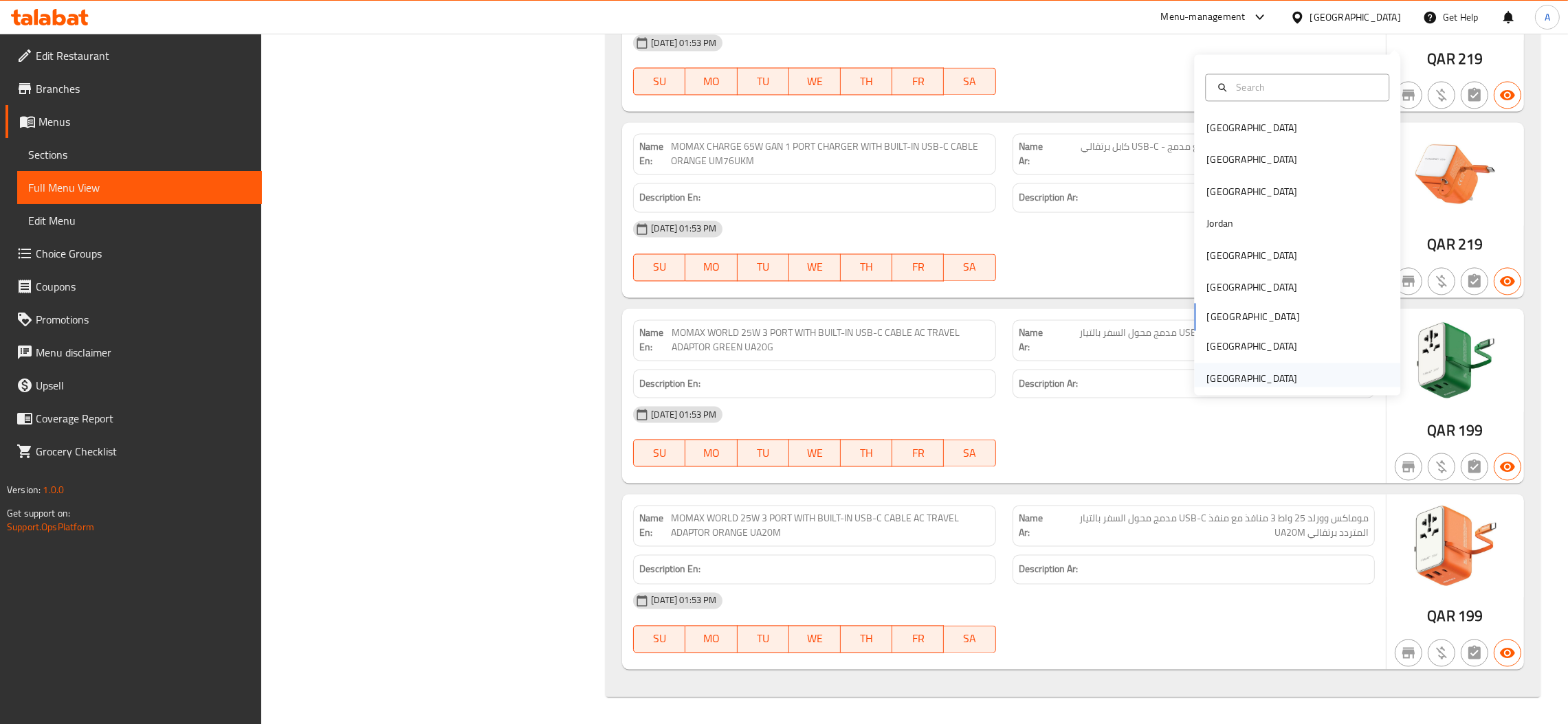
click at [921, 371] on div "United Arab Emirates" at bounding box center [1251, 379] width 91 height 15
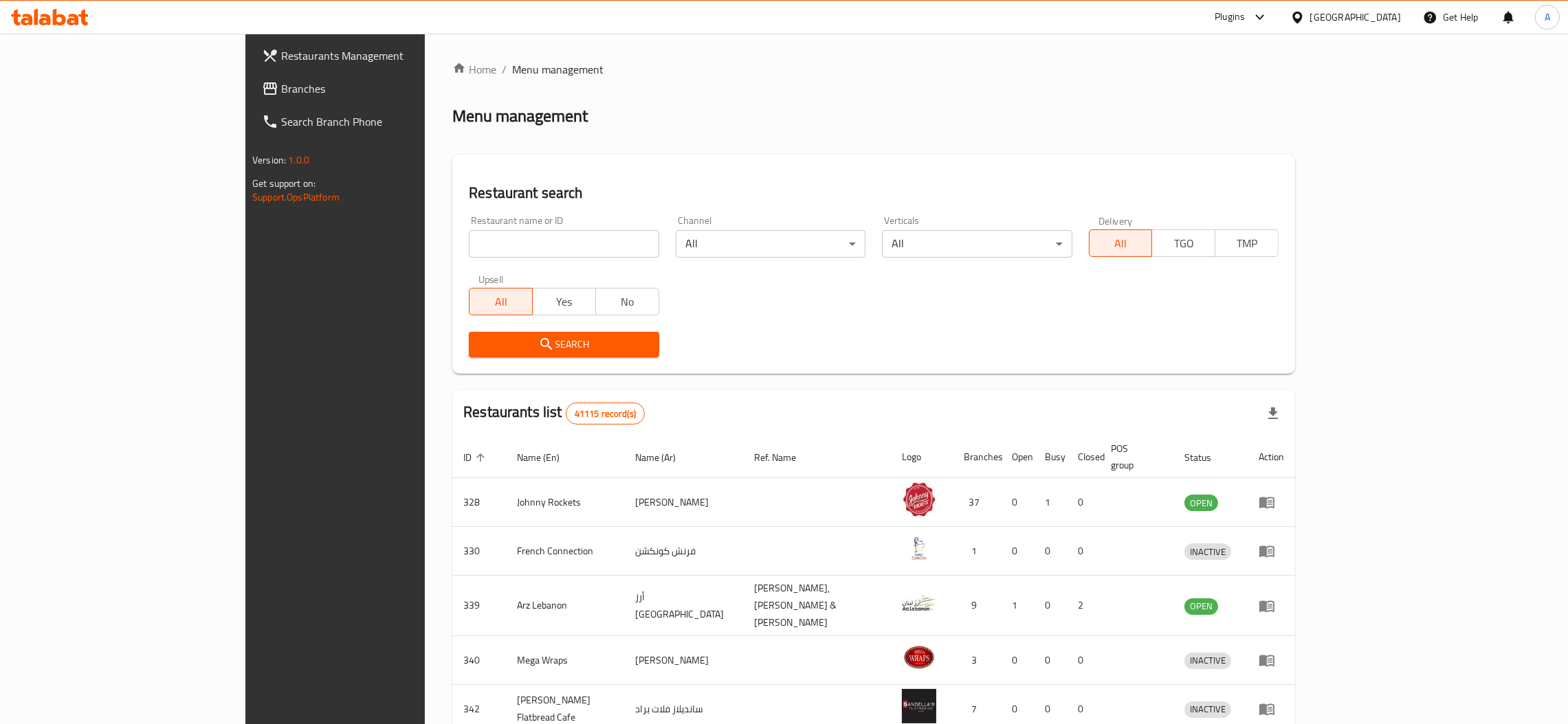
click at [251, 98] on link "Branches" at bounding box center [379, 89] width 257 height 33
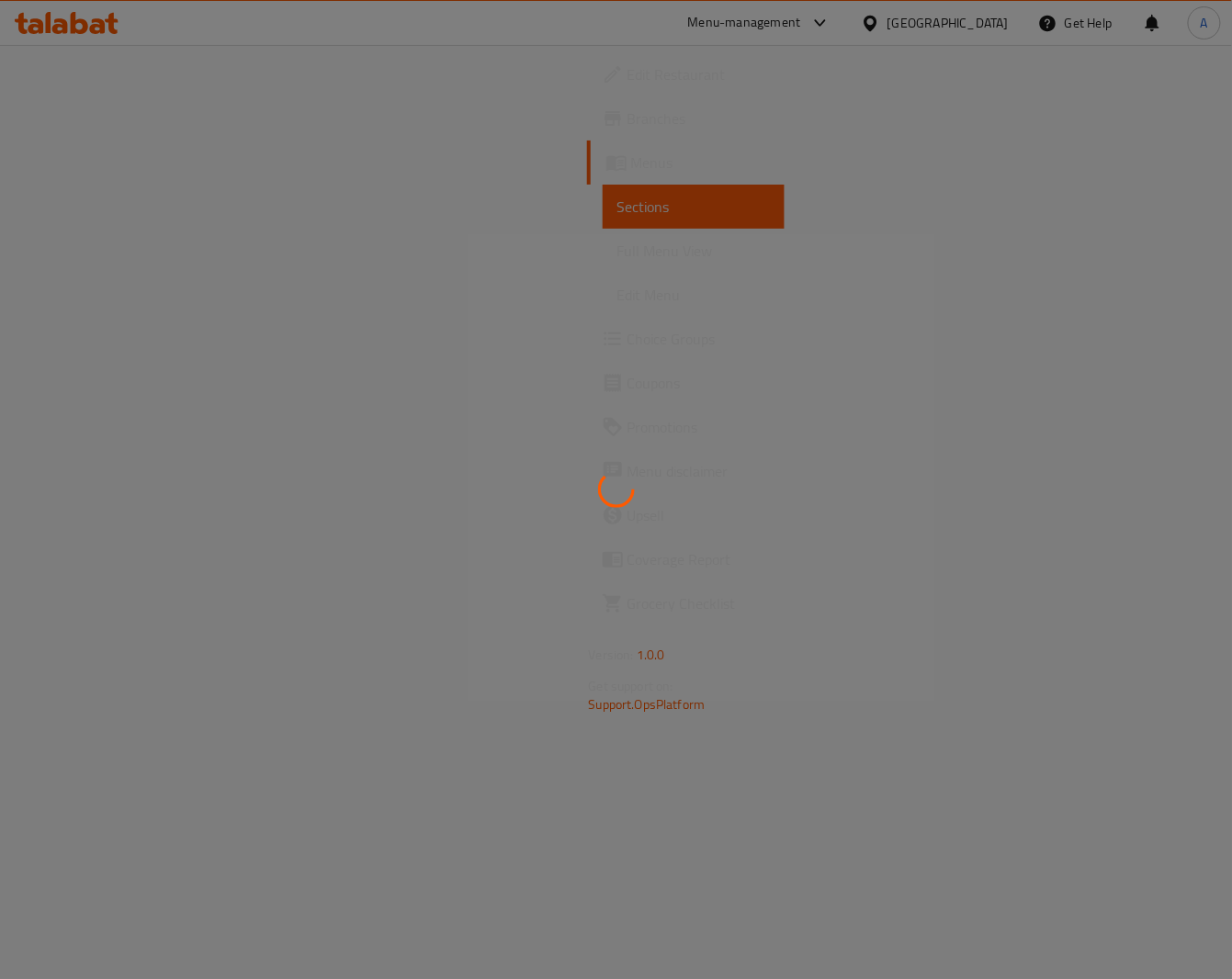
click at [100, 258] on div at bounding box center [616, 490] width 1232 height 979
click at [110, 253] on div at bounding box center [616, 490] width 1232 height 979
click at [341, 542] on div at bounding box center [616, 490] width 1232 height 979
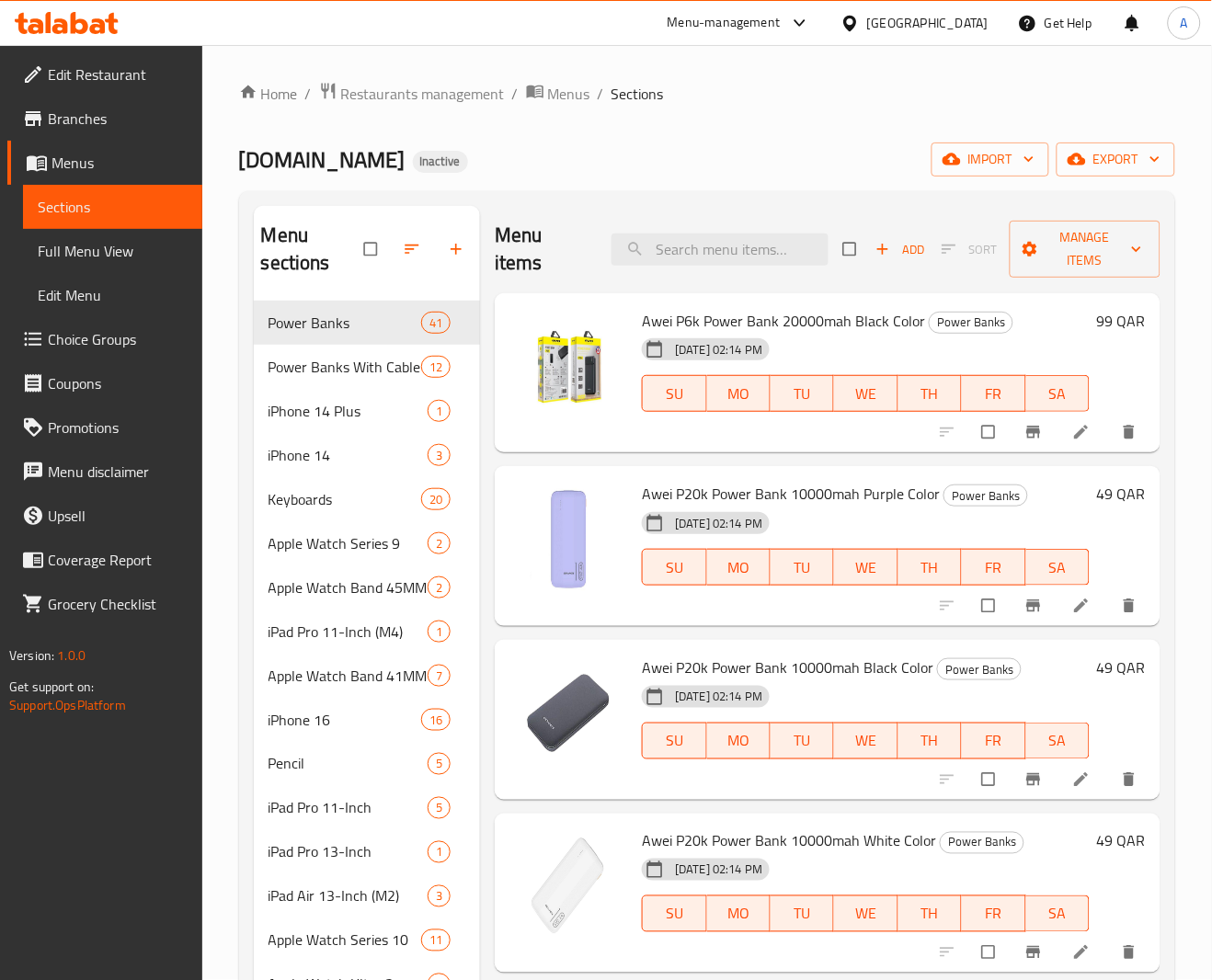
click at [89, 241] on span "Full Menu View" at bounding box center [112, 250] width 150 height 22
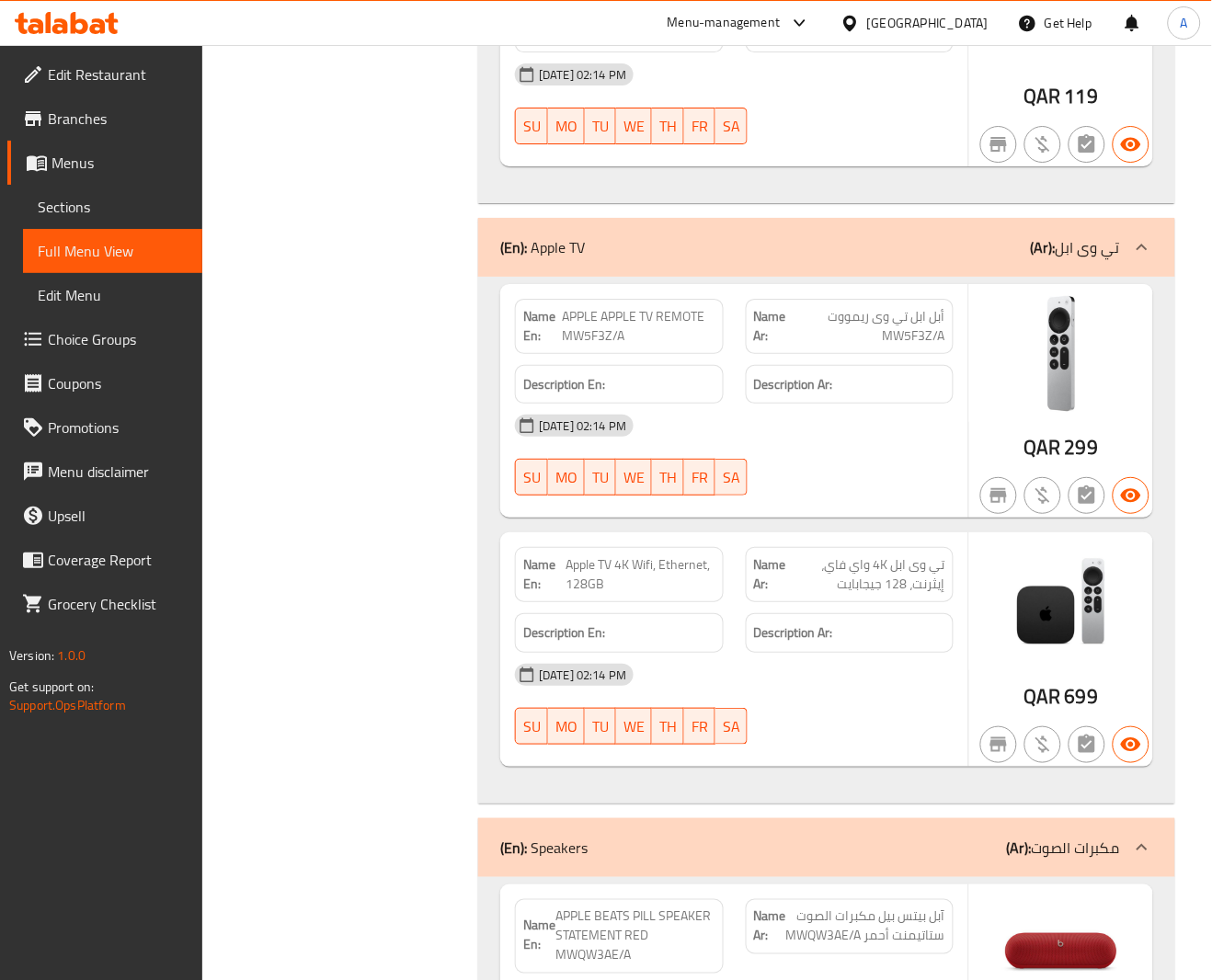
scroll to position [118187, 0]
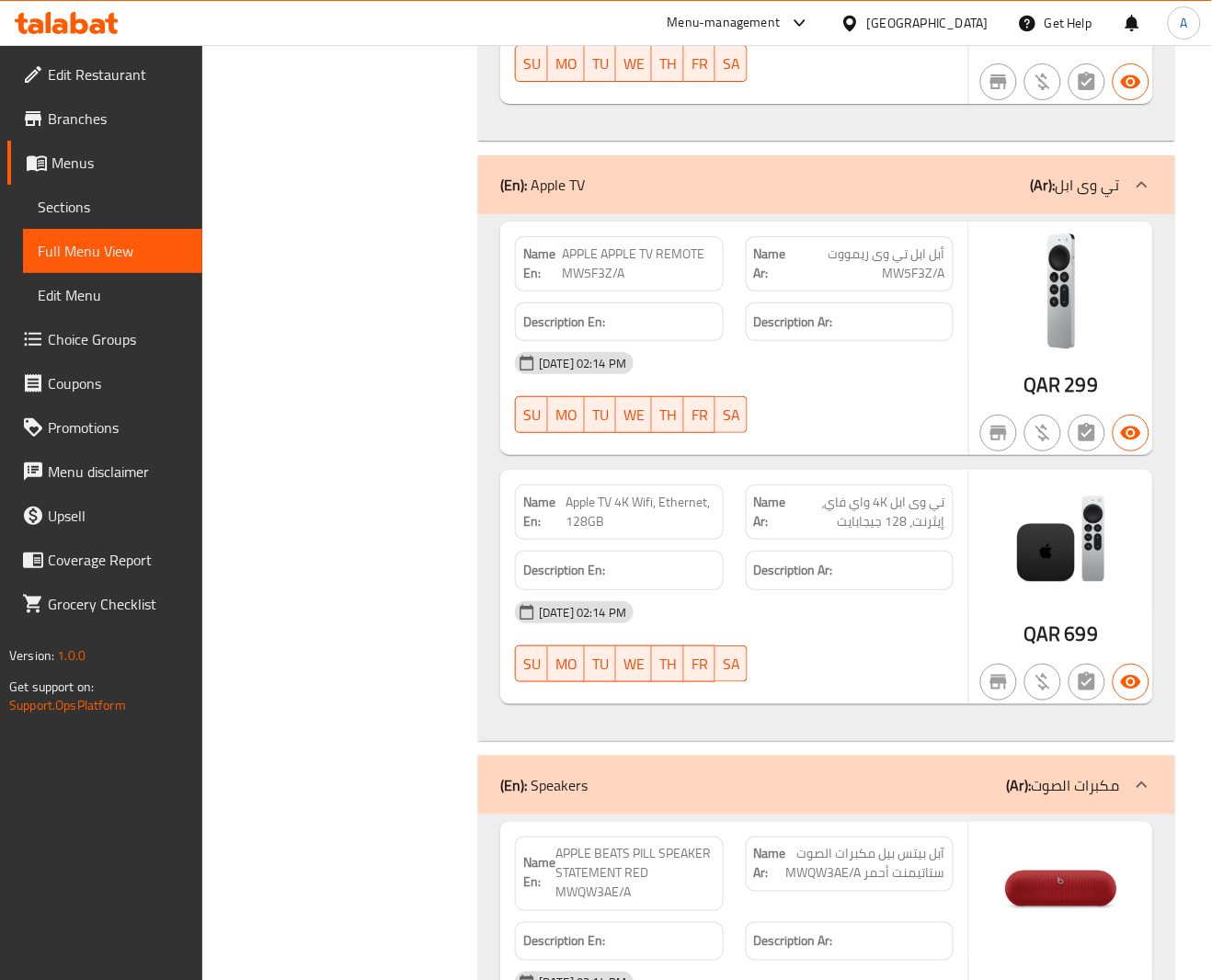
click at [591, 283] on span "APPLE APPLE TV REMOTE MW5F3Z/A" at bounding box center [639, 263] width 152 height 39
copy span "APPLE APPLE TV REMOTE MW5F3Z/A"
drag, startPoint x: 400, startPoint y: 291, endPoint x: 655, endPoint y: 331, distance: 258.1
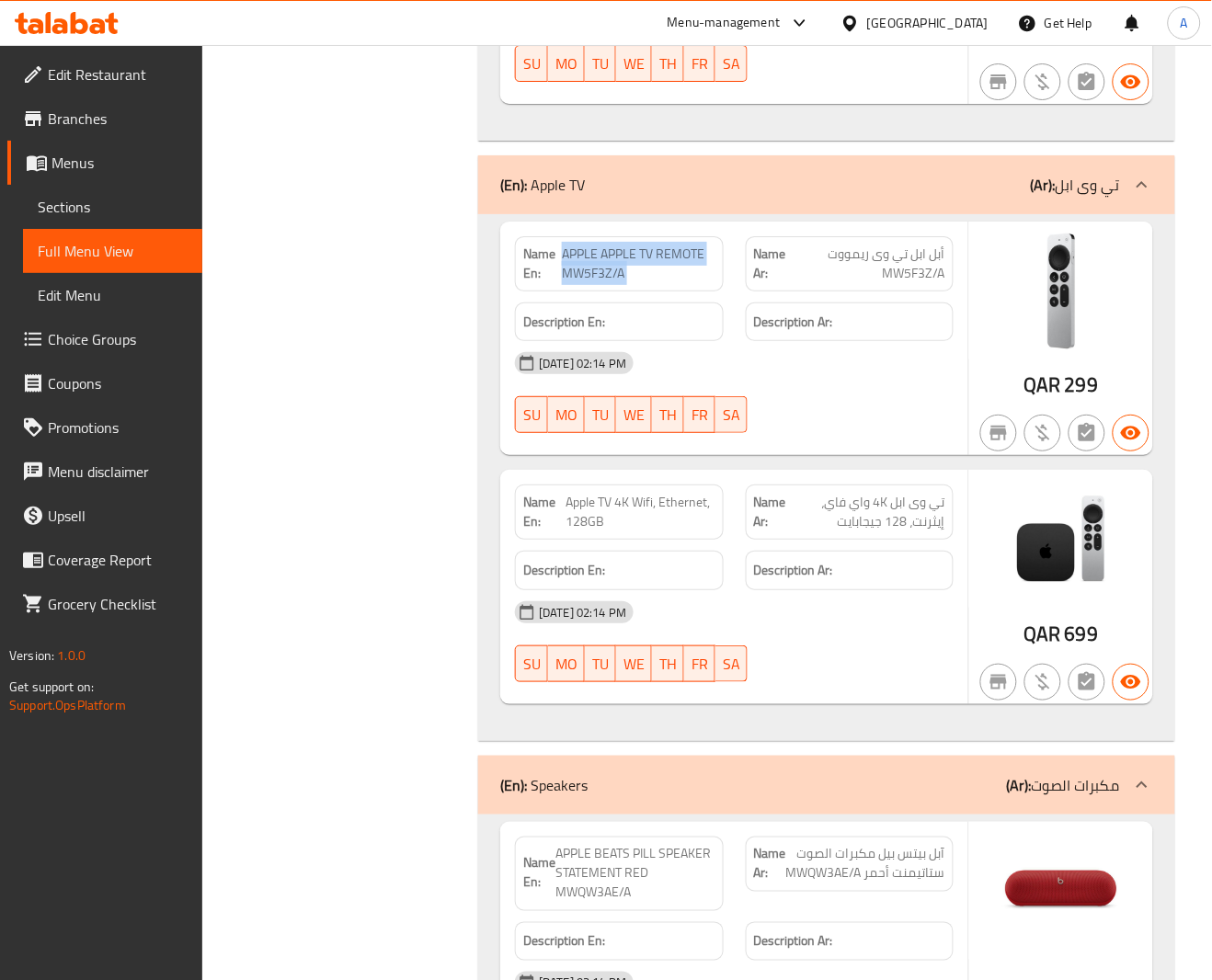
click at [669, 283] on span "APPLE APPLE TV REMOTE MW5F3Z/A" at bounding box center [639, 263] width 152 height 39
copy span "APPLE APPLE TV REMOTE MW5F3Z/A"
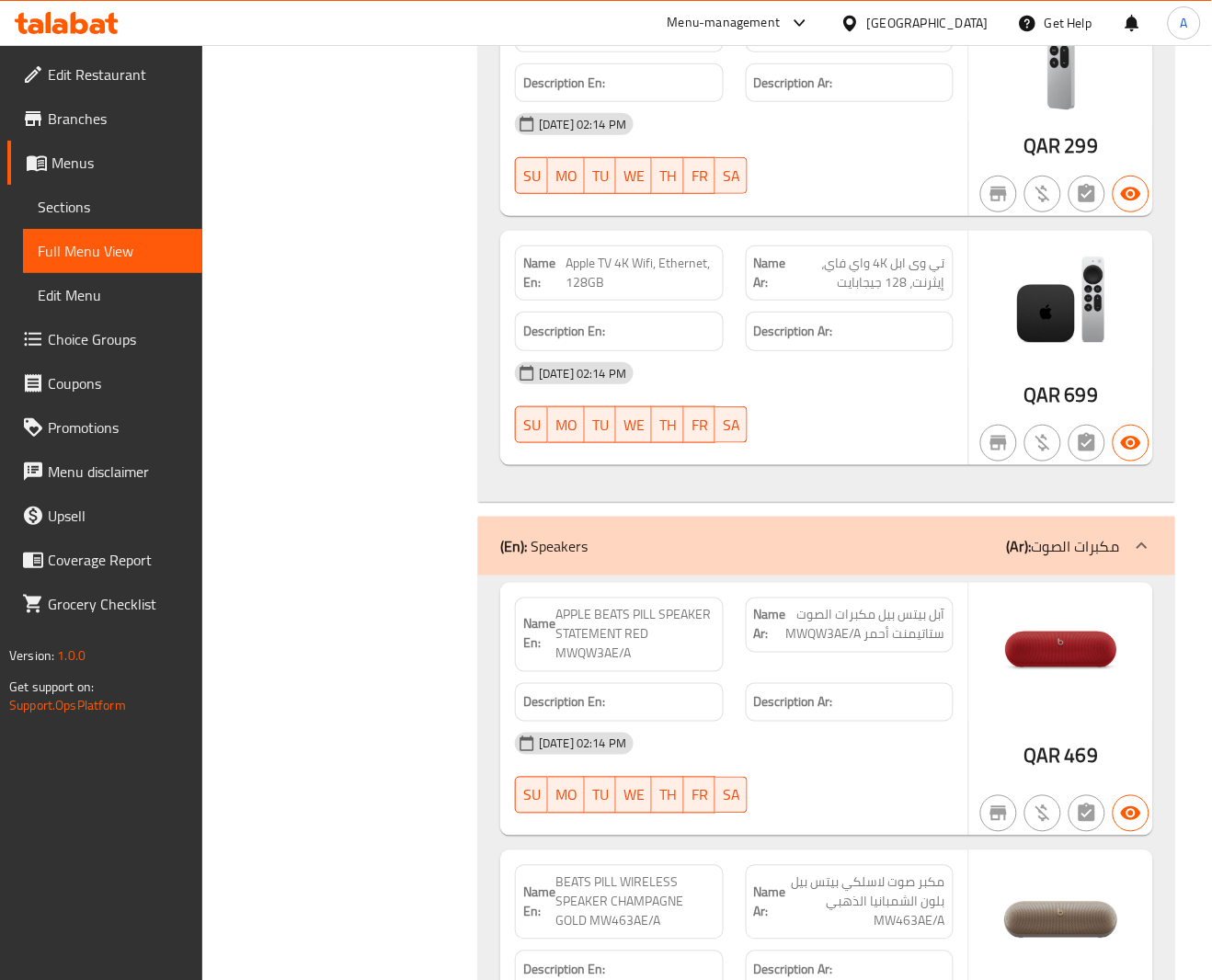
scroll to position [118463, 0]
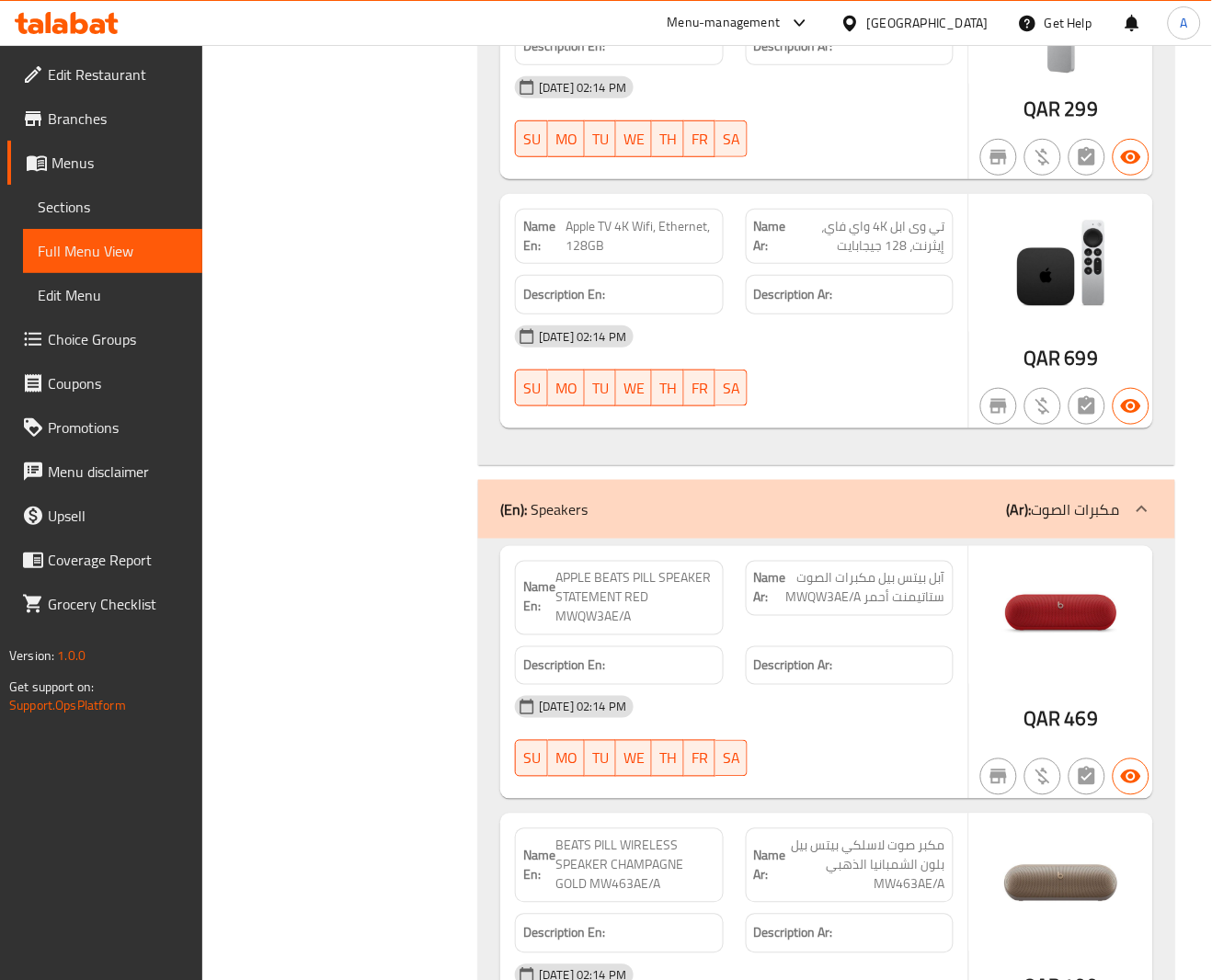
click at [606, 255] on span "Apple TV 4K Wifi, Ethernet, 128GB" at bounding box center [640, 236] width 150 height 39
copy span "Apple TV 4K Wifi, Ethernet, 128GB"
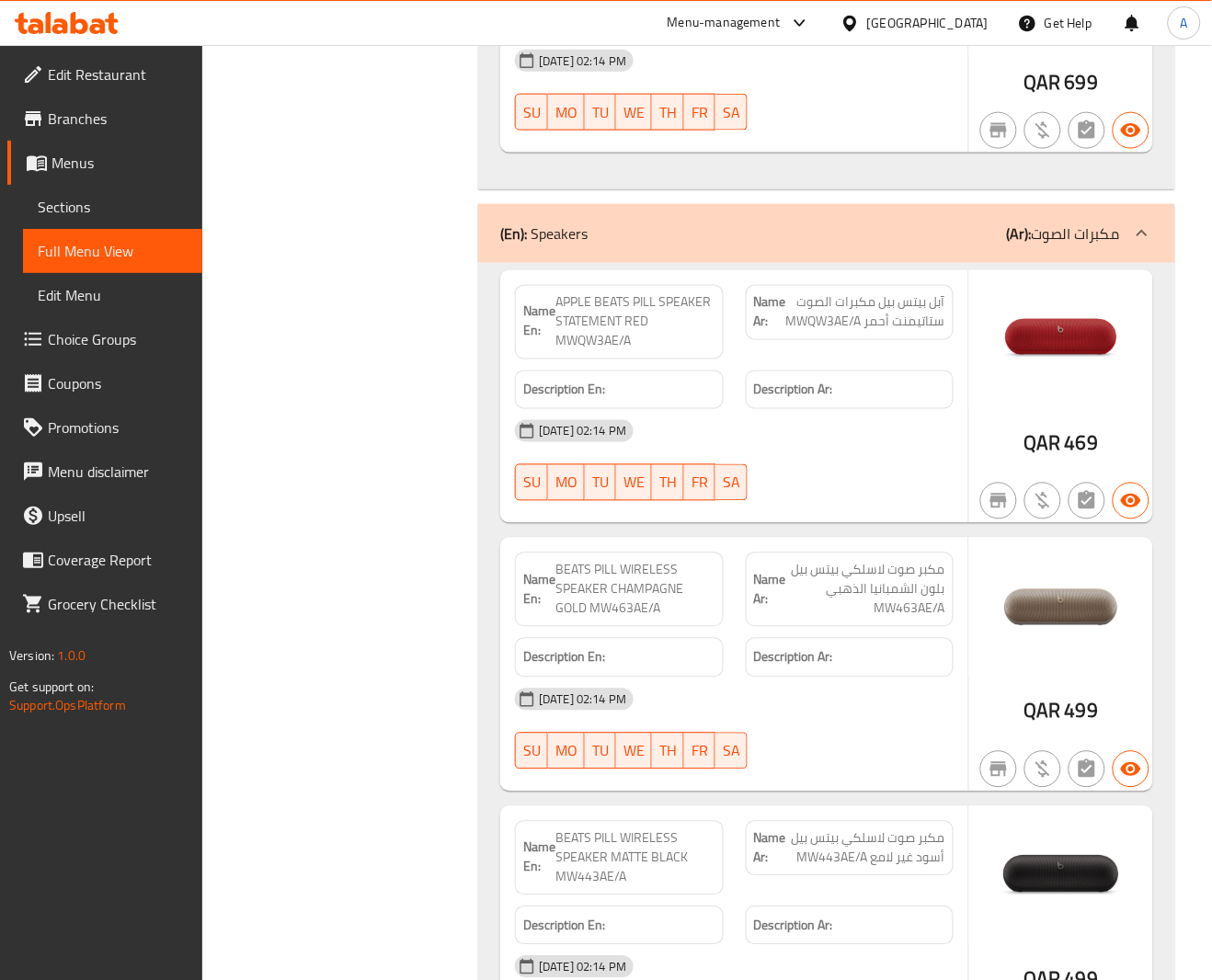
scroll to position [118881, 0]
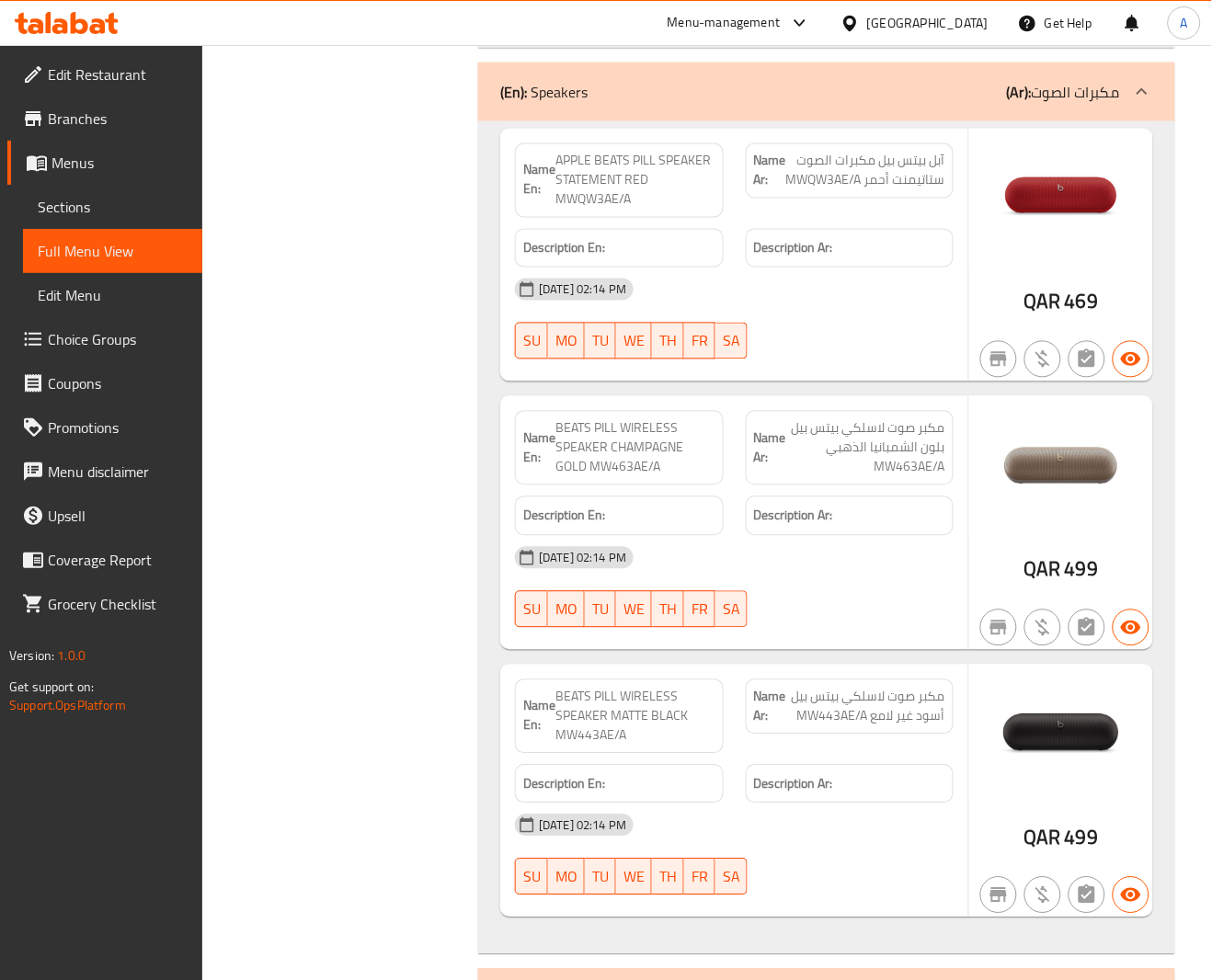
click at [670, 210] on span "APPLE BEATS PILL SPEAKER STATEMENT RED MWQW3AE/A" at bounding box center [635, 180] width 159 height 58
copy span "APPLE BEATS PILL SPEAKER STATEMENT RED MWQW3AE/A"
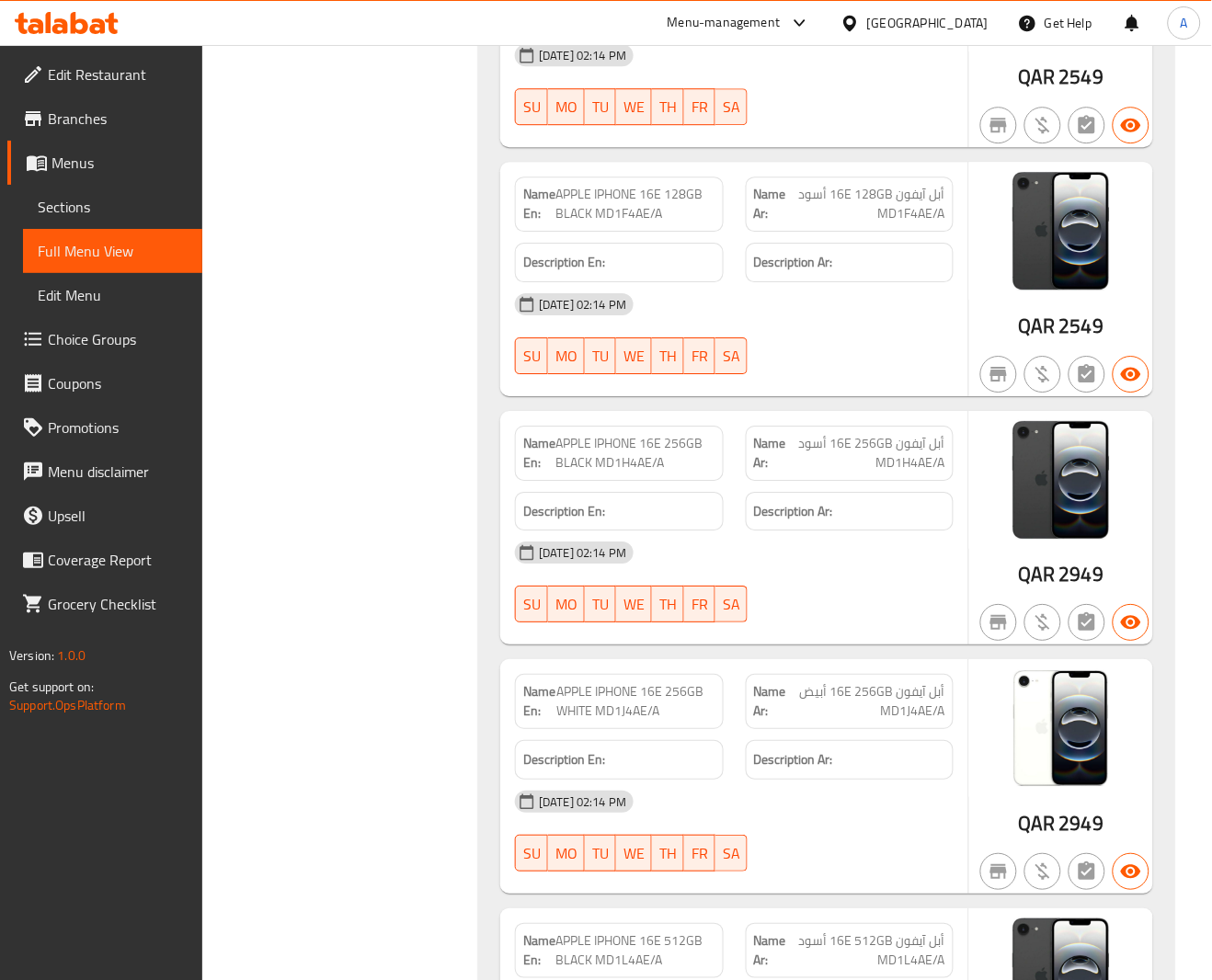
scroll to position [120658, 0]
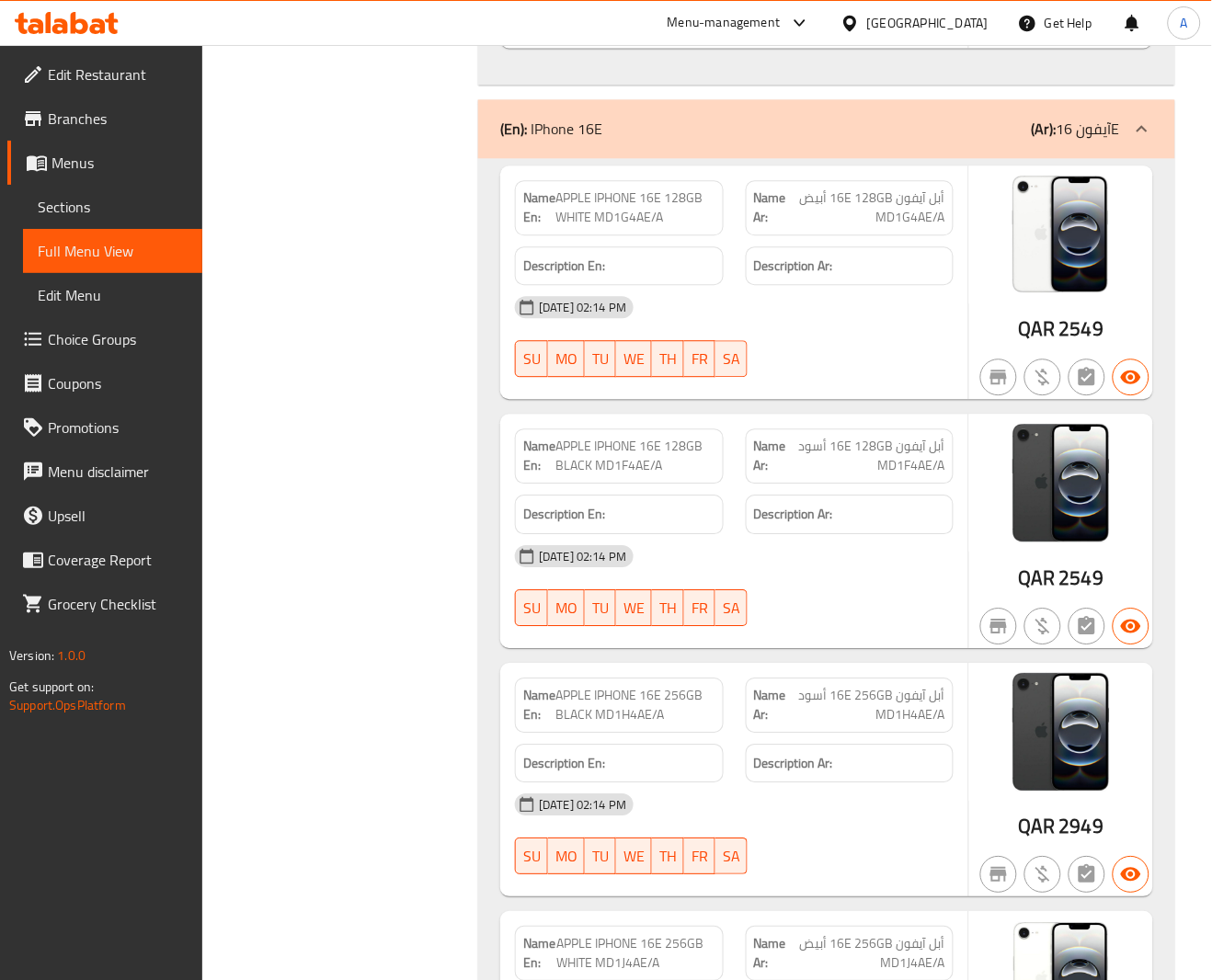
click at [697, 227] on span "APPLE IPHONE 16E 128GB WHITE MD1G4AE/A" at bounding box center [635, 207] width 159 height 39
copy span "APPLE IPHONE 16E 128GB WHITE MD1G4AE/A"
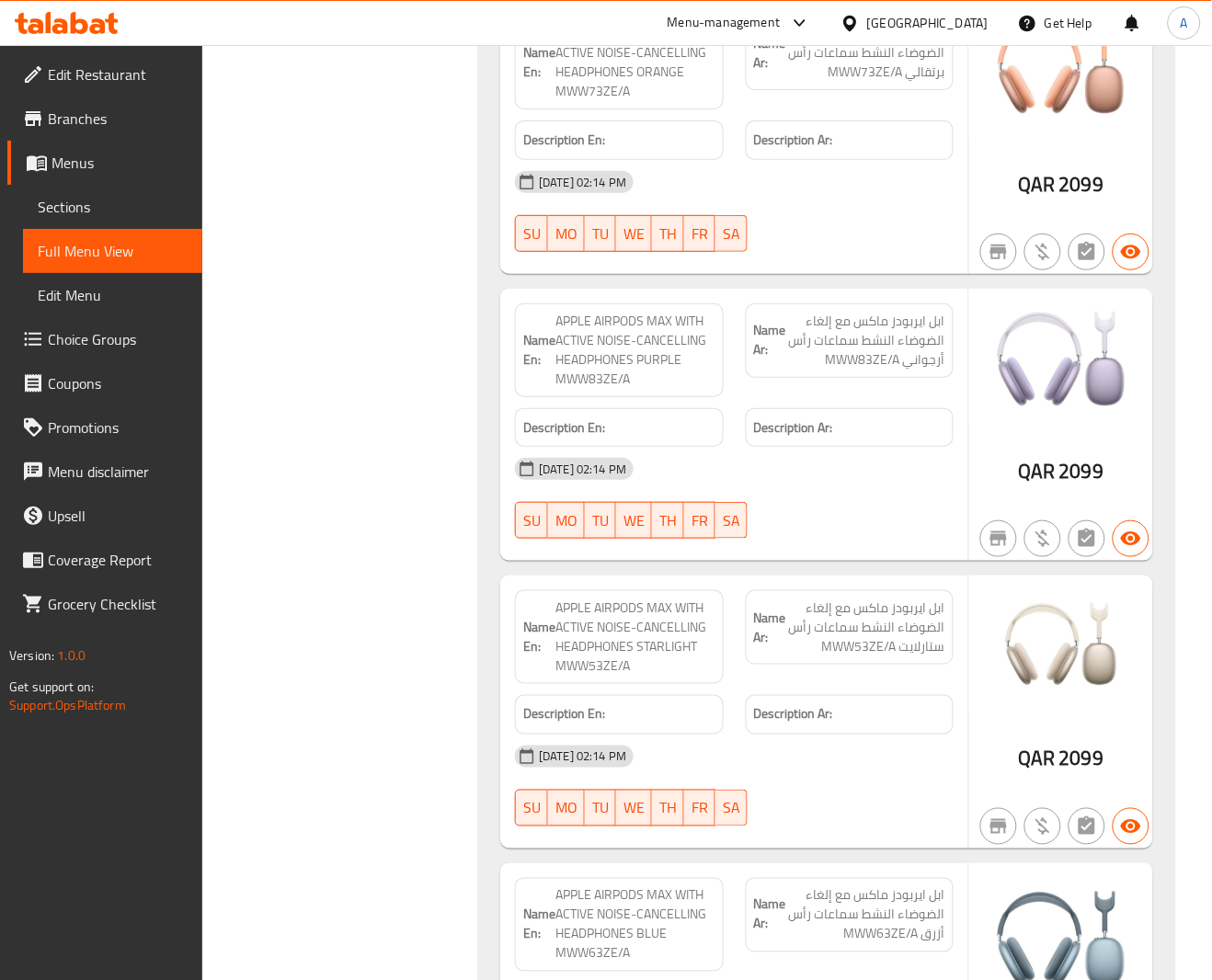
scroll to position [124396, 0]
click at [634, 193] on span "[DATE] 02:14 PM" at bounding box center [582, 184] width 102 height 18
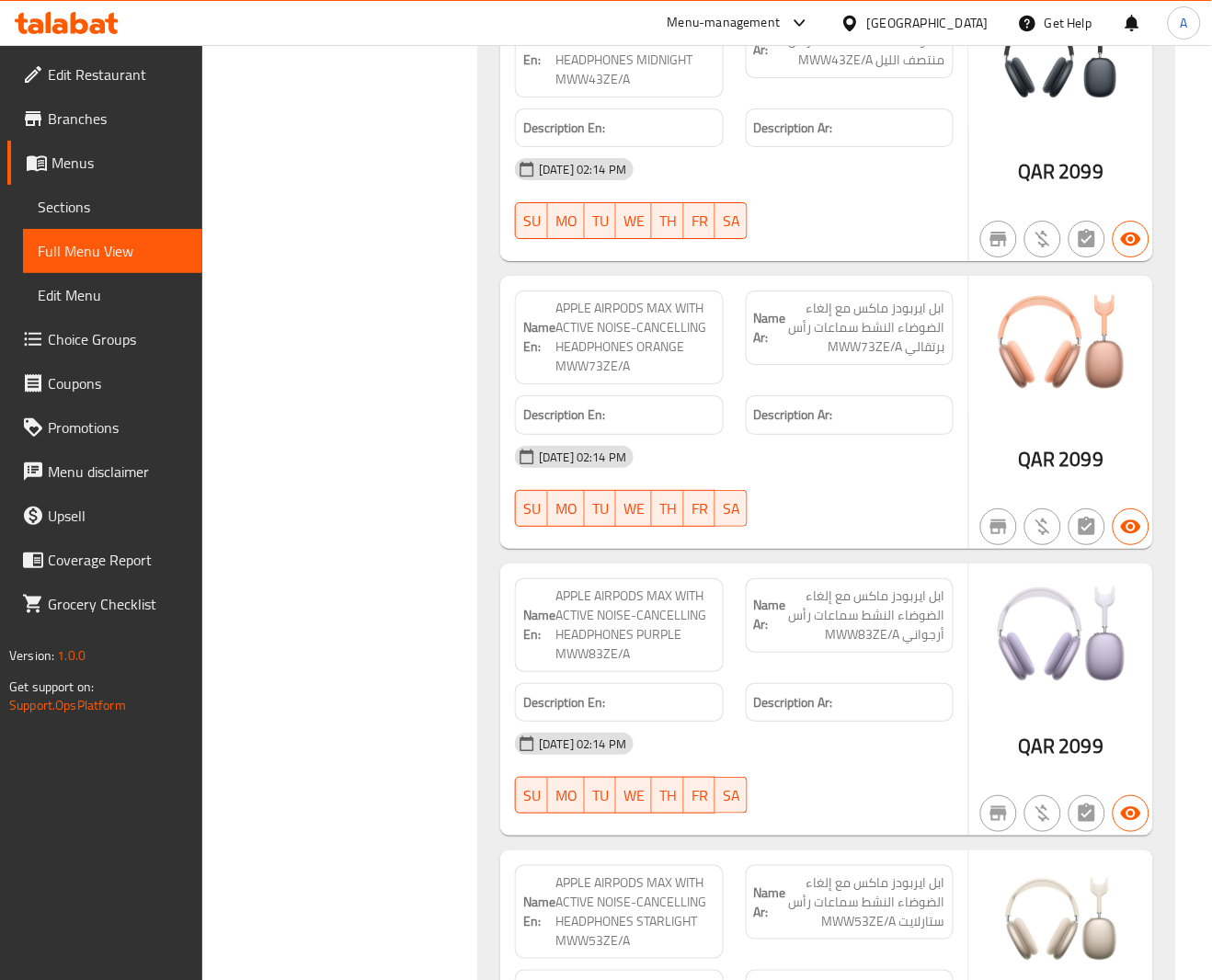
scroll to position [124119, 0]
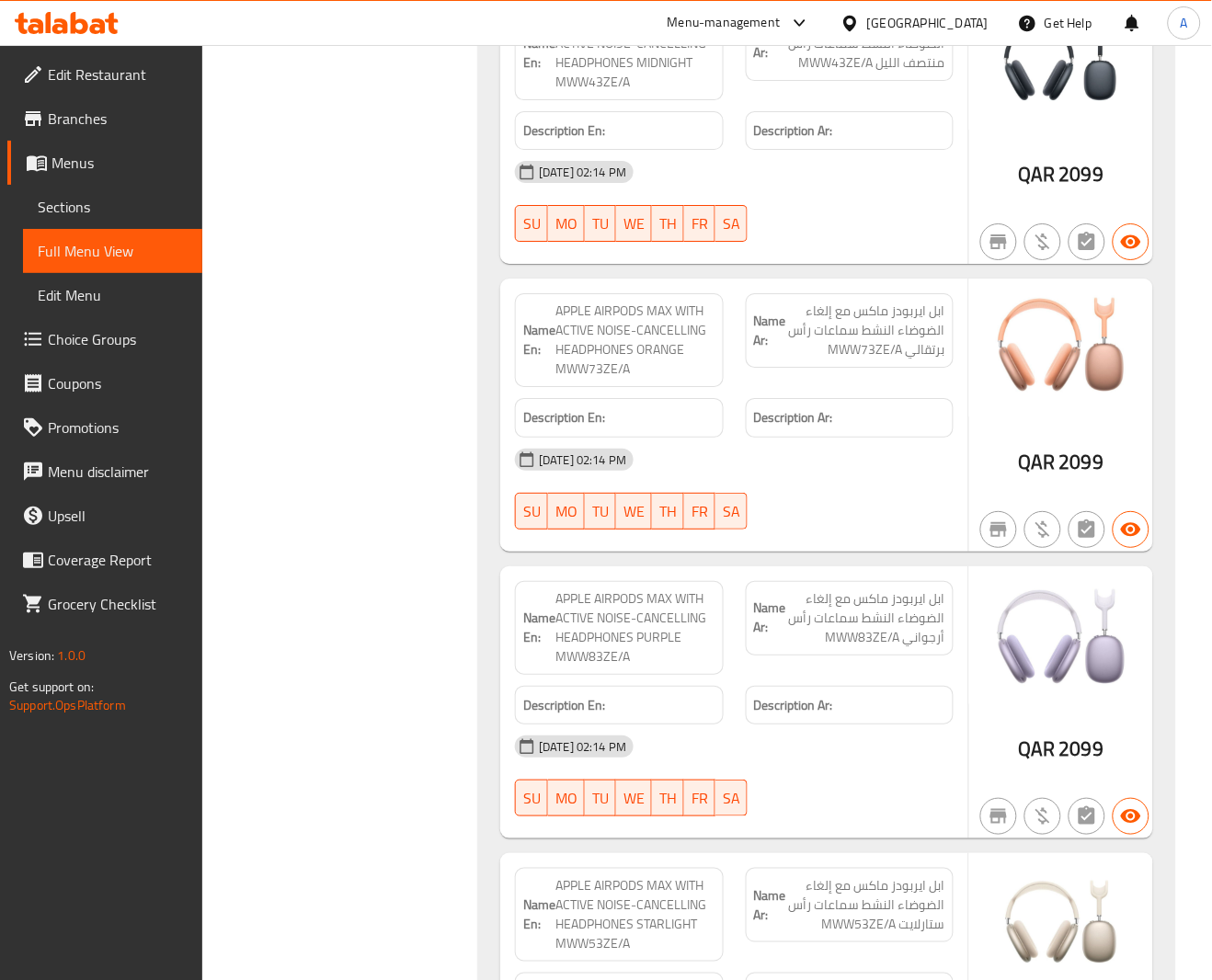
click at [865, 398] on div "Name Ar: ابل ايربودز ماكس مع إلغاء الضوضاء النشط سماعات رأس برتقالي MWW73ZE/A" at bounding box center [850, 340] width 230 height 116
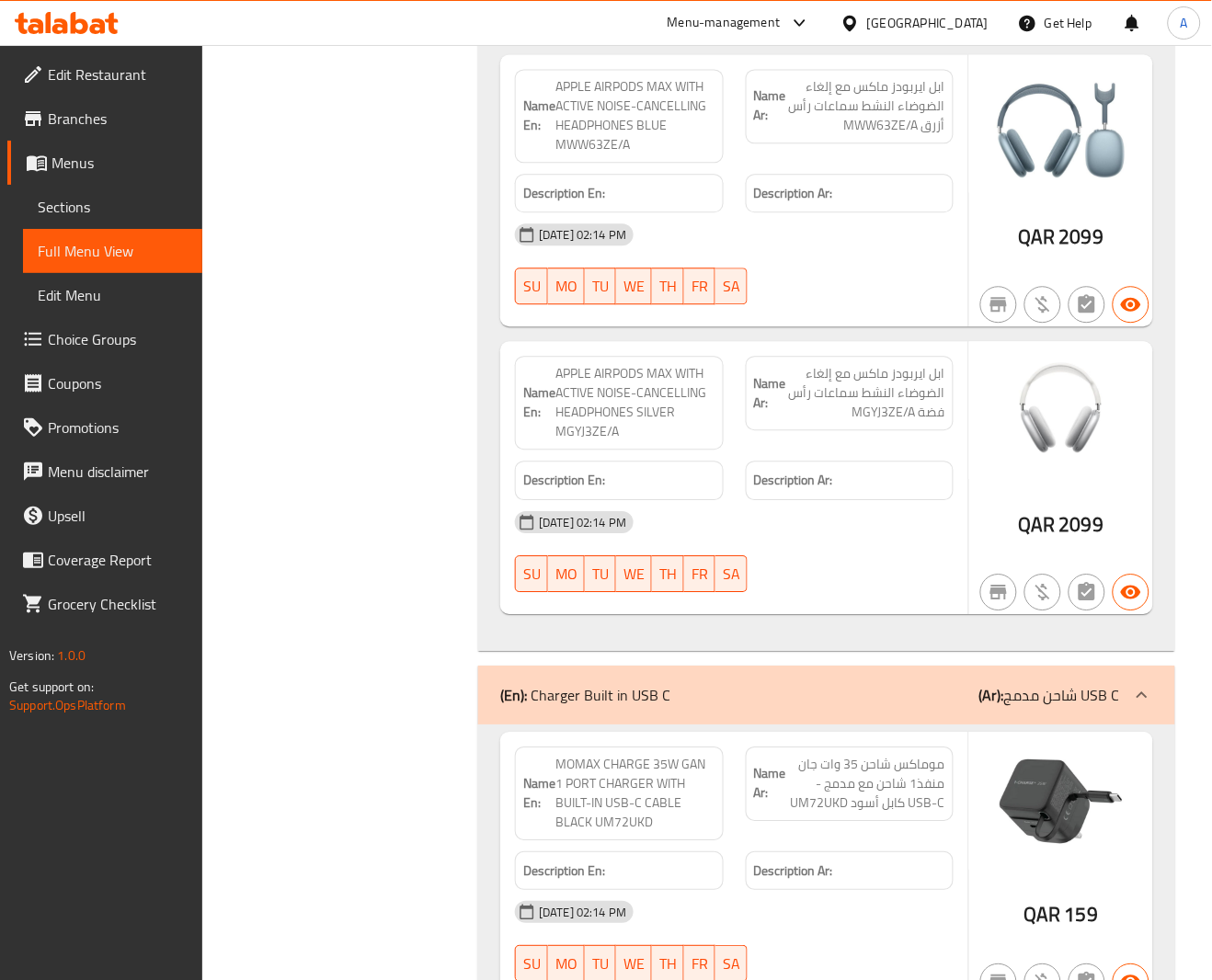
click at [968, 331] on div at bounding box center [1060, 304] width 191 height 51
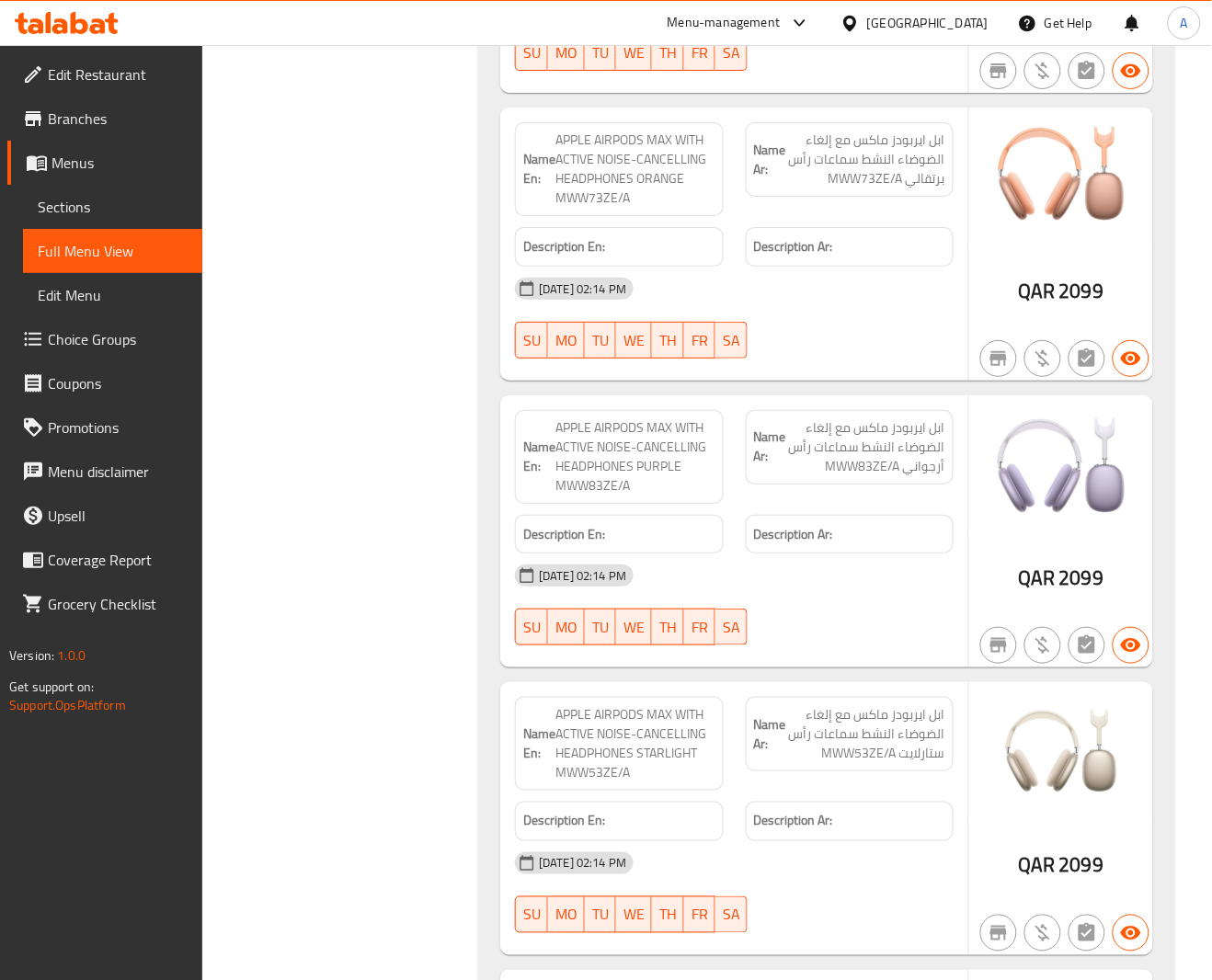
scroll to position [123965, 0]
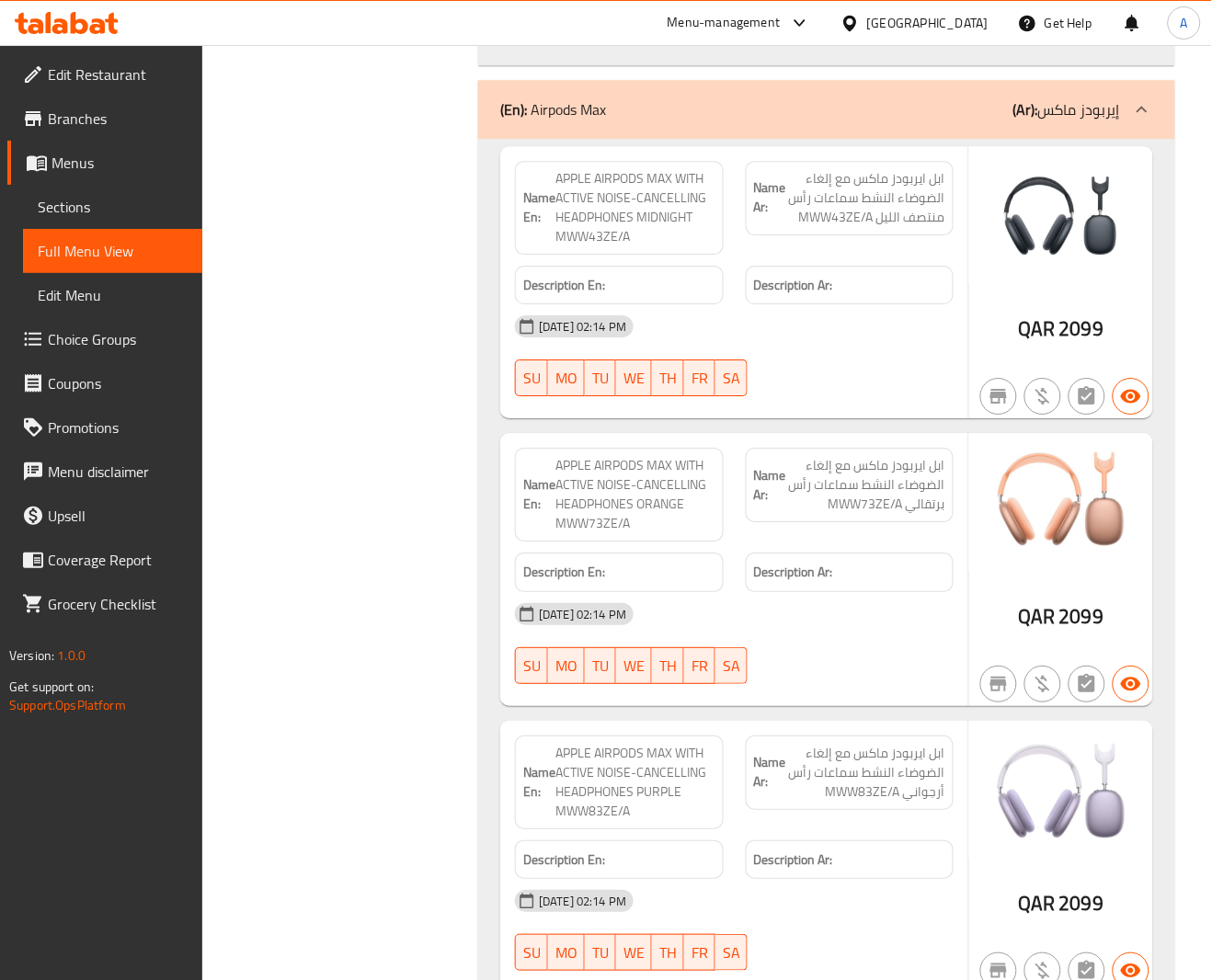
click at [628, 246] on span "APPLE AIRPODS MAX WITH ACTIVE NOISE-CANCELLING HEADPHONES MIDNIGHT MWW43ZE/A" at bounding box center [635, 208] width 159 height 77
copy span "APPLE AIRPODS MAX WITH ACTIVE NOISE-CANCELLING HEADPHONES MIDNIGHT MWW43ZE/A"
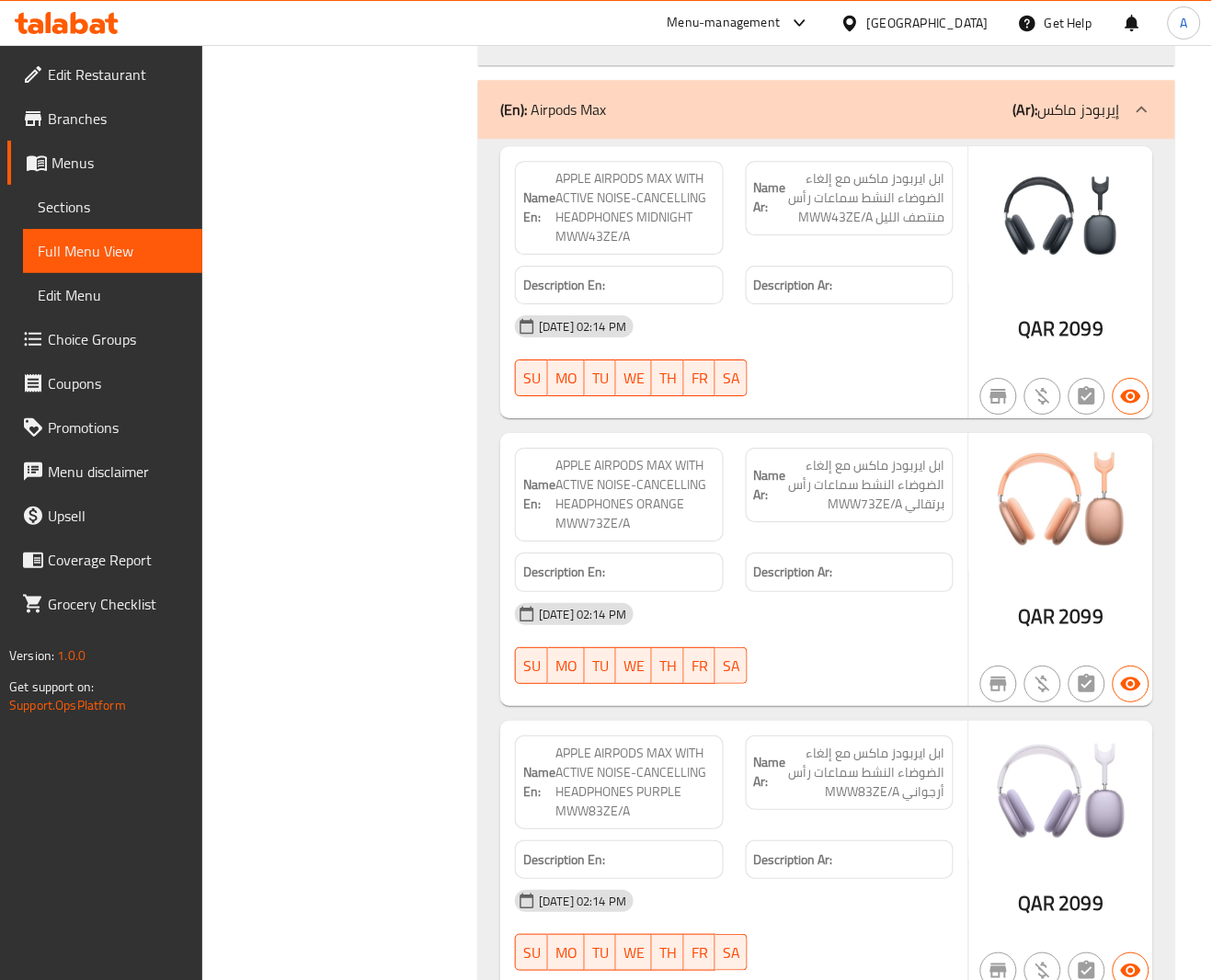
click at [780, 305] on div "Description Ar:" at bounding box center [850, 285] width 208 height 40
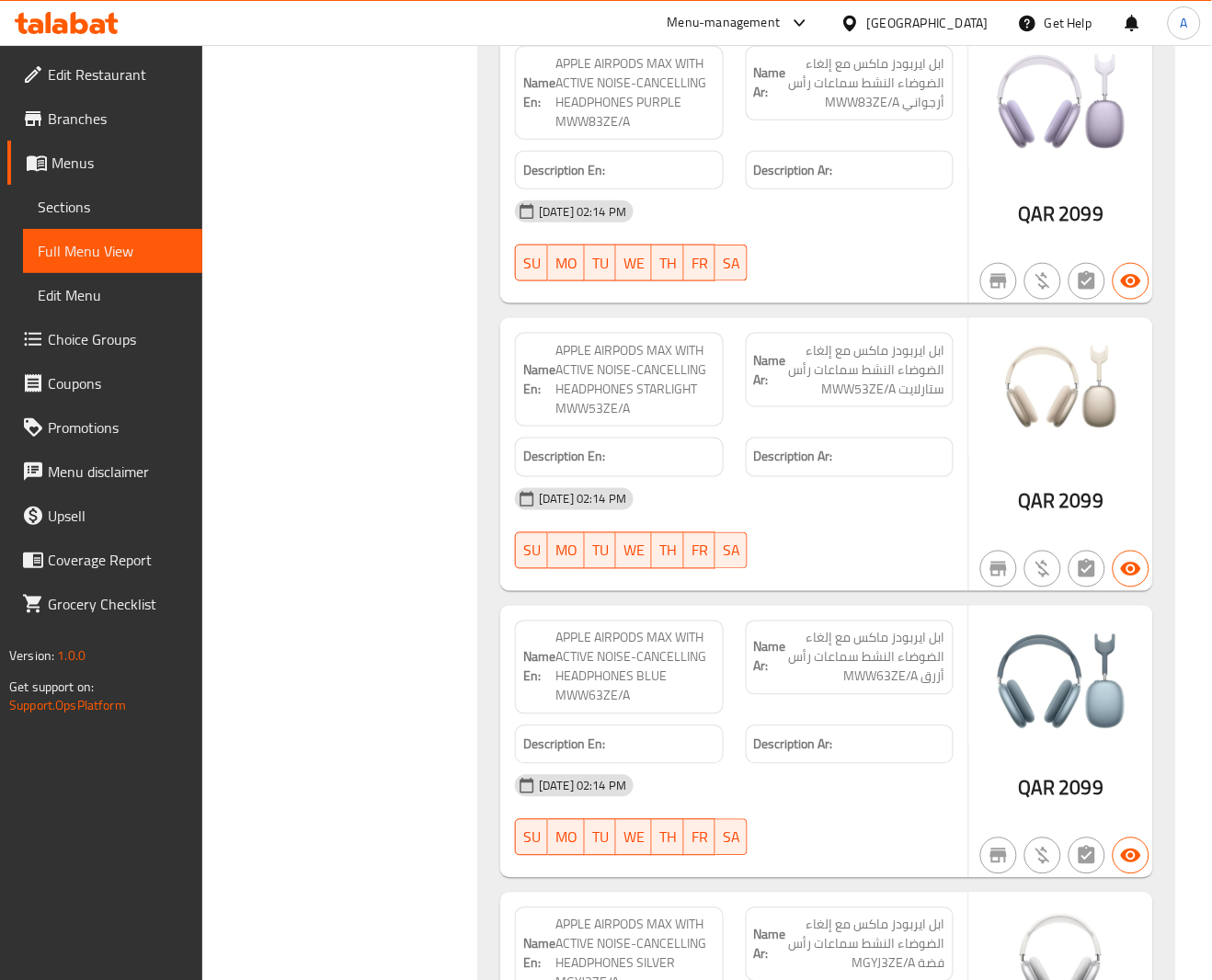
scroll to position [124493, 0]
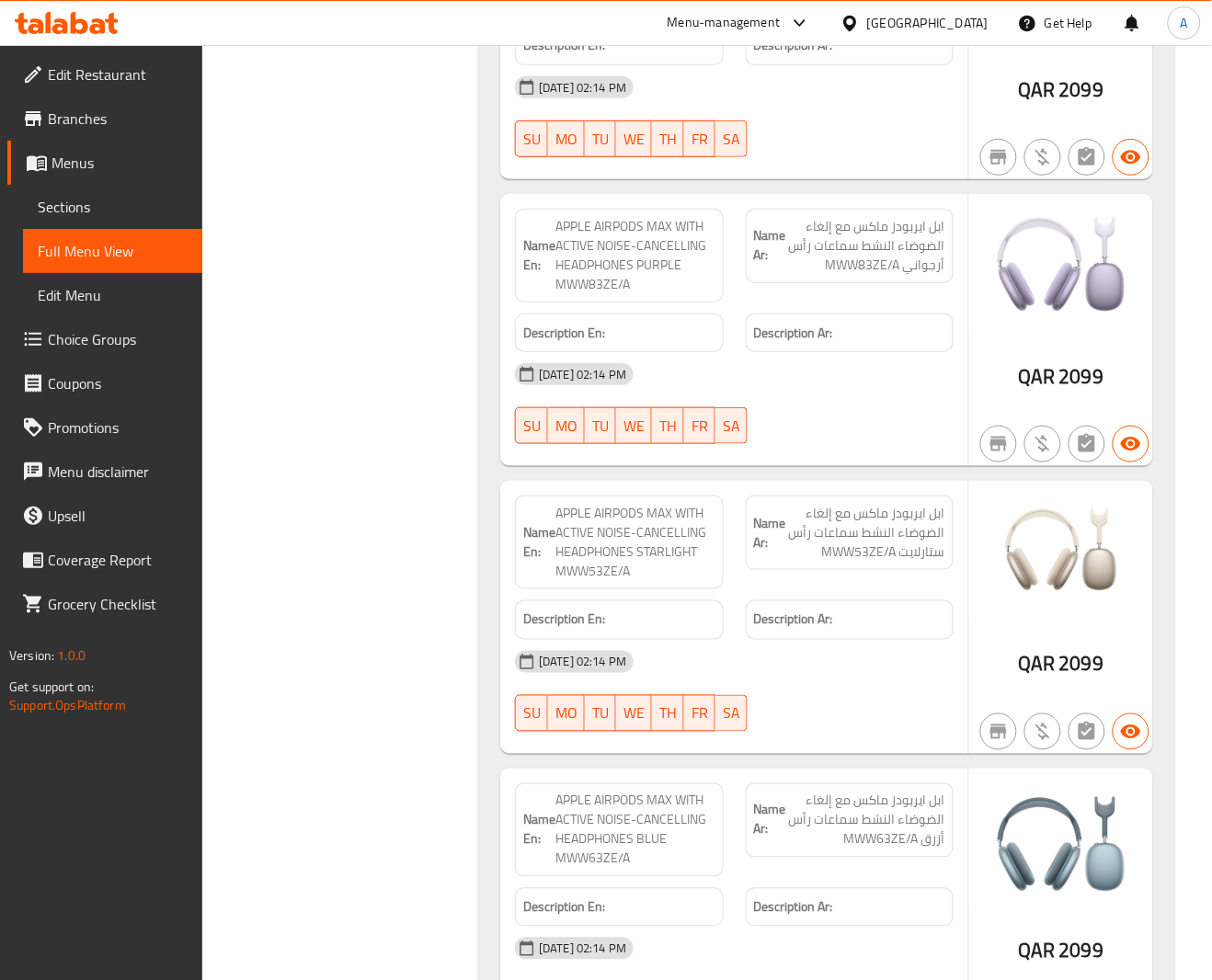
click at [787, 261] on div "Name En: APPLE AIRPODS MAX WITH ACTIVE NOISE-CANCELLING HEADPHONES MIDNIGHT MWW…" at bounding box center [827, 489] width 697 height 1754
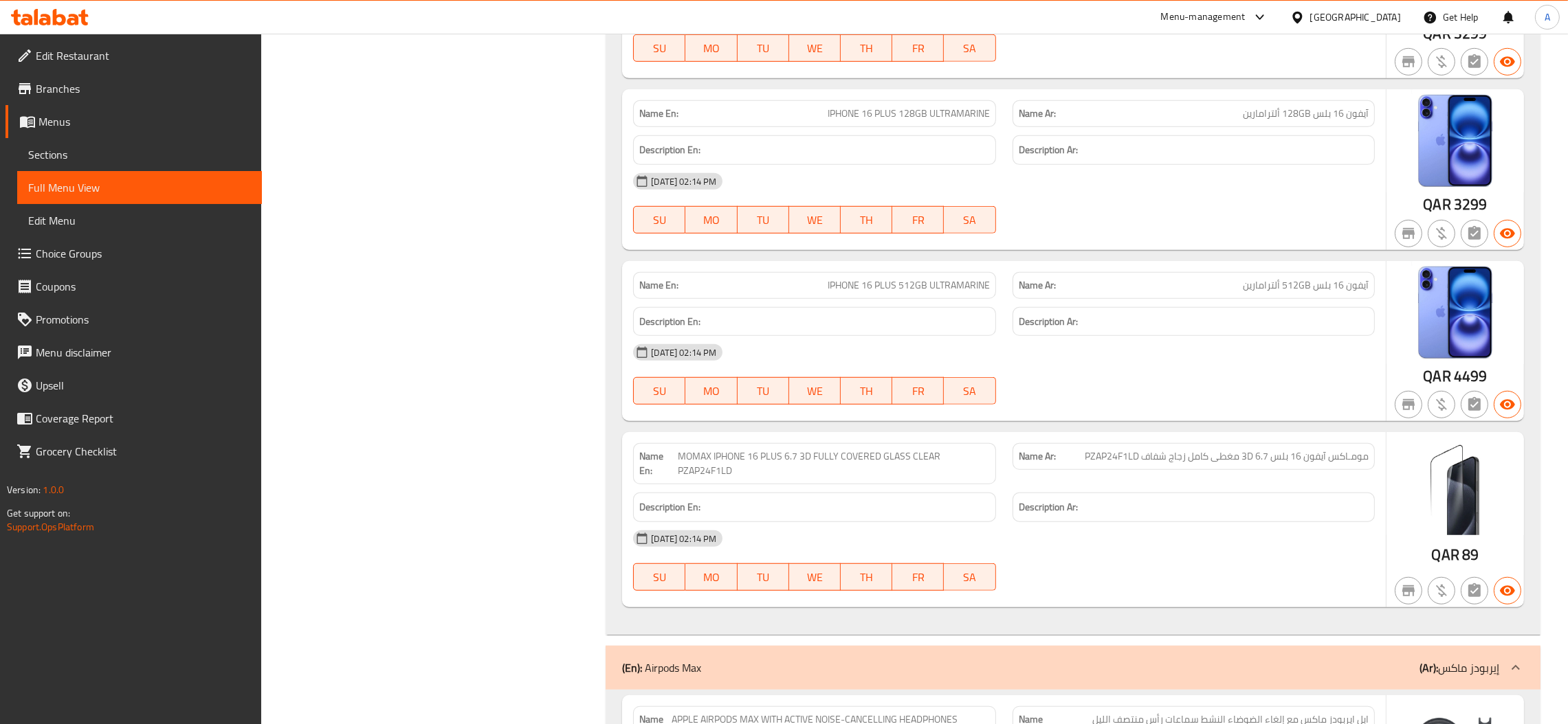
scroll to position [0, 0]
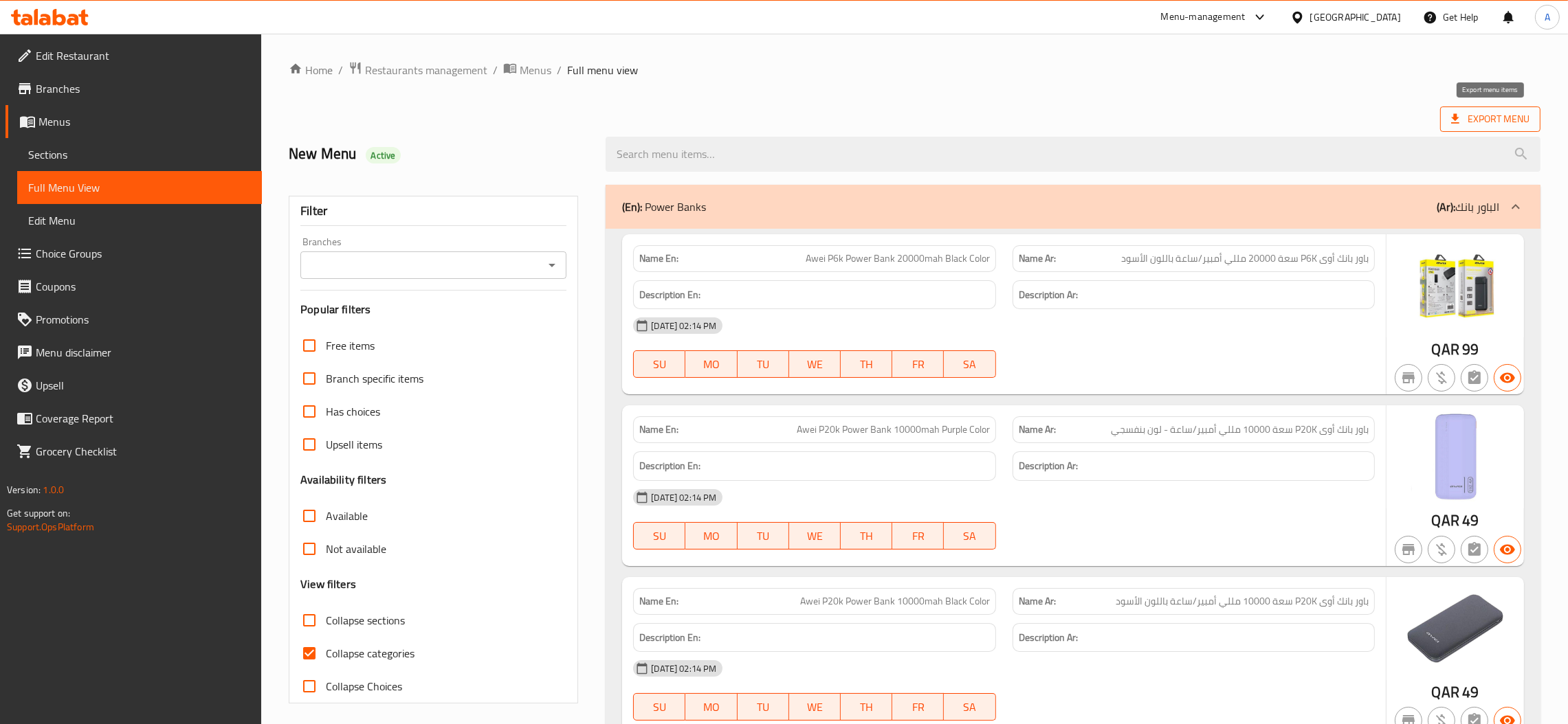
click at [921, 121] on icon at bounding box center [1455, 118] width 14 height 14
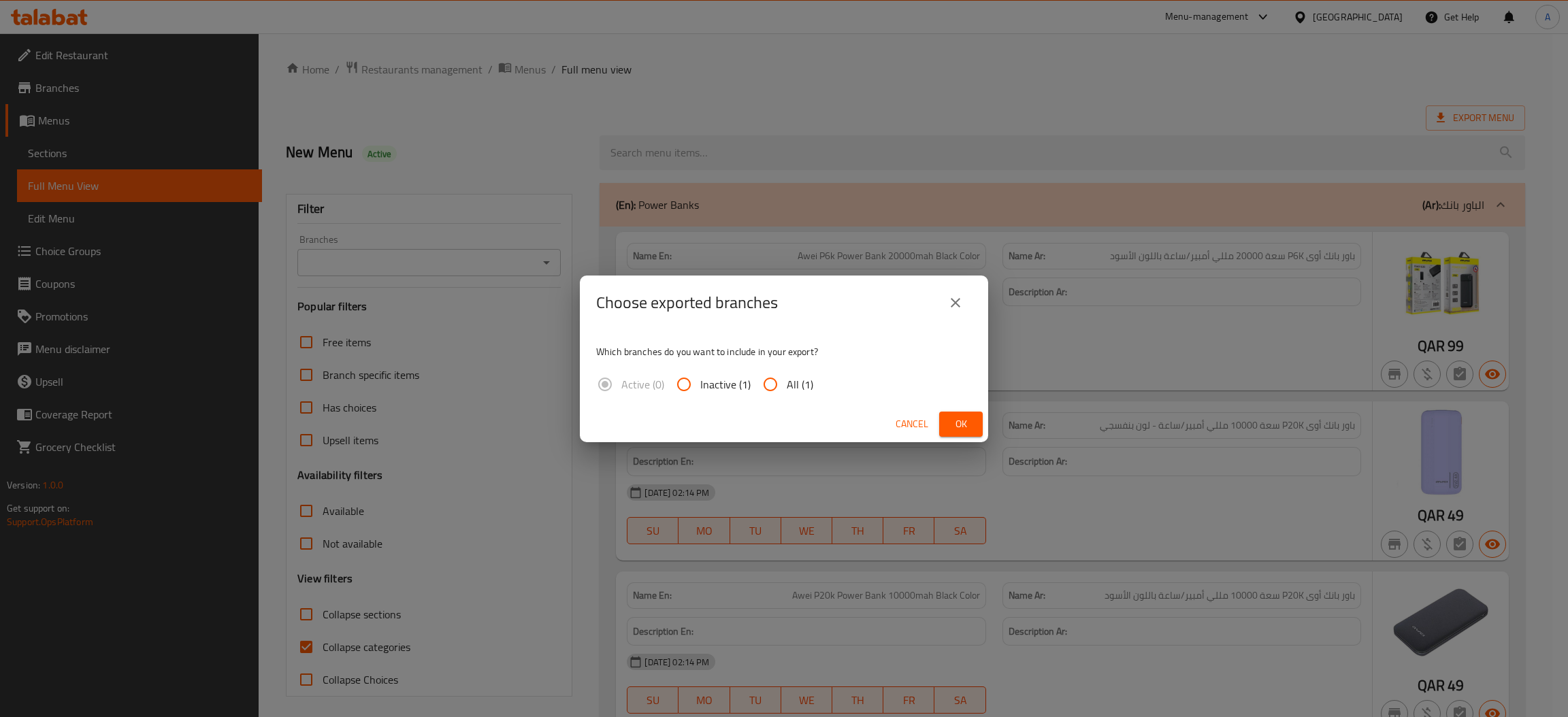
click at [782, 388] on input "All (1)" at bounding box center [770, 384] width 33 height 33
radio input "true"
click at [912, 422] on div "Cancel Ok" at bounding box center [784, 424] width 408 height 36
click at [912, 423] on div "Cancel Ok" at bounding box center [784, 424] width 408 height 36
click at [912, 423] on span "Ok" at bounding box center [961, 424] width 22 height 17
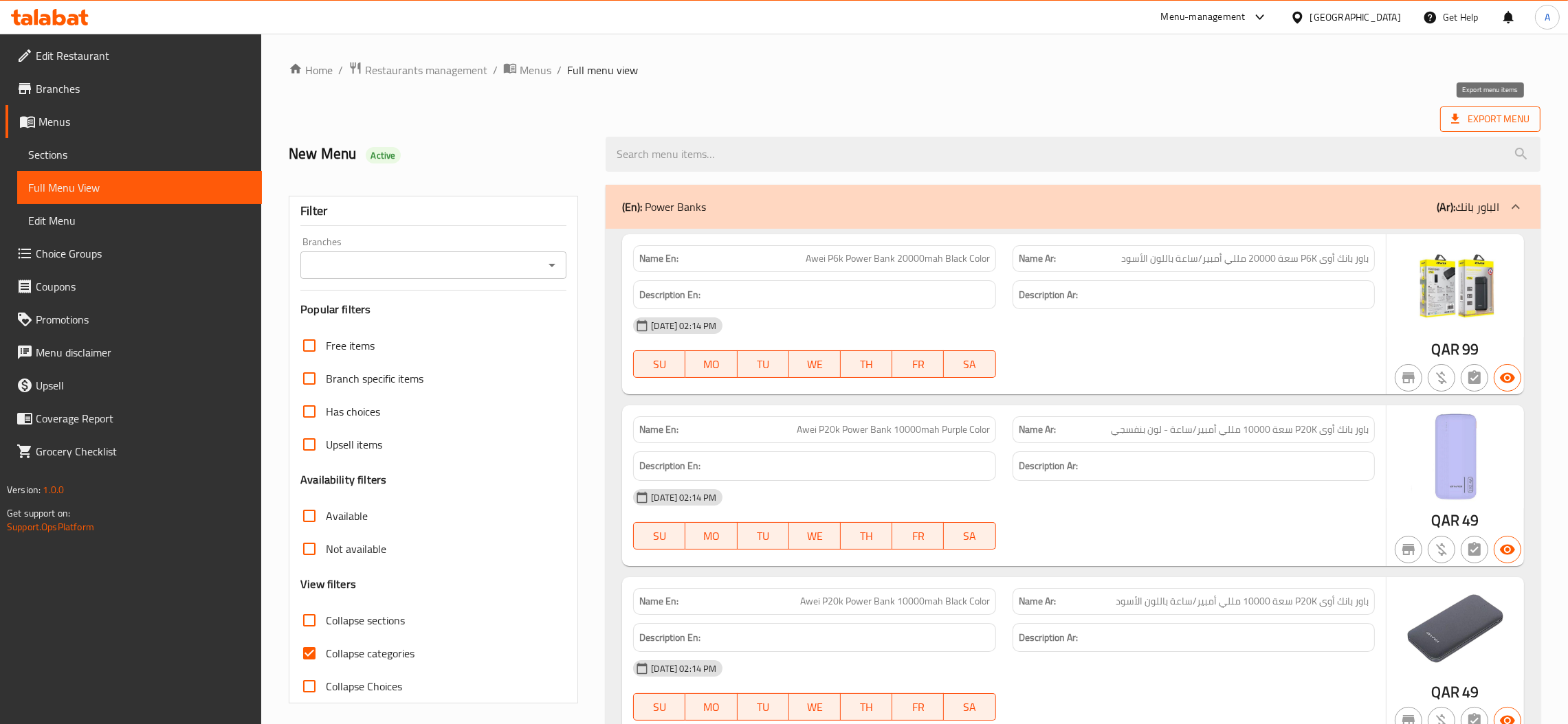
click at [921, 120] on span "Export Menu" at bounding box center [1490, 119] width 78 height 17
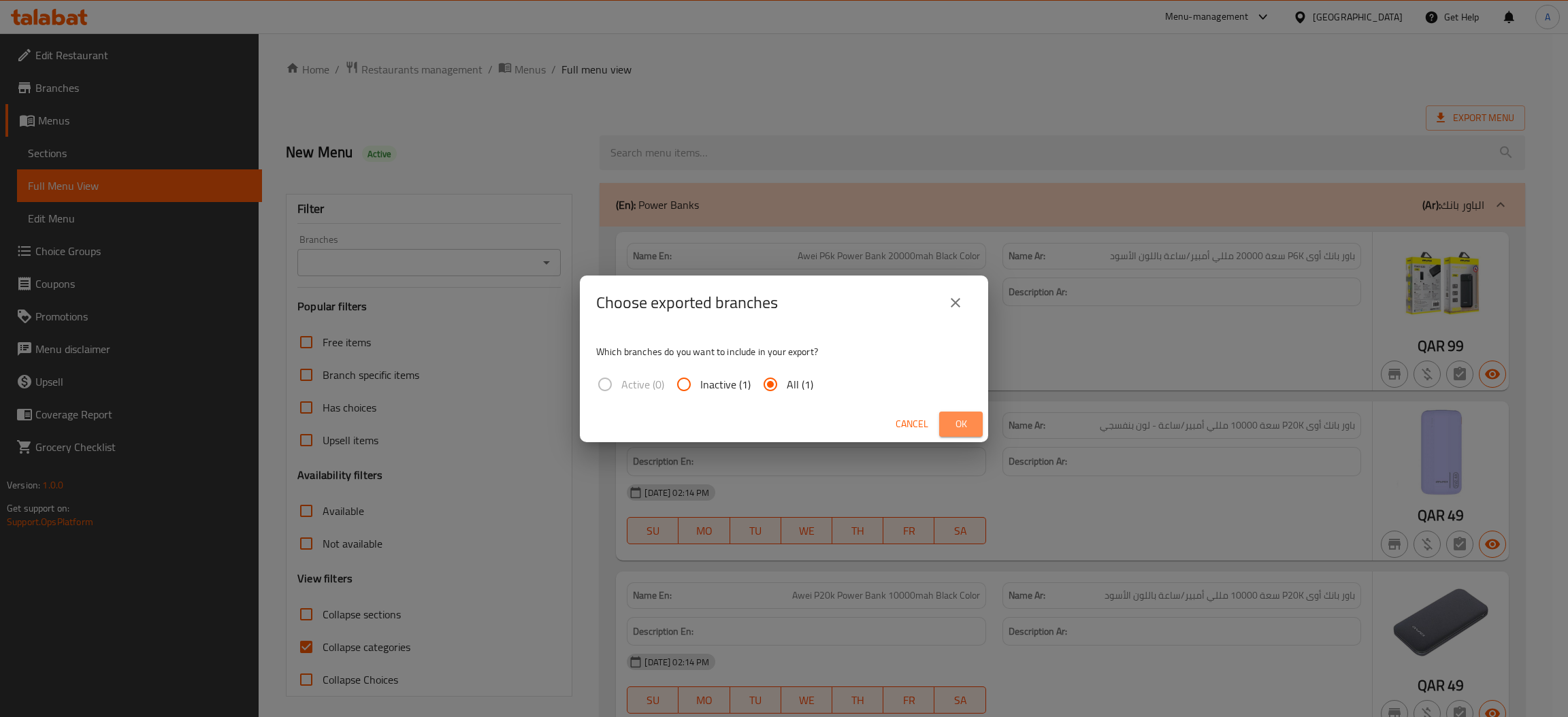
click at [912, 426] on button "Ok" at bounding box center [961, 424] width 43 height 25
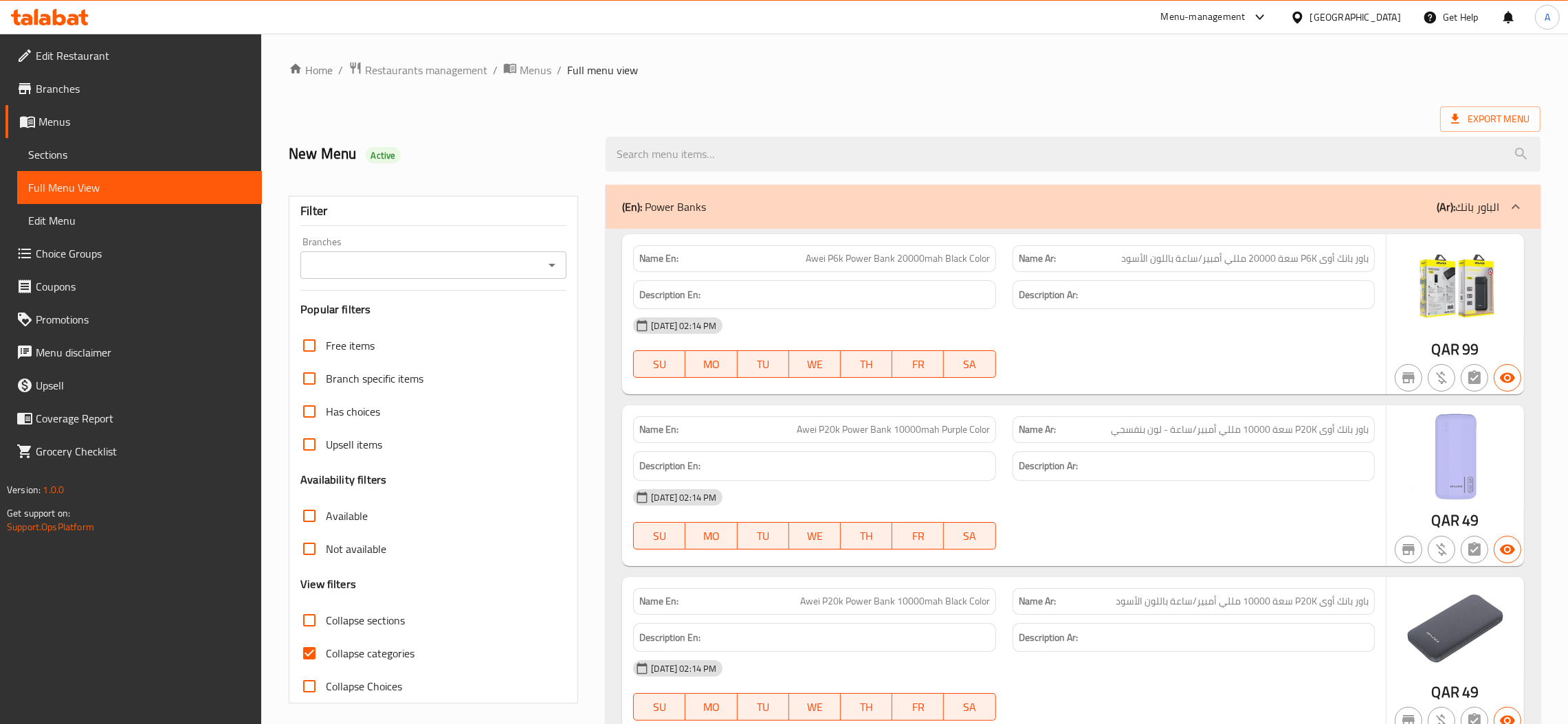
click at [921, 121] on icon at bounding box center [1455, 118] width 14 height 14
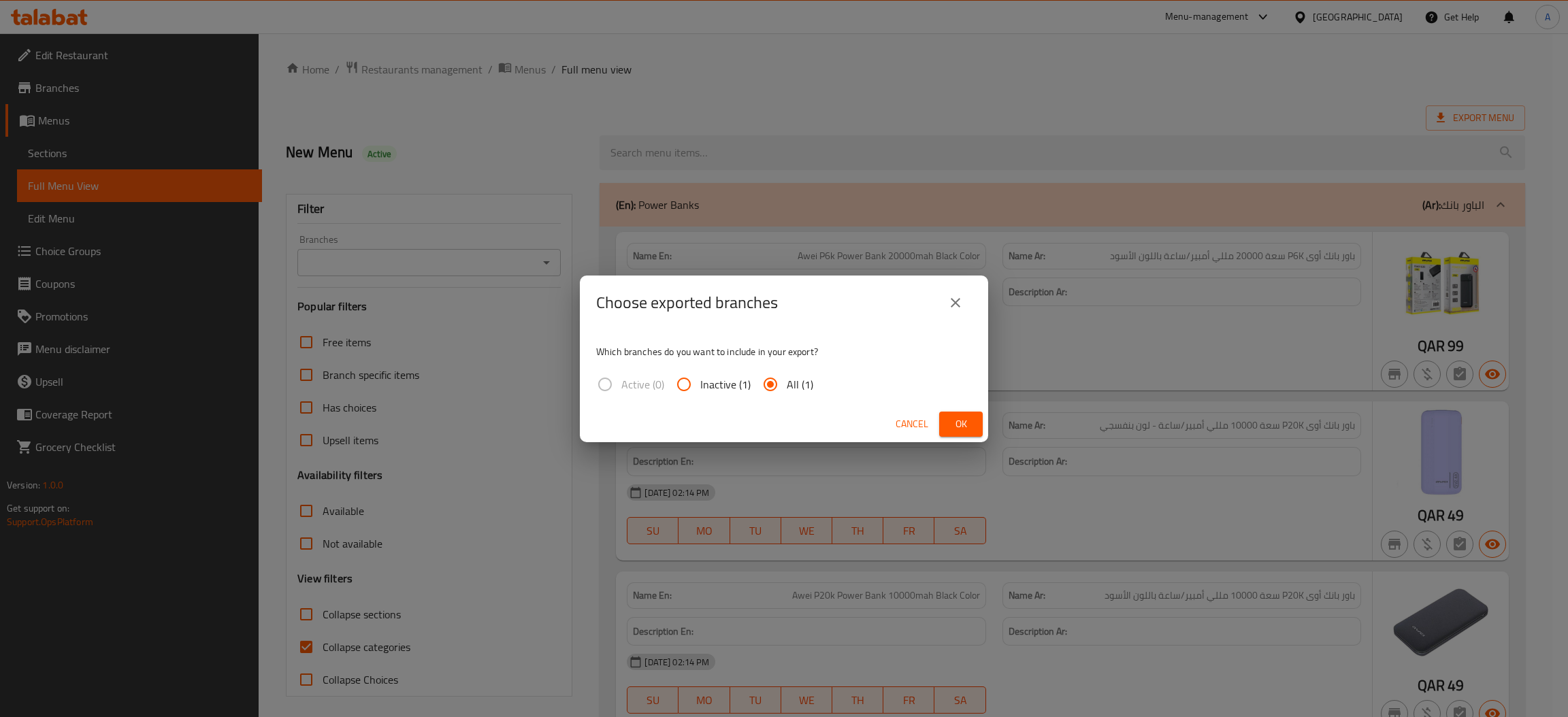
click at [912, 423] on span "Ok" at bounding box center [961, 424] width 22 height 17
